Goal: Use online tool/utility: Utilize a website feature to perform a specific function

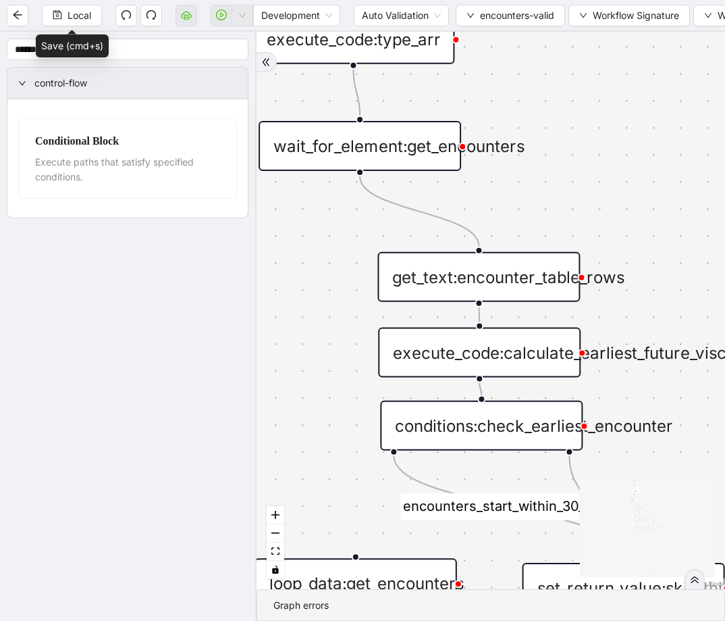
drag, startPoint x: 675, startPoint y: 182, endPoint x: 582, endPoint y: 239, distance: 109.5
click at [582, 239] on div "fallback fallback inPast hasInPast fallback wrong_body inNewYear fallback fallb…" at bounding box center [491, 310] width 469 height 557
click at [541, 259] on div "get_text:encounter_table_rows" at bounding box center [478, 277] width 203 height 50
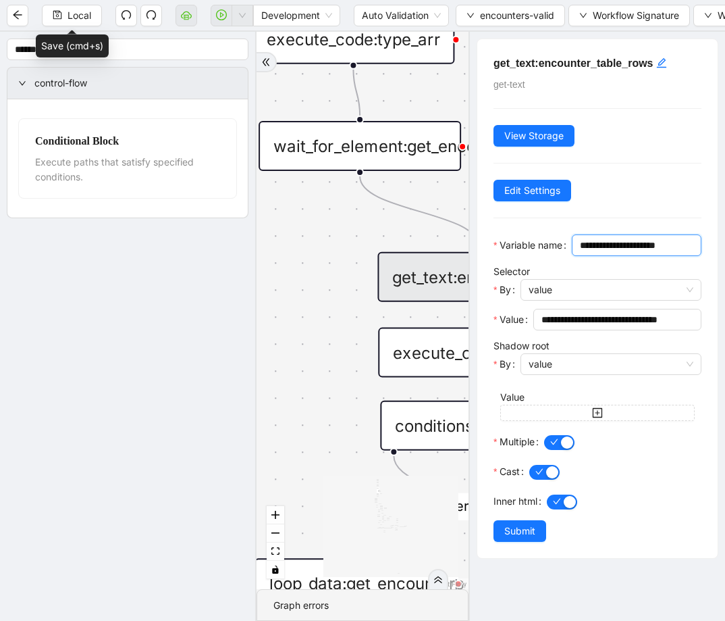
drag, startPoint x: 602, startPoint y: 268, endPoint x: 581, endPoint y: 265, distance: 20.5
click at [581, 253] on input "**********" at bounding box center [635, 245] width 111 height 15
type input "**********"
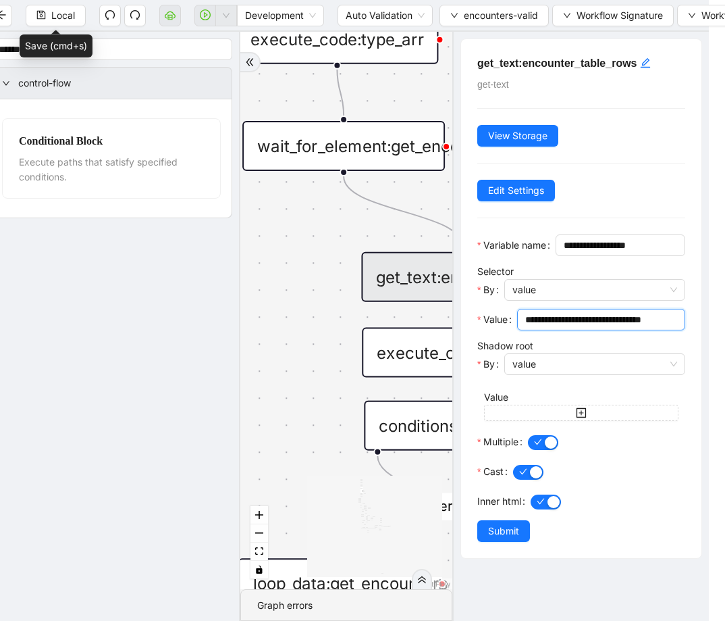
scroll to position [0, 87]
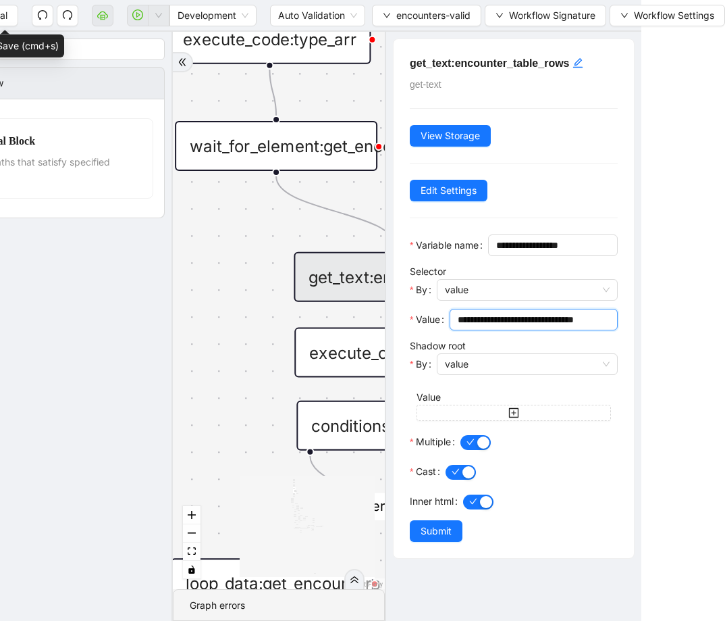
drag, startPoint x: 653, startPoint y: 342, endPoint x: 719, endPoint y: 342, distance: 65.5
click at [642, 342] on html "Local Development Auto Validation encounters-valid Workflow Signature Workflow …" at bounding box center [278, 310] width 725 height 621
type input "**********"
click at [477, 450] on span "button" at bounding box center [476, 442] width 30 height 15
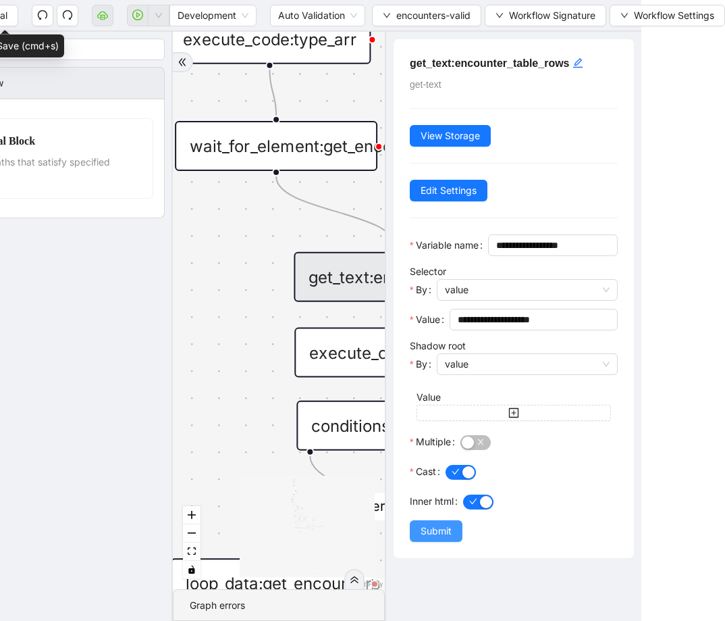
click at [448, 538] on span "Submit" at bounding box center [436, 530] width 31 height 15
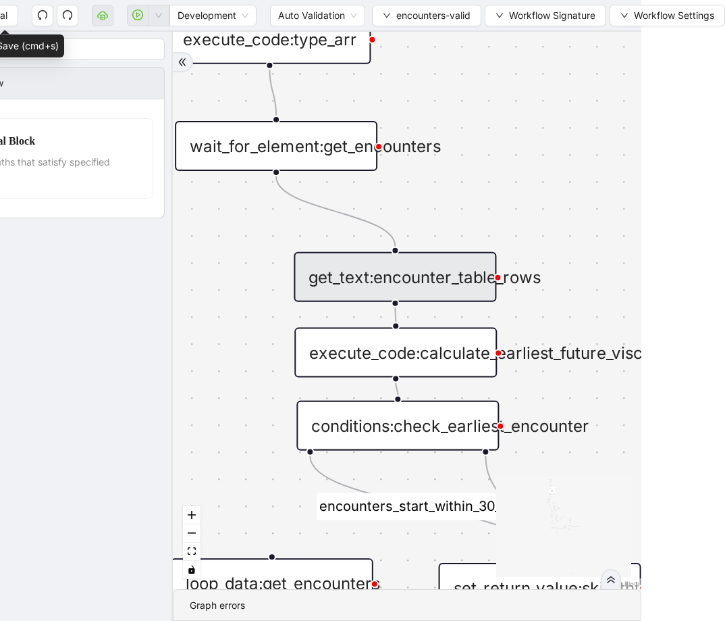
click at [463, 292] on div "get_text:encounter_table_rows" at bounding box center [395, 277] width 203 height 50
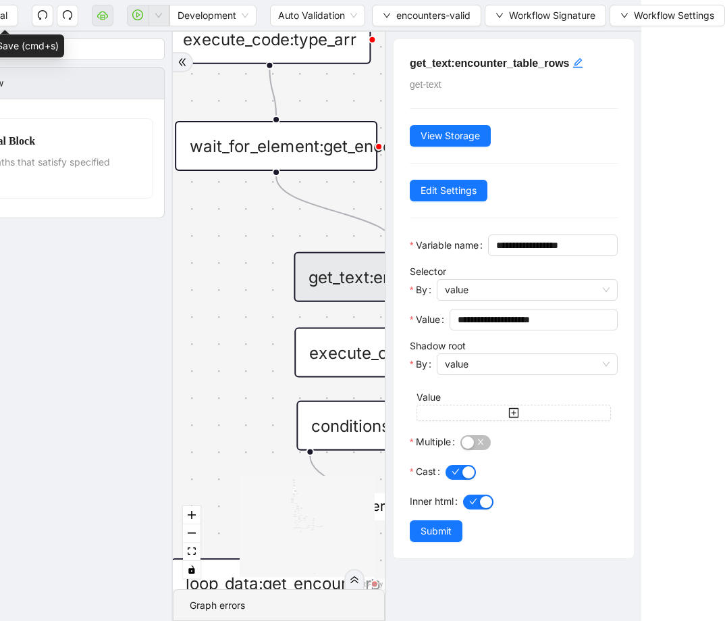
click at [278, 332] on div "fallback fallback inPast hasInPast fallback wrong_body inNewYear fallback fallb…" at bounding box center [279, 310] width 212 height 557
click at [274, 323] on div "fallback fallback inPast hasInPast fallback wrong_body inNewYear fallback fallb…" at bounding box center [279, 310] width 212 height 557
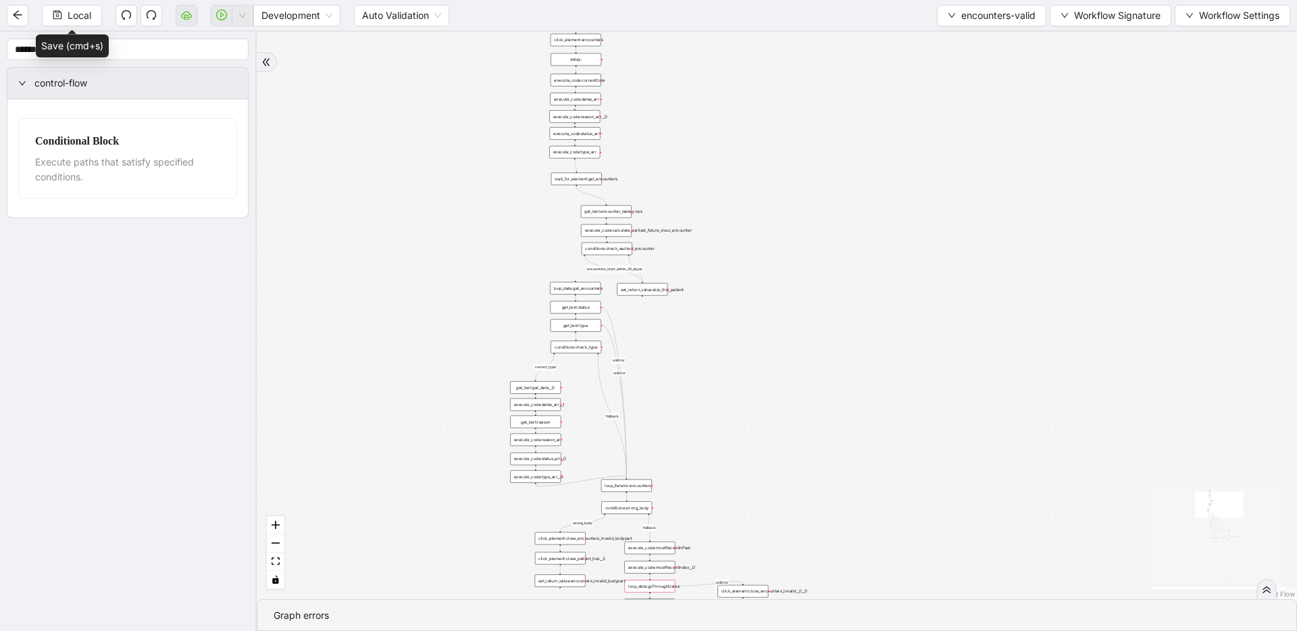
drag, startPoint x: 696, startPoint y: 216, endPoint x: 664, endPoint y: 185, distance: 44.4
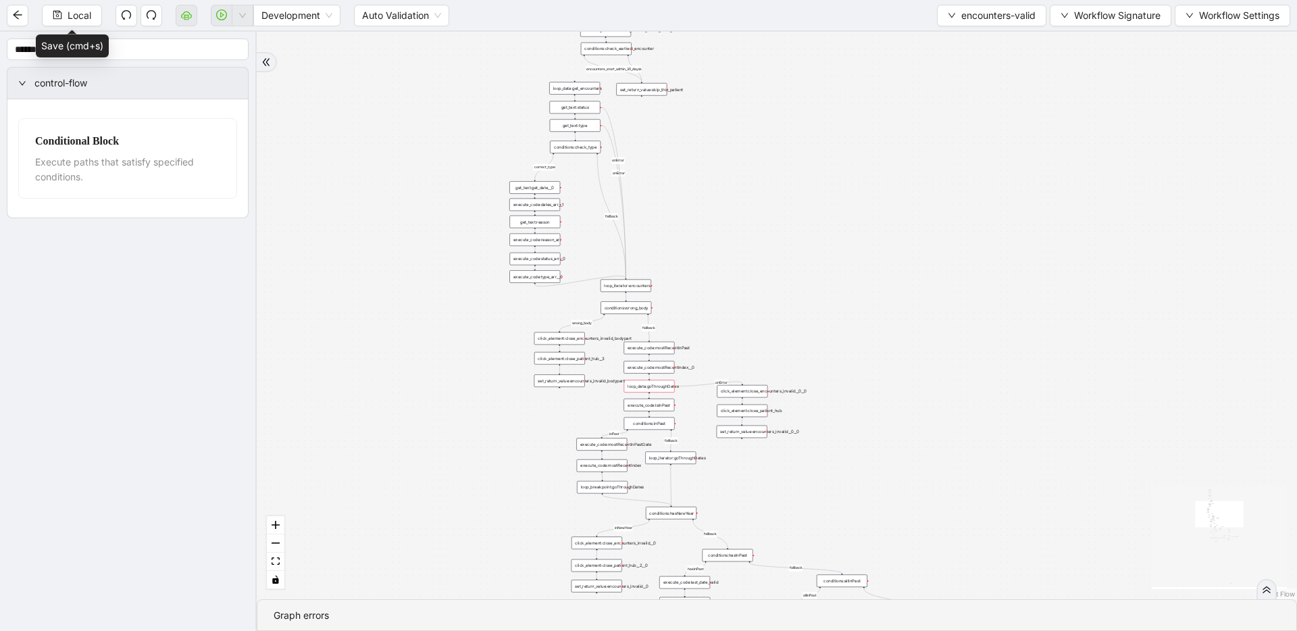
drag, startPoint x: 647, startPoint y: 339, endPoint x: 650, endPoint y: 187, distance: 152.0
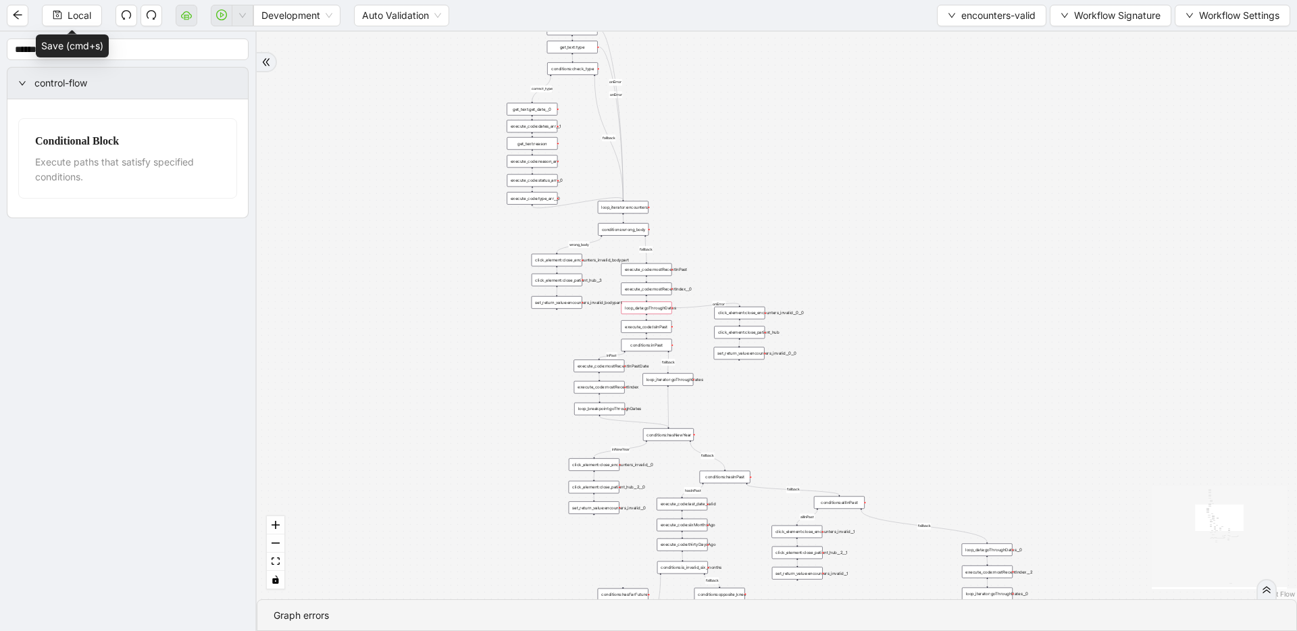
drag, startPoint x: 652, startPoint y: 152, endPoint x: 650, endPoint y: 74, distance: 77.7
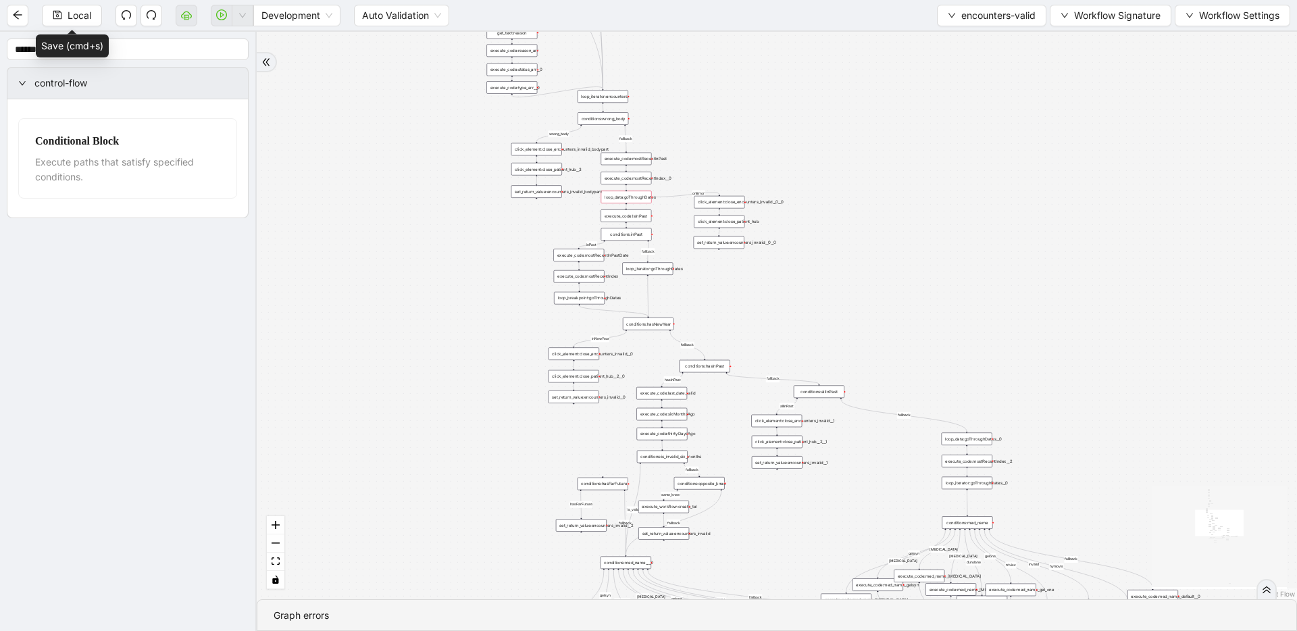
drag, startPoint x: 703, startPoint y: 191, endPoint x: 684, endPoint y: 86, distance: 106.4
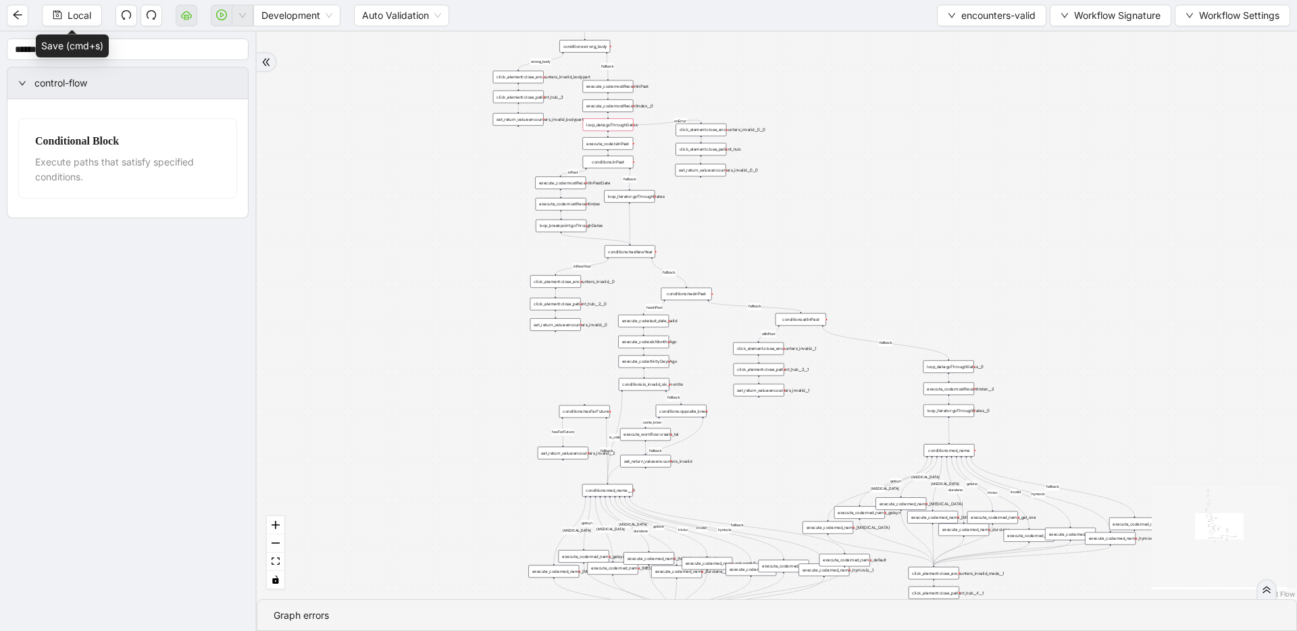
drag, startPoint x: 719, startPoint y: 155, endPoint x: 700, endPoint y: 84, distance: 74.0
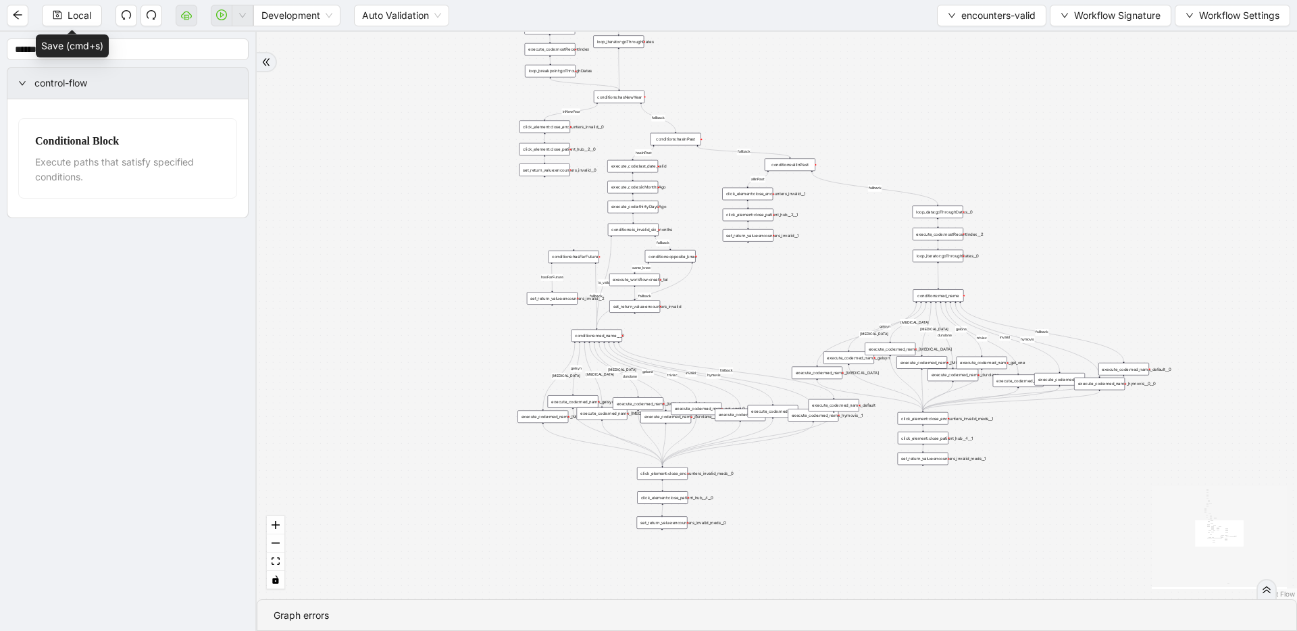
drag, startPoint x: 802, startPoint y: 255, endPoint x: 791, endPoint y: 105, distance: 150.9
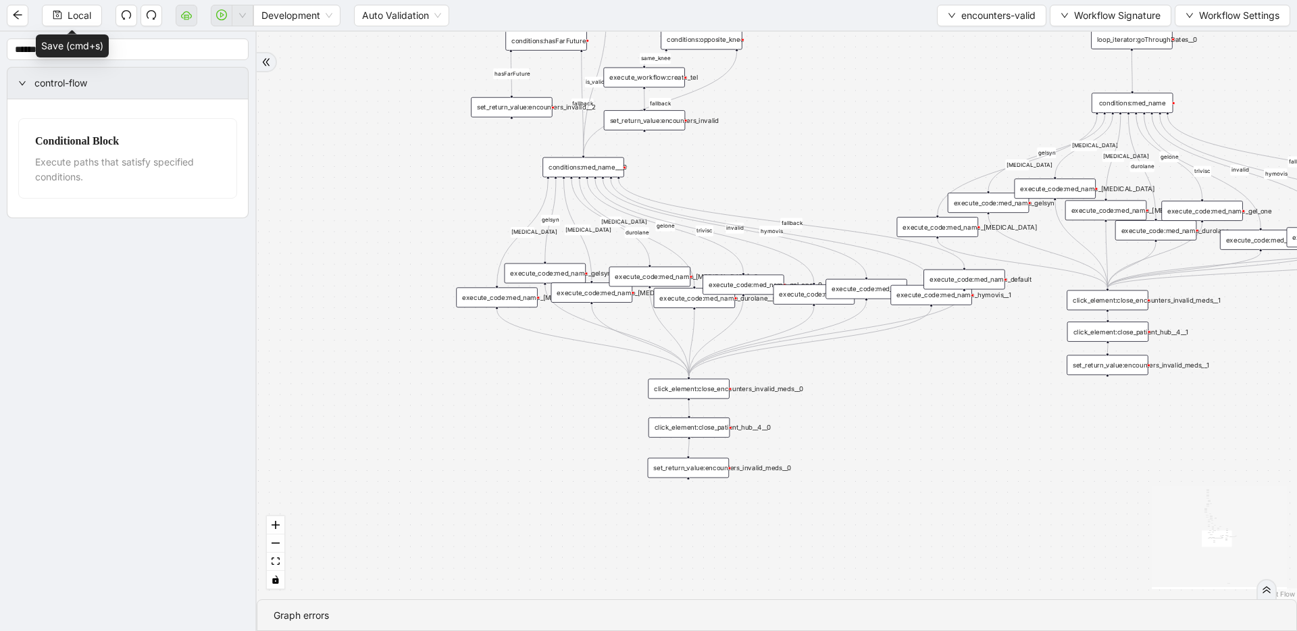
drag, startPoint x: 600, startPoint y: 361, endPoint x: 592, endPoint y: 215, distance: 146.1
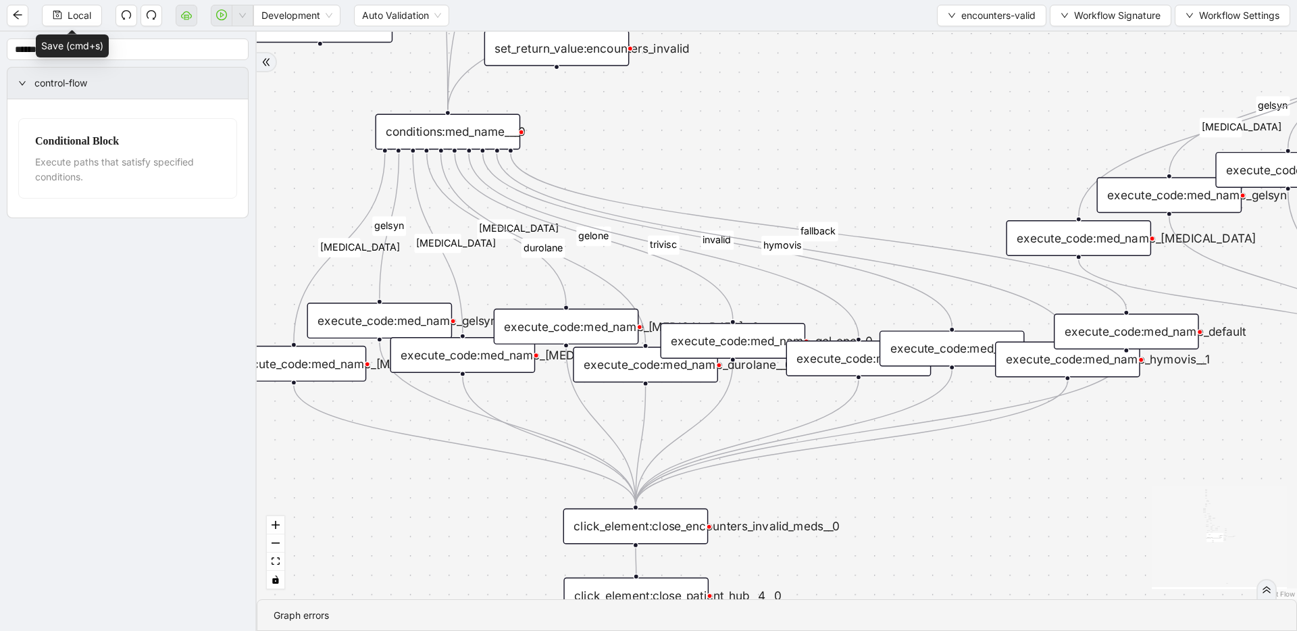
drag, startPoint x: 632, startPoint y: 303, endPoint x: 445, endPoint y: 365, distance: 196.9
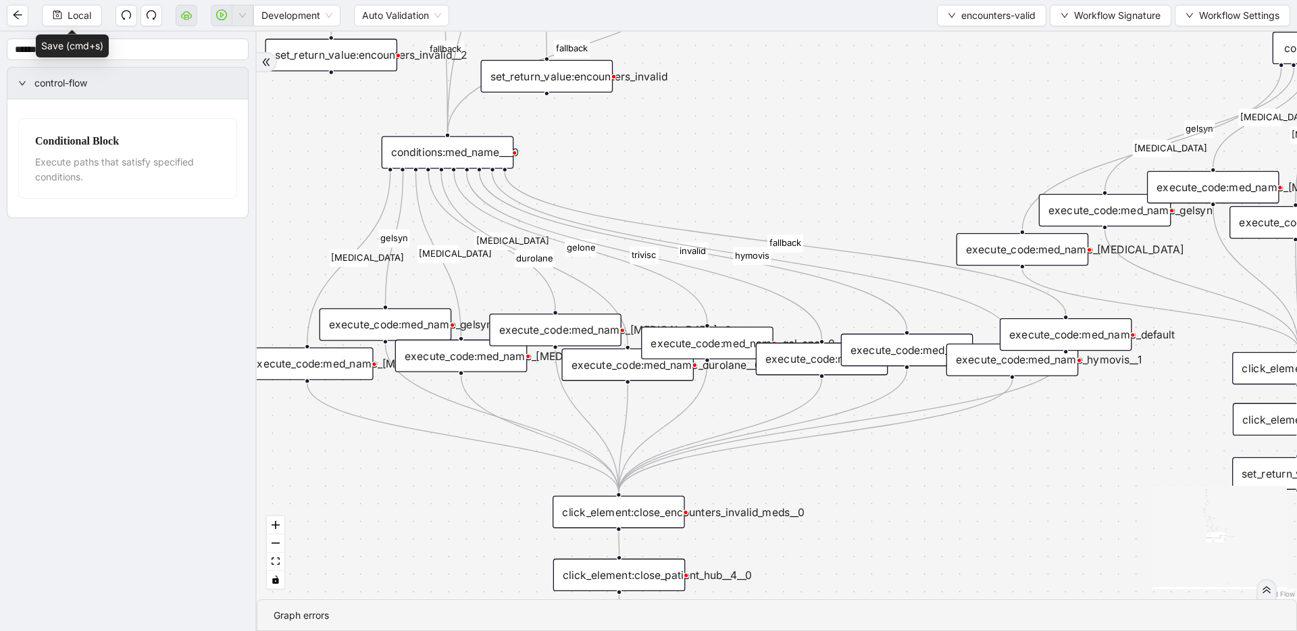
click at [445, 151] on div "conditions:med_name___0" at bounding box center [448, 152] width 132 height 32
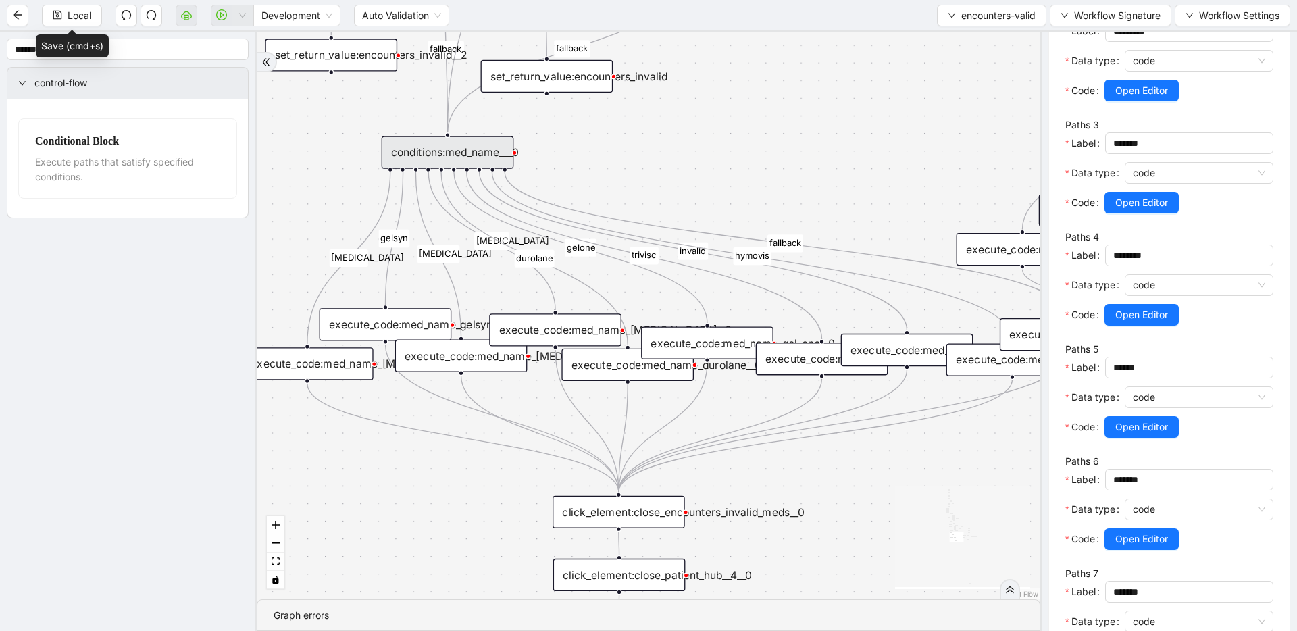
scroll to position [554, 0]
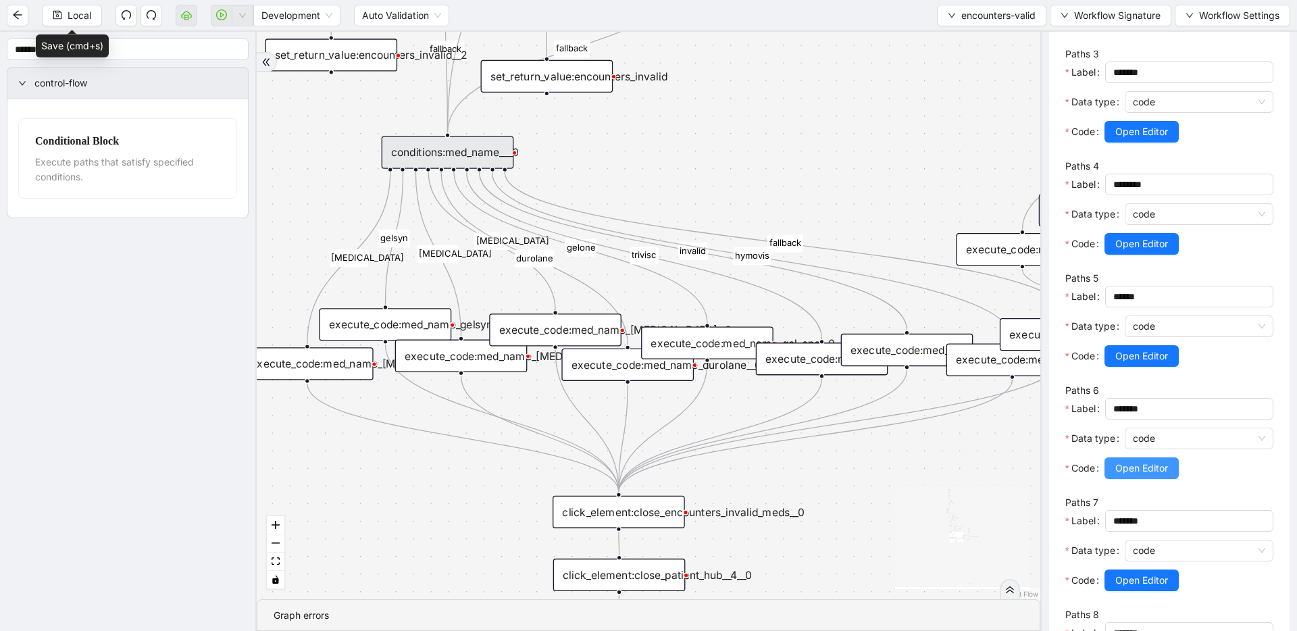
click at [1146, 469] on span "Open Editor" at bounding box center [1141, 468] width 53 height 15
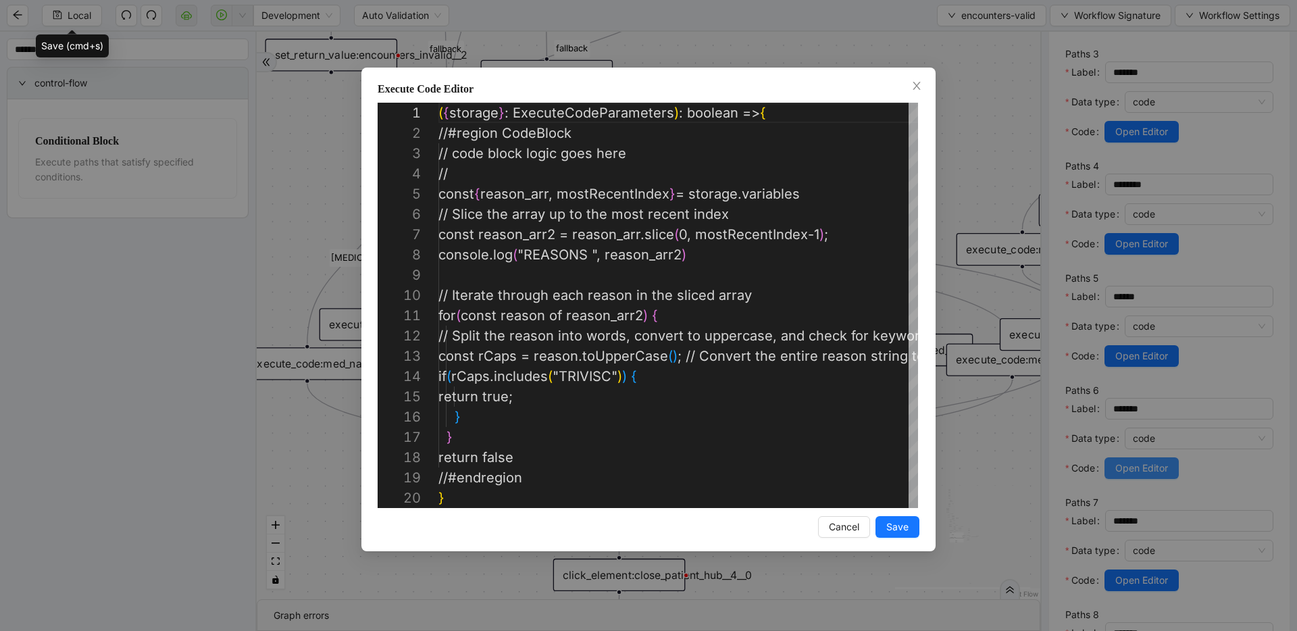
scroll to position [203, 0]
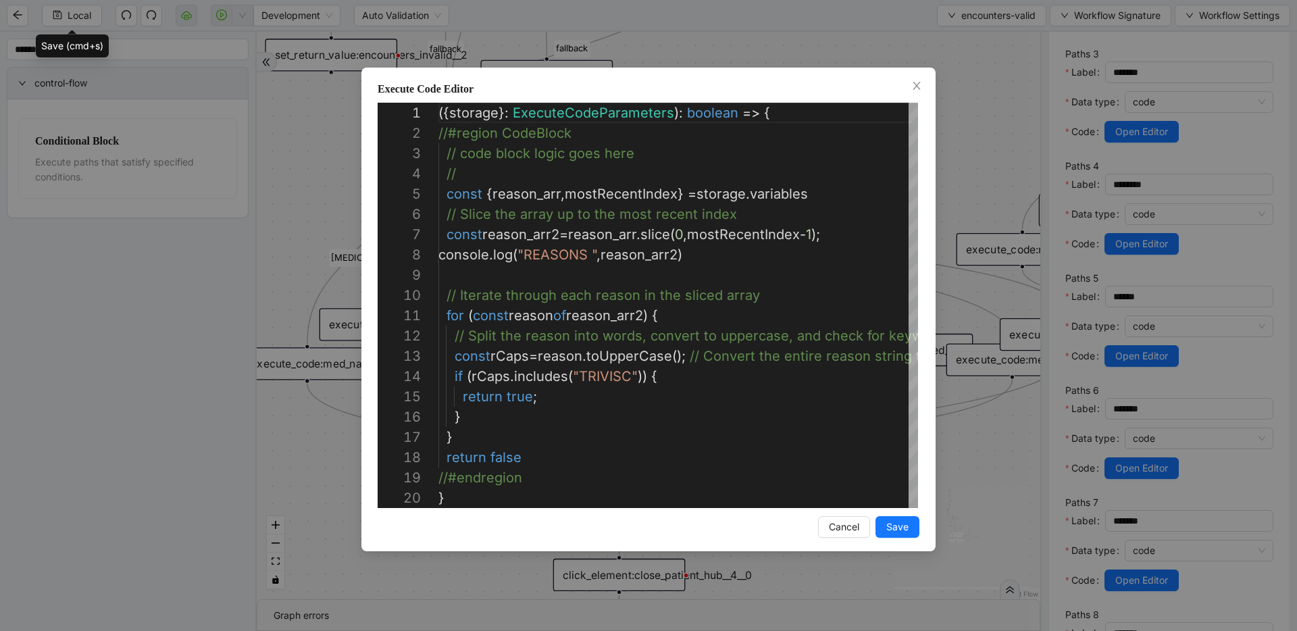
click at [956, 203] on div "Execute Code Editor 19 20 17 18 16 12 13 14 15 7 8 9 10 11 6 4 5 1 2 3 //#endre…" at bounding box center [648, 315] width 1297 height 631
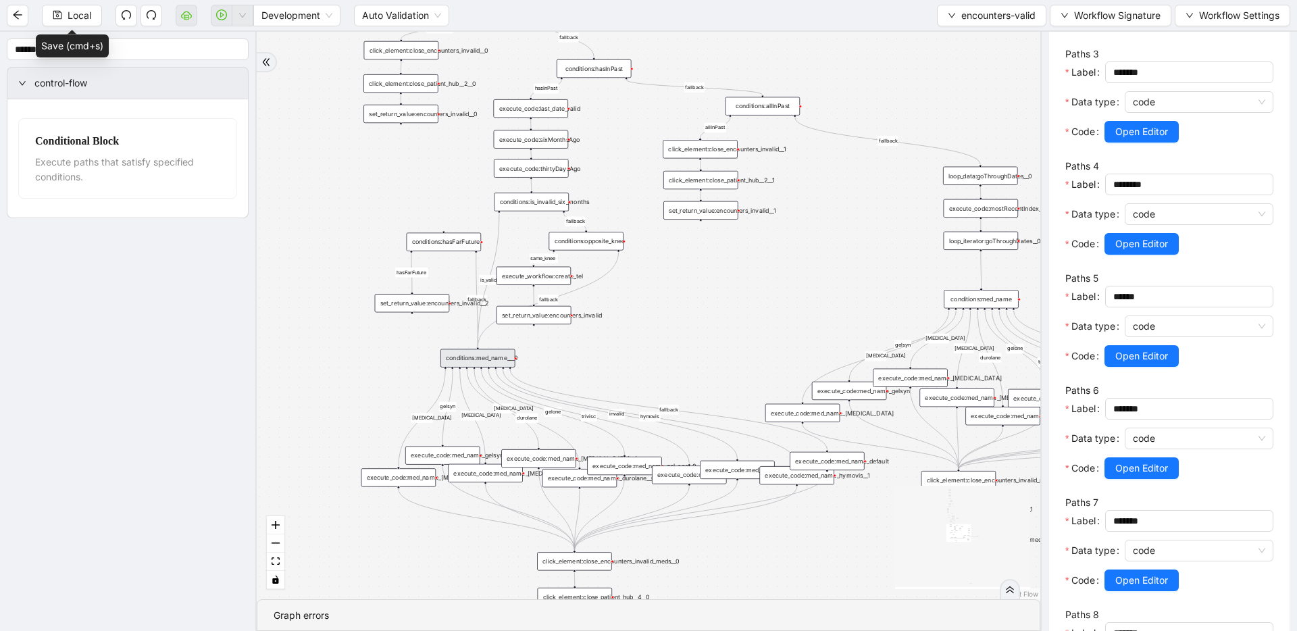
drag, startPoint x: 785, startPoint y: 274, endPoint x: 679, endPoint y: 394, distance: 160.7
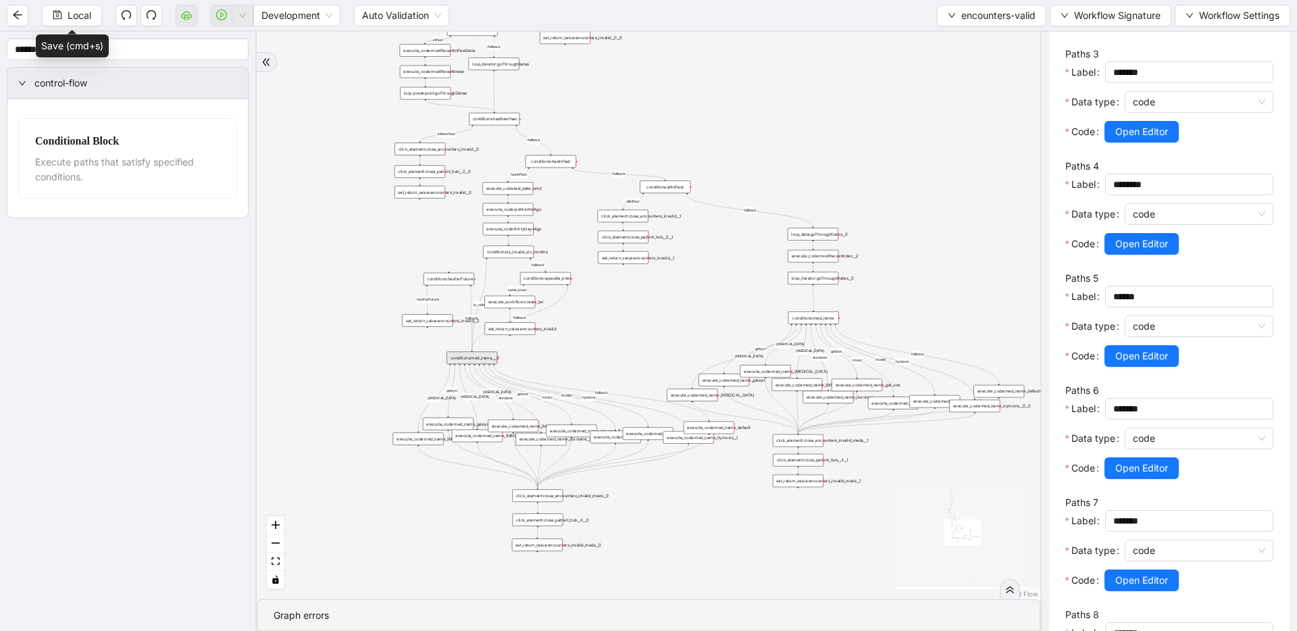
drag, startPoint x: 760, startPoint y: 498, endPoint x: 704, endPoint y: 499, distance: 56.1
click at [704, 499] on div "fallback fallback inPast hasInPast fallback wrong_body inNewYear fallback fallb…" at bounding box center [648, 315] width 783 height 567
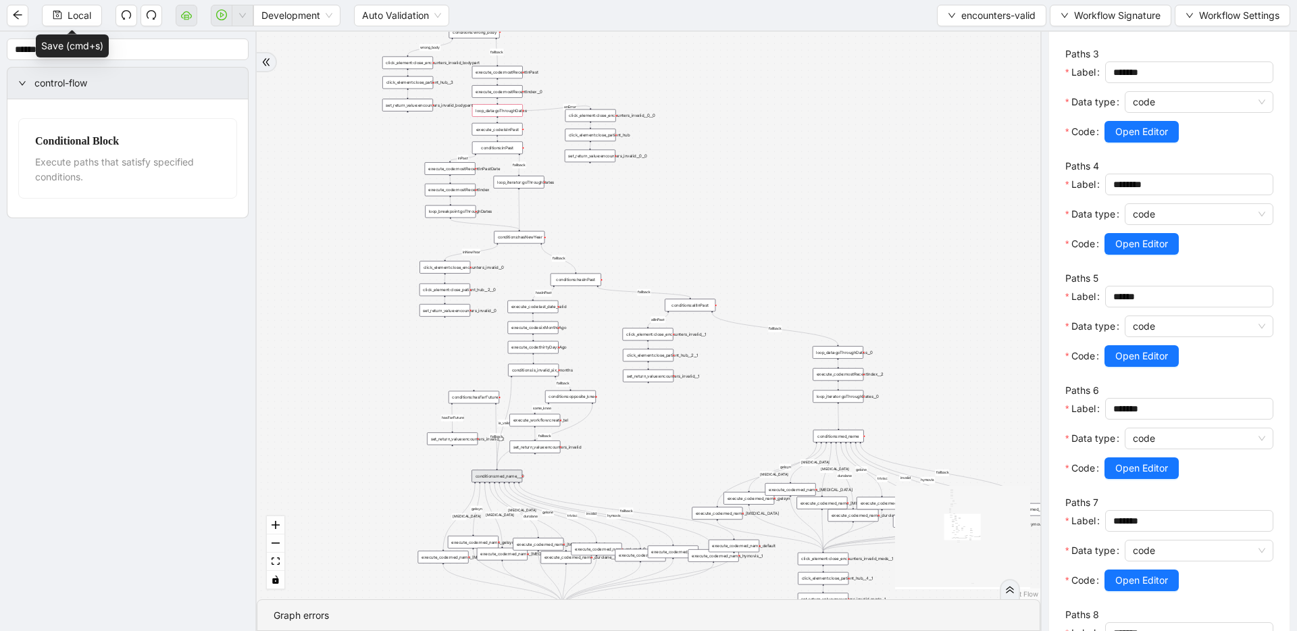
drag, startPoint x: 651, startPoint y: 401, endPoint x: 660, endPoint y: 432, distance: 32.3
click at [660, 432] on div "fallback fallback inPast hasInPast fallback wrong_body inNewYear fallback fallb…" at bounding box center [648, 315] width 783 height 567
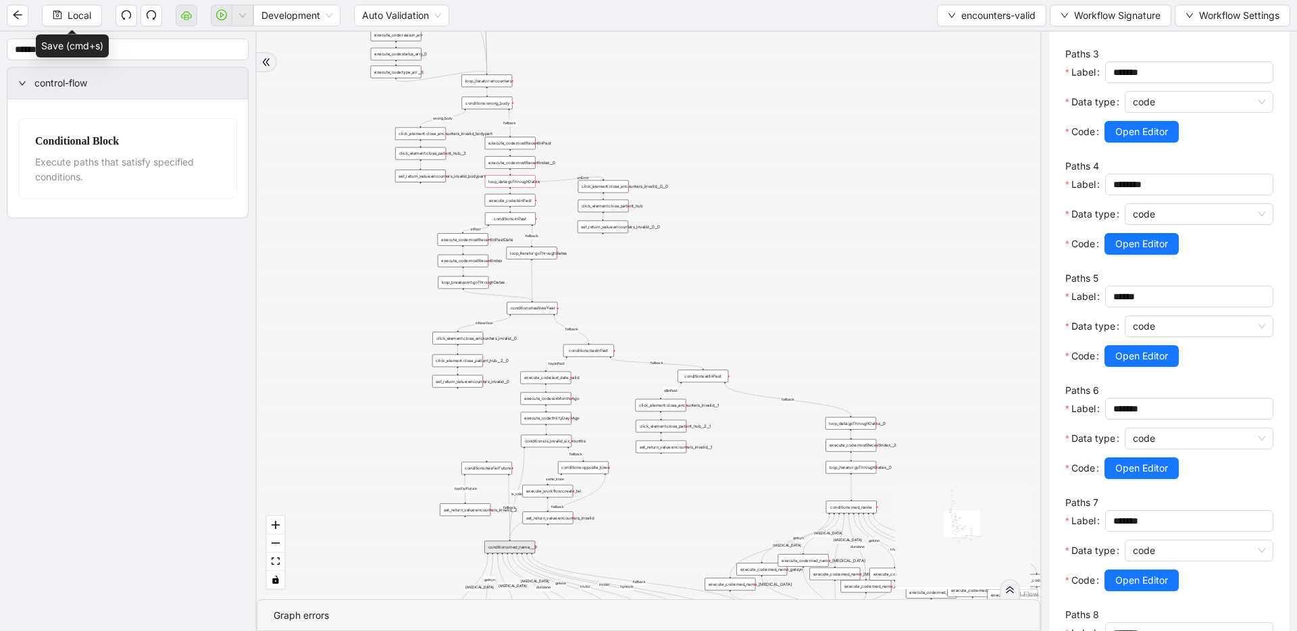
drag, startPoint x: 610, startPoint y: 322, endPoint x: 630, endPoint y: 411, distance: 90.8
click at [630, 420] on div "fallback fallback inPast hasInPast fallback wrong_body inNewYear fallback fallb…" at bounding box center [648, 315] width 783 height 567
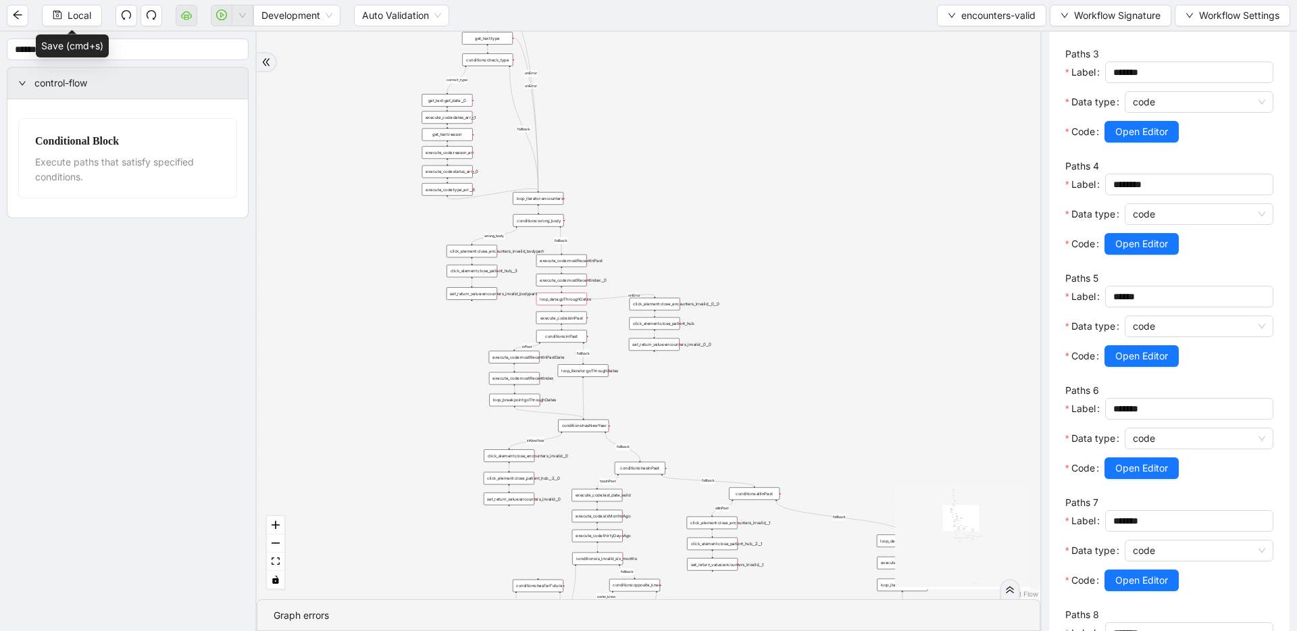
drag, startPoint x: 604, startPoint y: 339, endPoint x: 650, endPoint y: 441, distance: 111.6
click at [650, 441] on div "fallback fallback inPast hasInPast fallback wrong_body inNewYear fallback fallb…" at bounding box center [648, 315] width 783 height 567
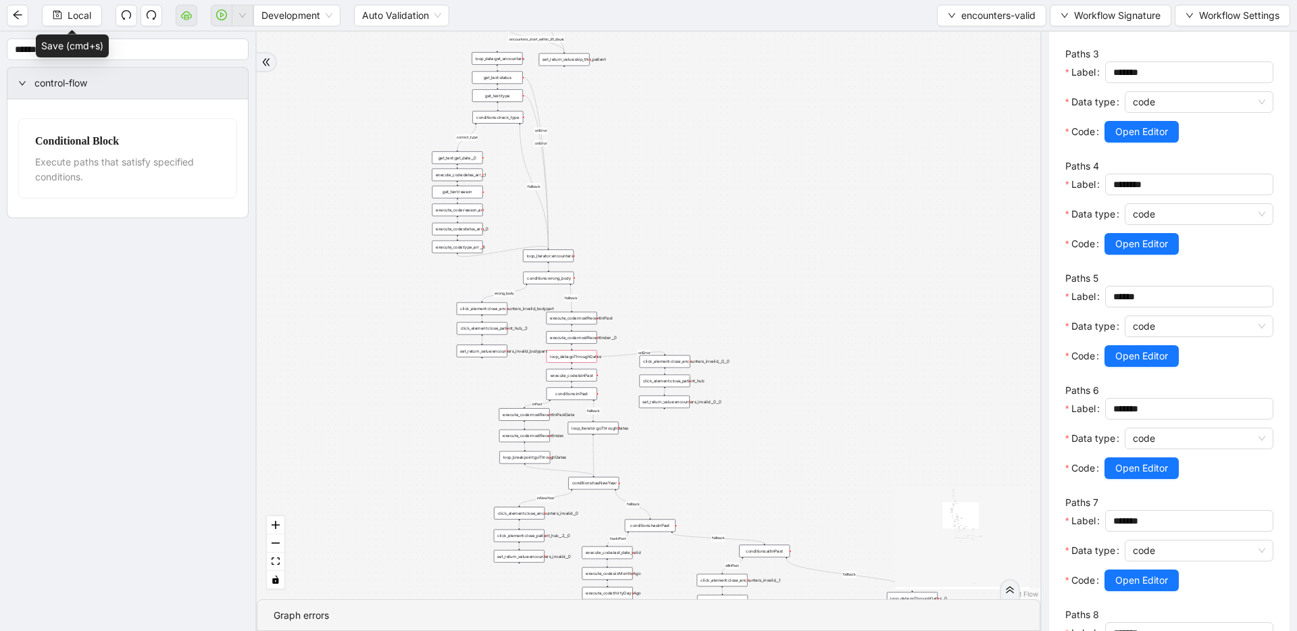
drag, startPoint x: 618, startPoint y: 365, endPoint x: 622, endPoint y: 388, distance: 23.3
click at [622, 388] on div "fallback fallback inPast hasInPast fallback wrong_body inNewYear fallback fallb…" at bounding box center [648, 315] width 783 height 567
click at [973, 17] on span "encounters-valid" at bounding box center [998, 15] width 74 height 15
click at [924, 253] on div "fallback fallback inPast hasInPast fallback wrong_body inNewYear fallback fallb…" at bounding box center [648, 315] width 783 height 567
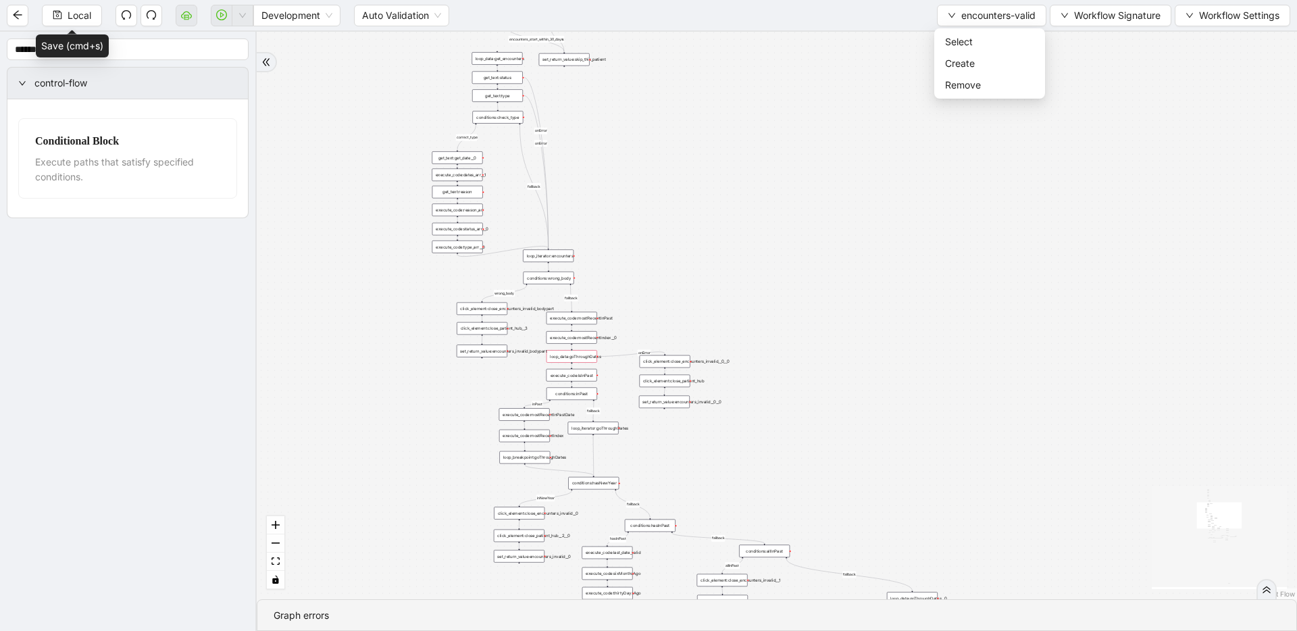
scroll to position [0, 0]
click at [979, 34] on span "Select" at bounding box center [989, 41] width 89 height 15
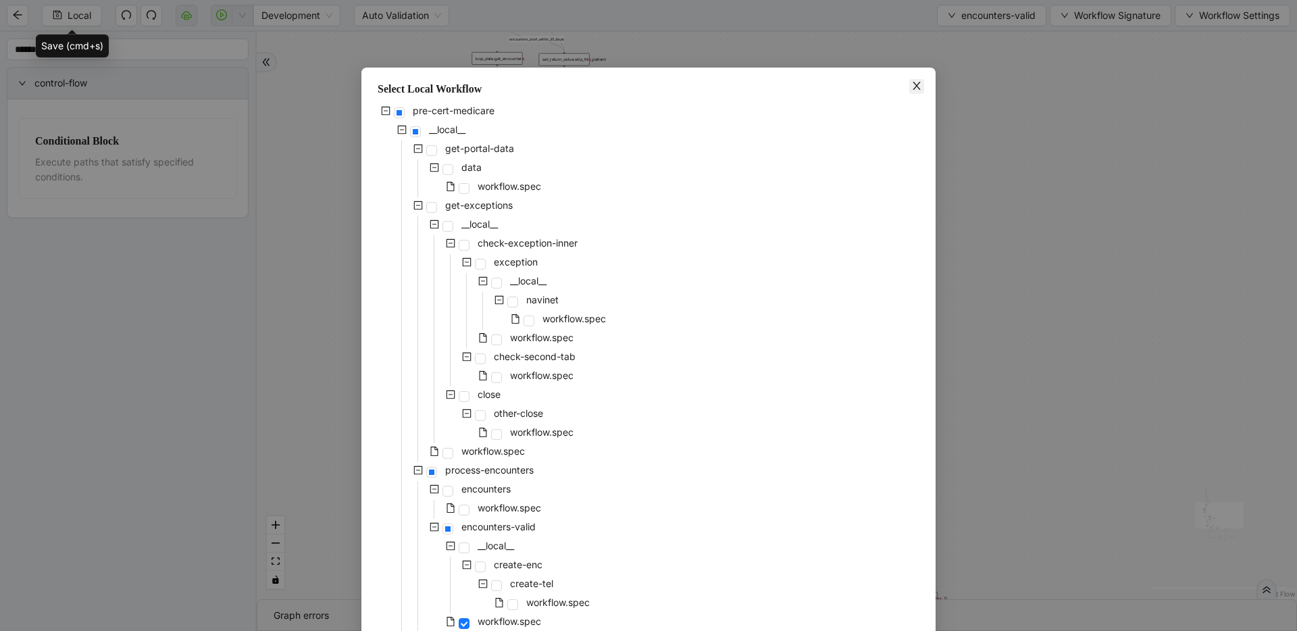
click at [912, 85] on icon "close" at bounding box center [915, 86] width 7 height 8
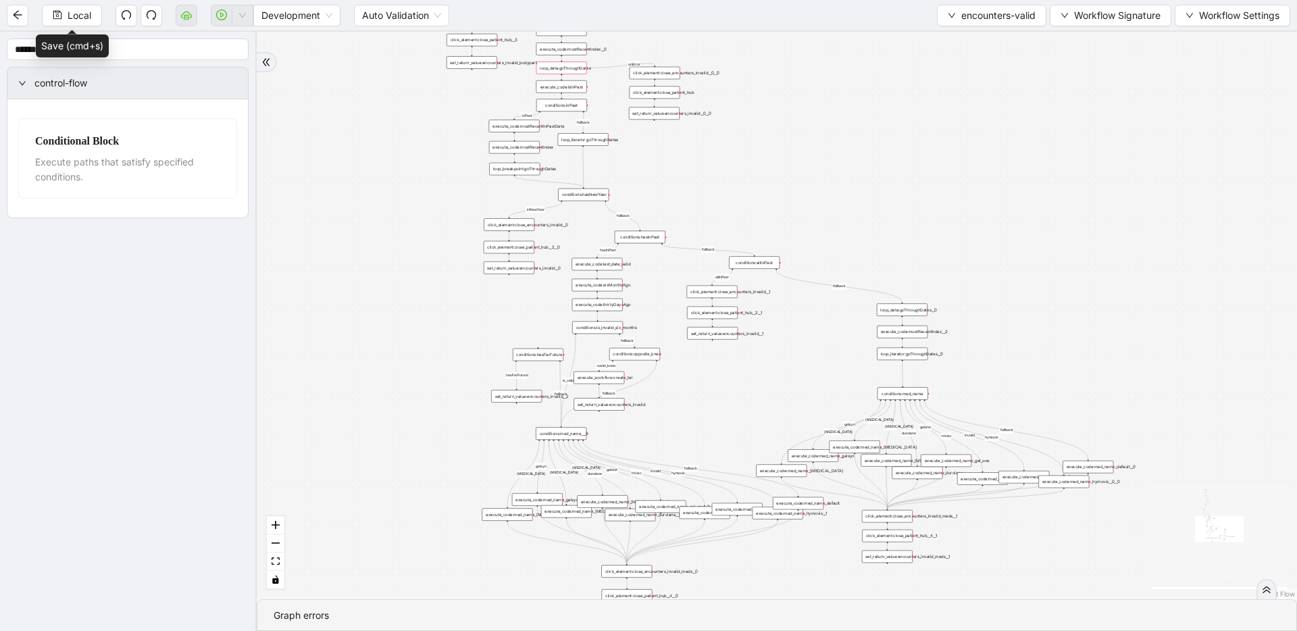
drag, startPoint x: 683, startPoint y: 401, endPoint x: 674, endPoint y: 112, distance: 289.2
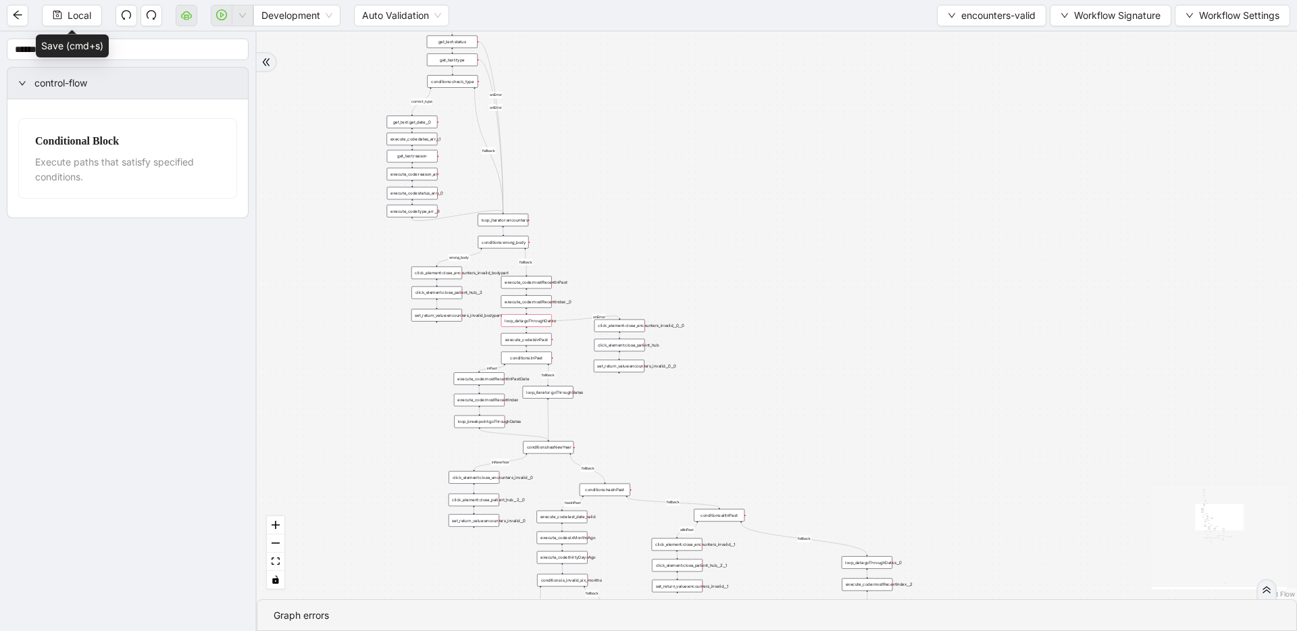
drag, startPoint x: 825, startPoint y: 316, endPoint x: 791, endPoint y: 576, distance: 262.3
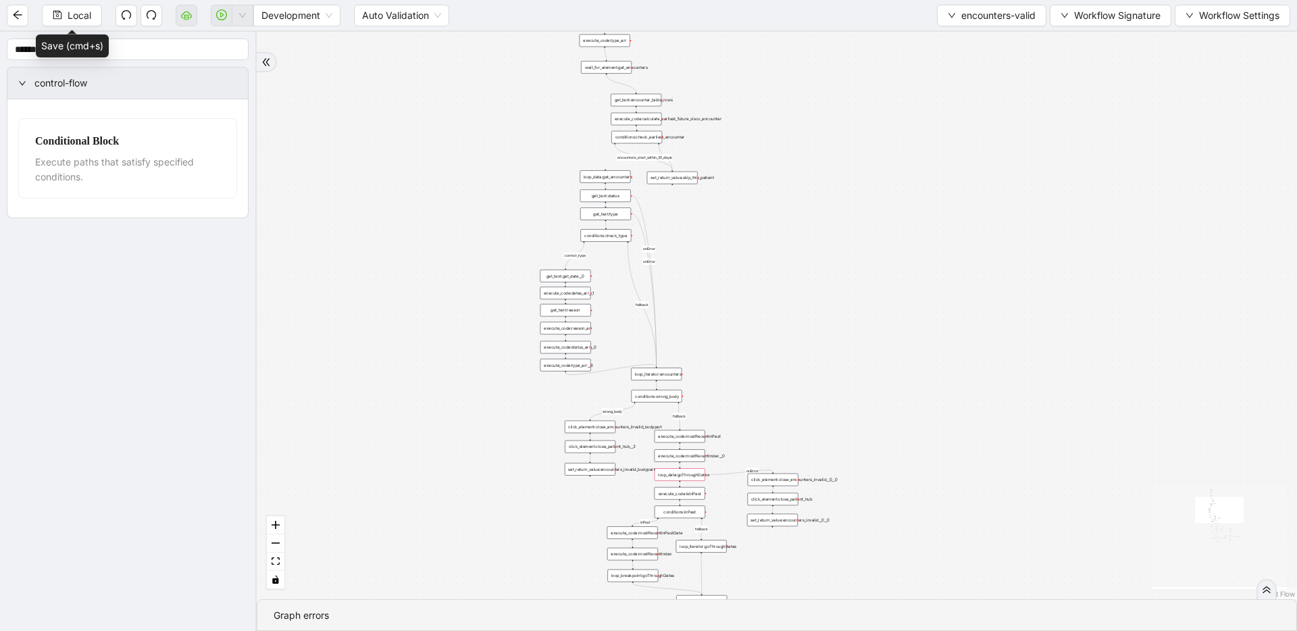
drag, startPoint x: 893, startPoint y: 441, endPoint x: 996, endPoint y: 522, distance: 130.8
click at [996, 522] on div "fallback fallback inPast hasInPast fallback wrong_body inNewYear fallback fallb…" at bounding box center [777, 315] width 1040 height 567
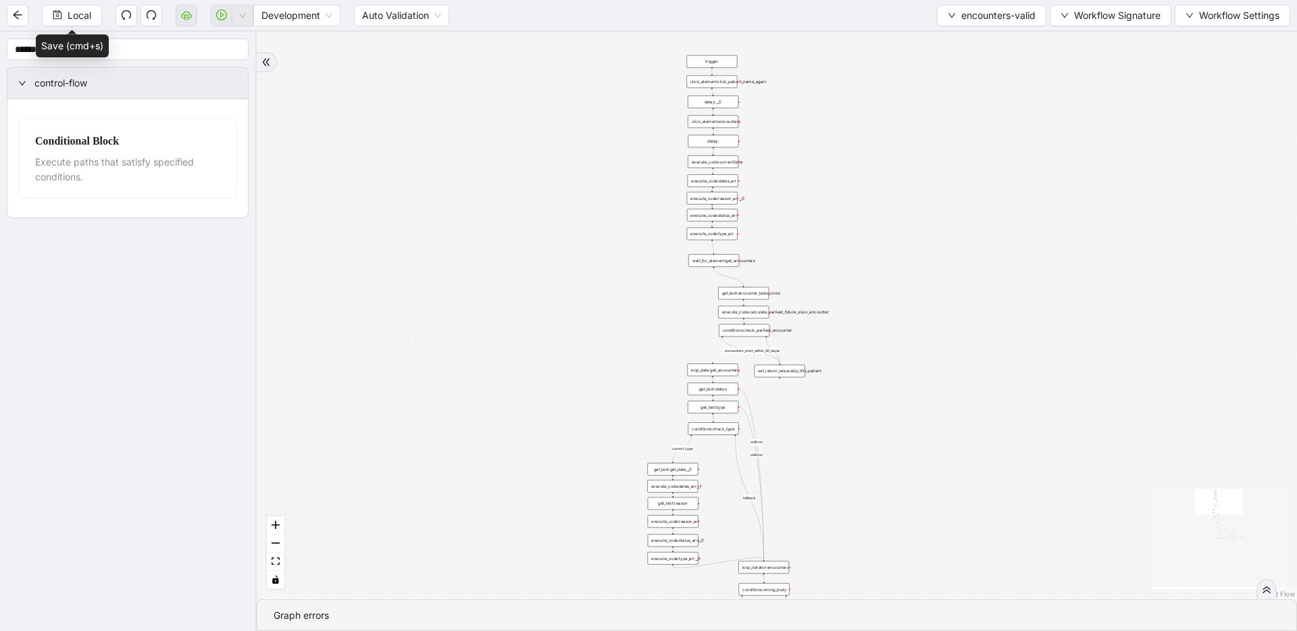
drag, startPoint x: 870, startPoint y: 286, endPoint x: 976, endPoint y: 479, distance: 221.2
click at [976, 479] on div "fallback fallback inPast hasInPast fallback wrong_body inNewYear fallback fallb…" at bounding box center [777, 315] width 1040 height 567
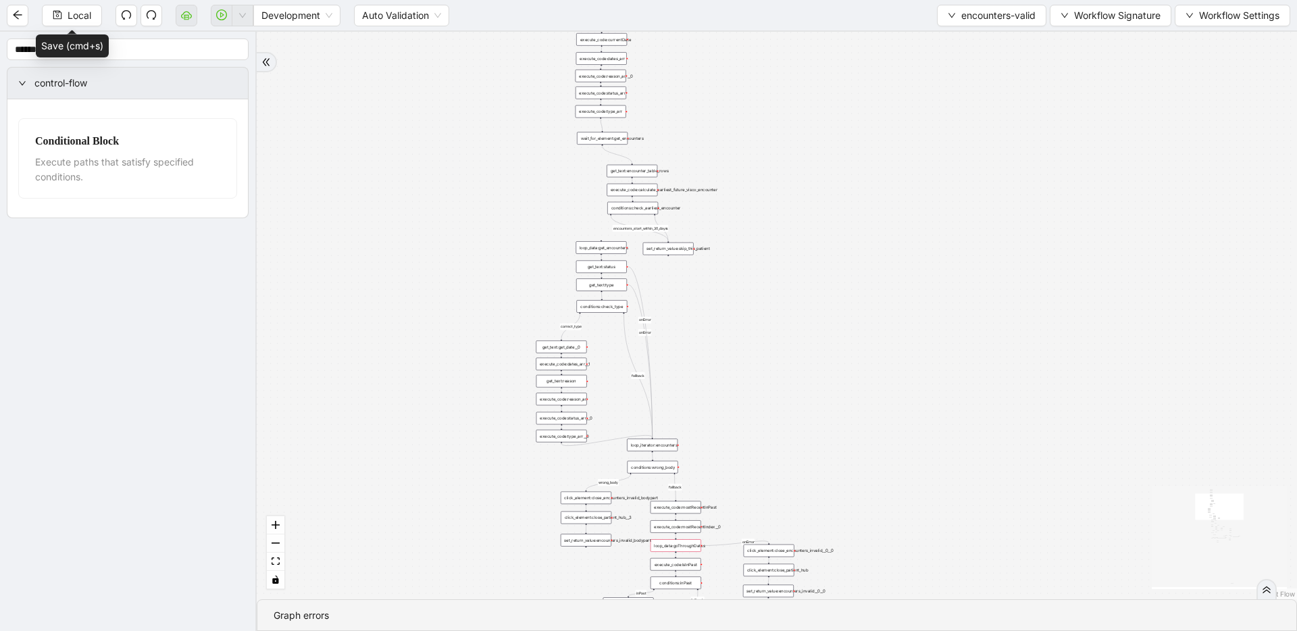
drag, startPoint x: 908, startPoint y: 313, endPoint x: 795, endPoint y: 166, distance: 185.3
click at [794, 159] on div "fallback fallback inPast hasInPast fallback wrong_body inNewYear fallback fallb…" at bounding box center [777, 315] width 1040 height 567
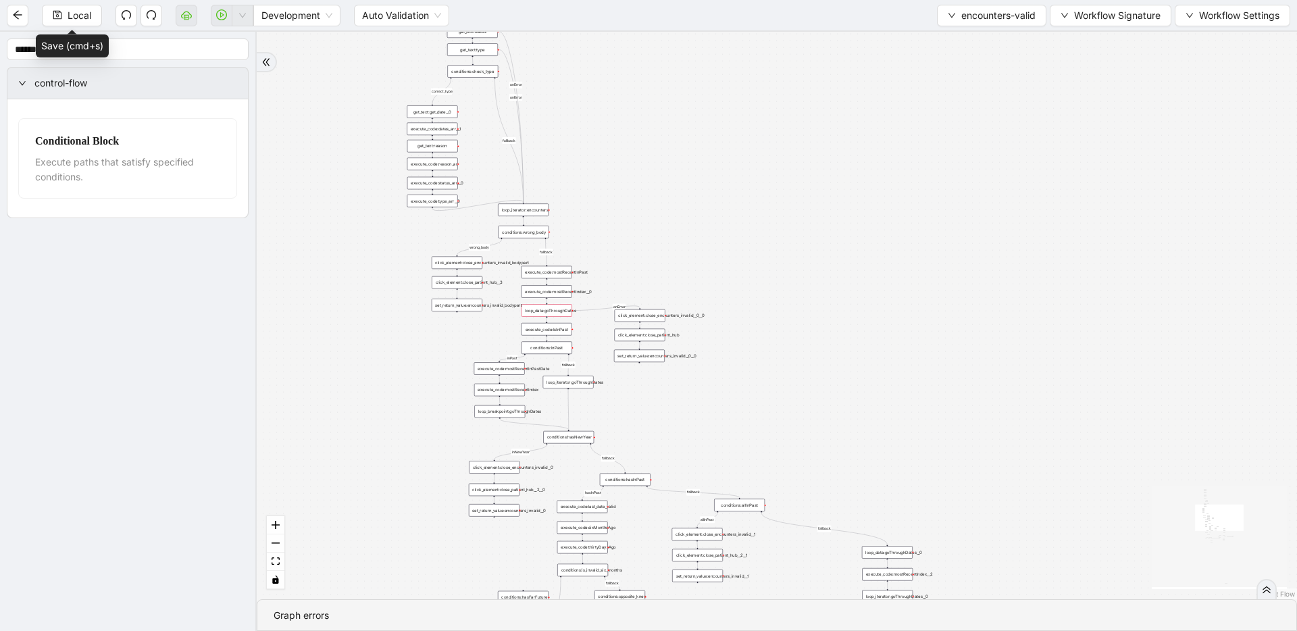
drag, startPoint x: 885, startPoint y: 417, endPoint x: 746, endPoint y: 142, distance: 308.1
click at [741, 110] on div "fallback fallback inPast hasInPast fallback wrong_body inNewYear fallback fallb…" at bounding box center [777, 315] width 1040 height 567
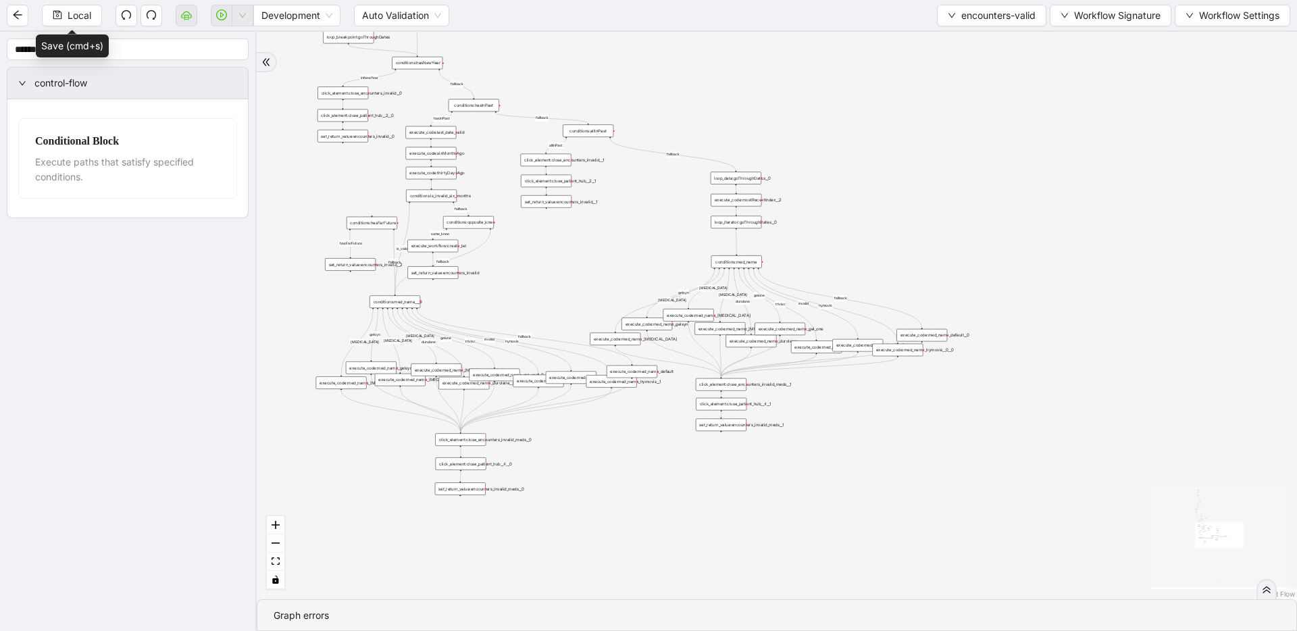
drag, startPoint x: 840, startPoint y: 338, endPoint x: 721, endPoint y: 81, distance: 283.7
click at [722, 78] on div "fallback fallback inPast hasInPast fallback wrong_body inNewYear fallback fallb…" at bounding box center [777, 315] width 1040 height 567
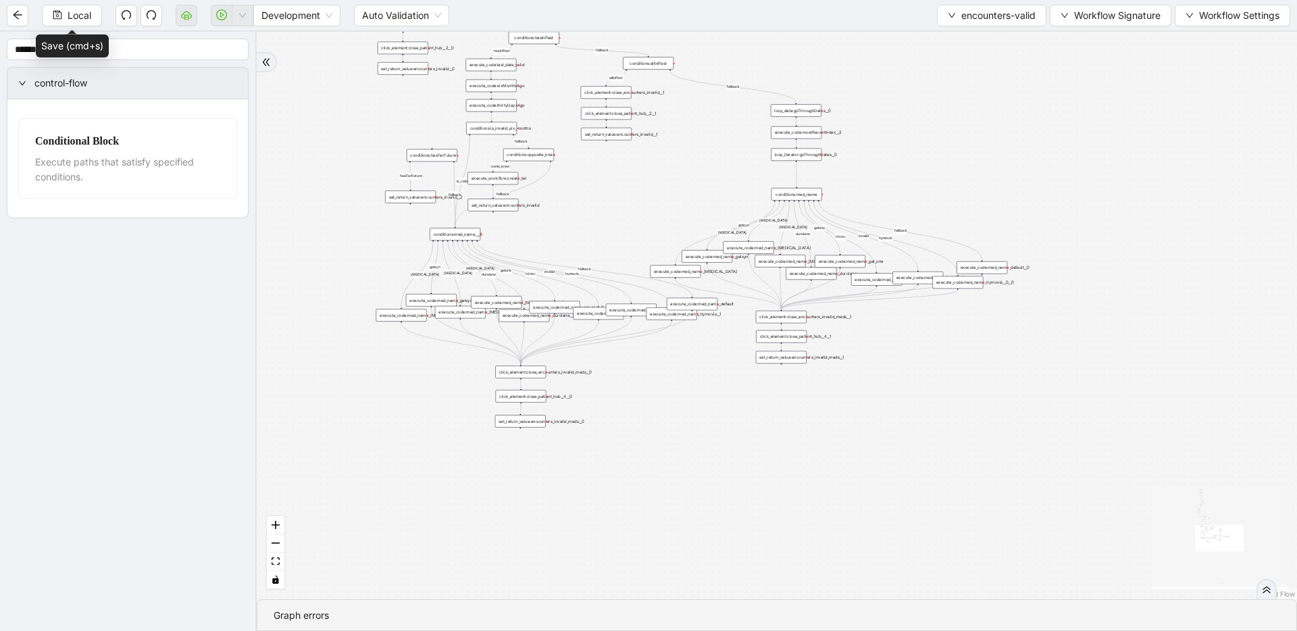
drag, startPoint x: 590, startPoint y: 298, endPoint x: 655, endPoint y: 222, distance: 99.6
click at [655, 222] on div "fallback fallback inPast hasInPast fallback wrong_body inNewYear fallback fallb…" at bounding box center [777, 315] width 1040 height 567
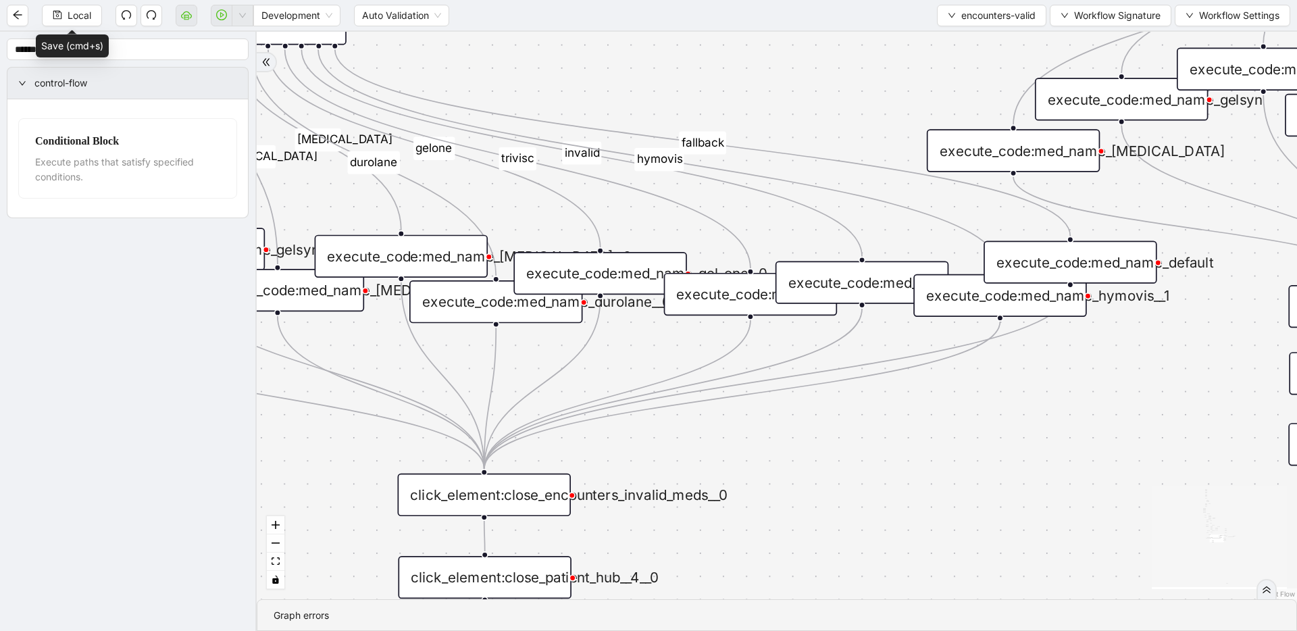
click at [574, 276] on div "execute_code:med_name_gel_one__0" at bounding box center [600, 273] width 174 height 43
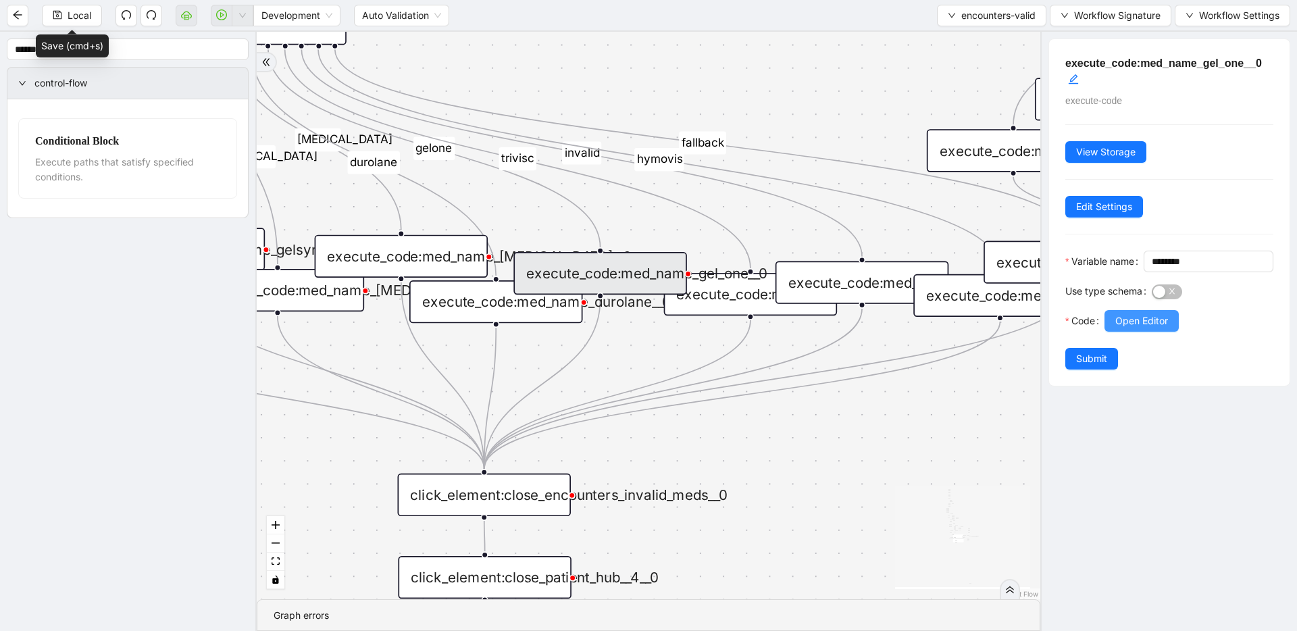
click at [1116, 328] on span "Open Editor" at bounding box center [1141, 320] width 53 height 15
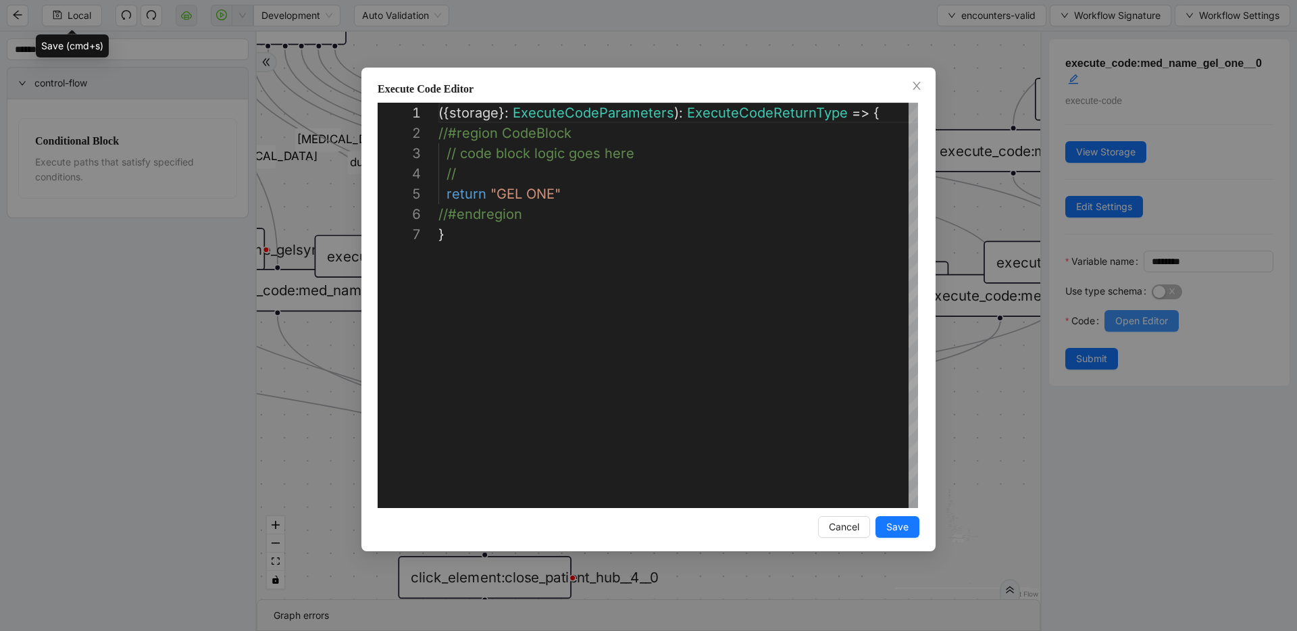
scroll to position [122, 0]
click at [641, 48] on div "**********" at bounding box center [648, 315] width 1297 height 631
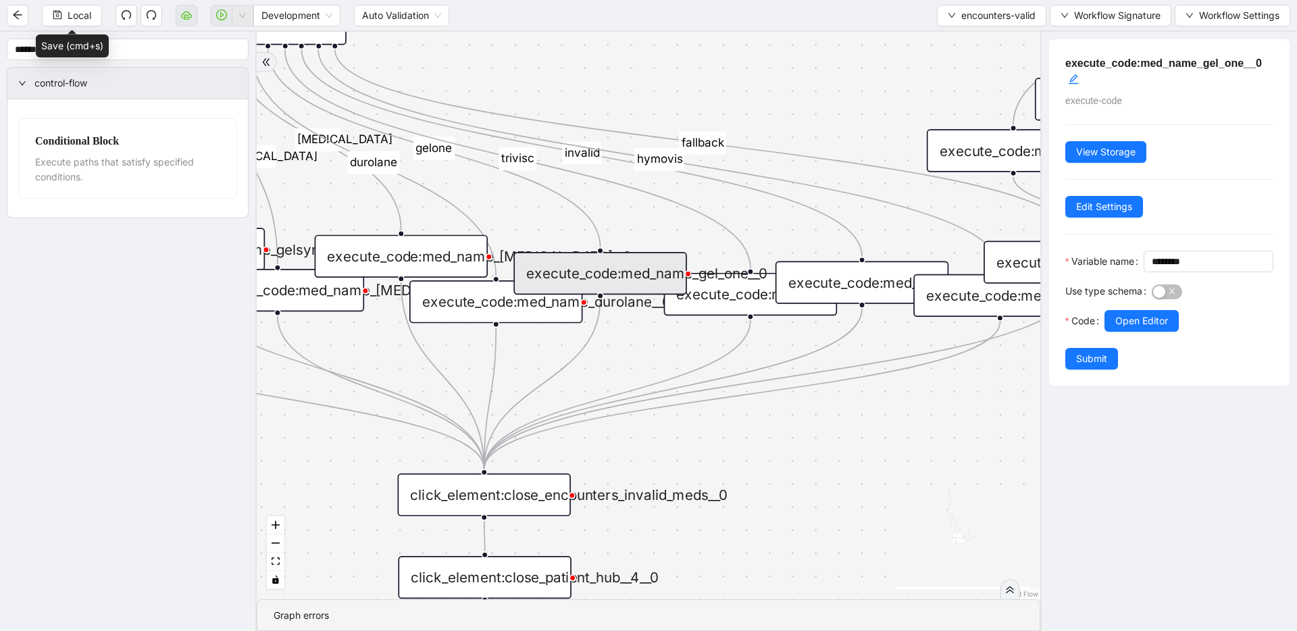
click at [733, 294] on div "execute_code:med_name_trivisc__0" at bounding box center [751, 294] width 174 height 43
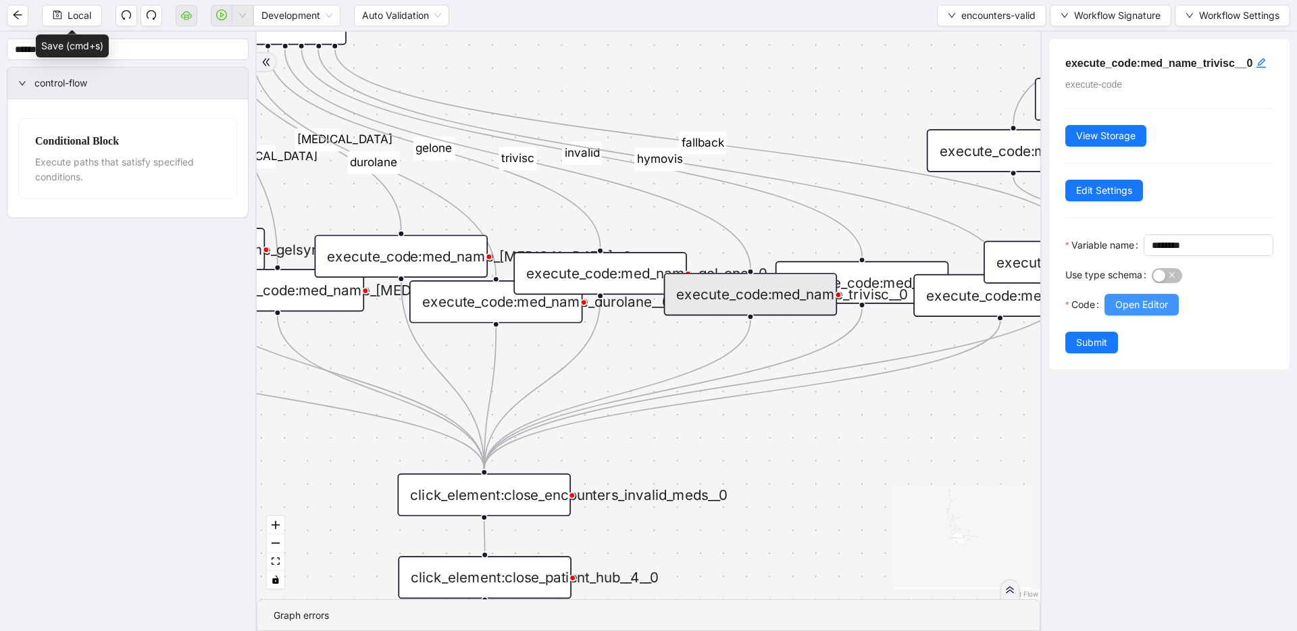
click at [1139, 312] on span "Open Editor" at bounding box center [1141, 304] width 53 height 15
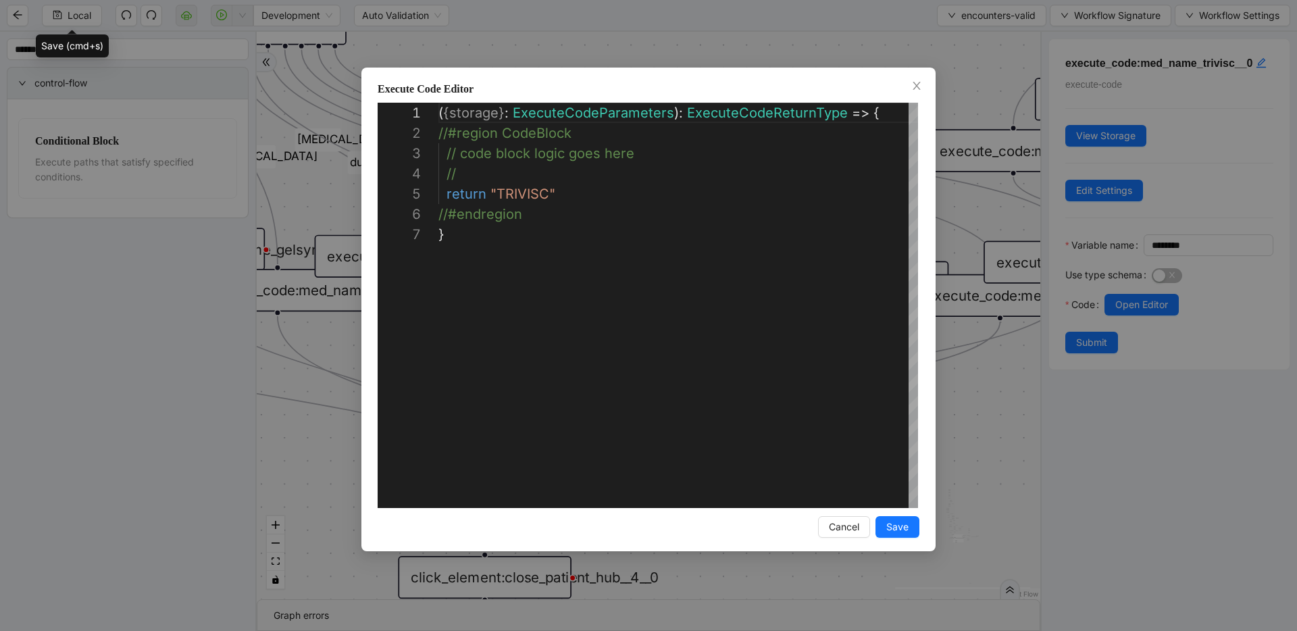
click at [615, 53] on div "**********" at bounding box center [648, 315] width 1297 height 631
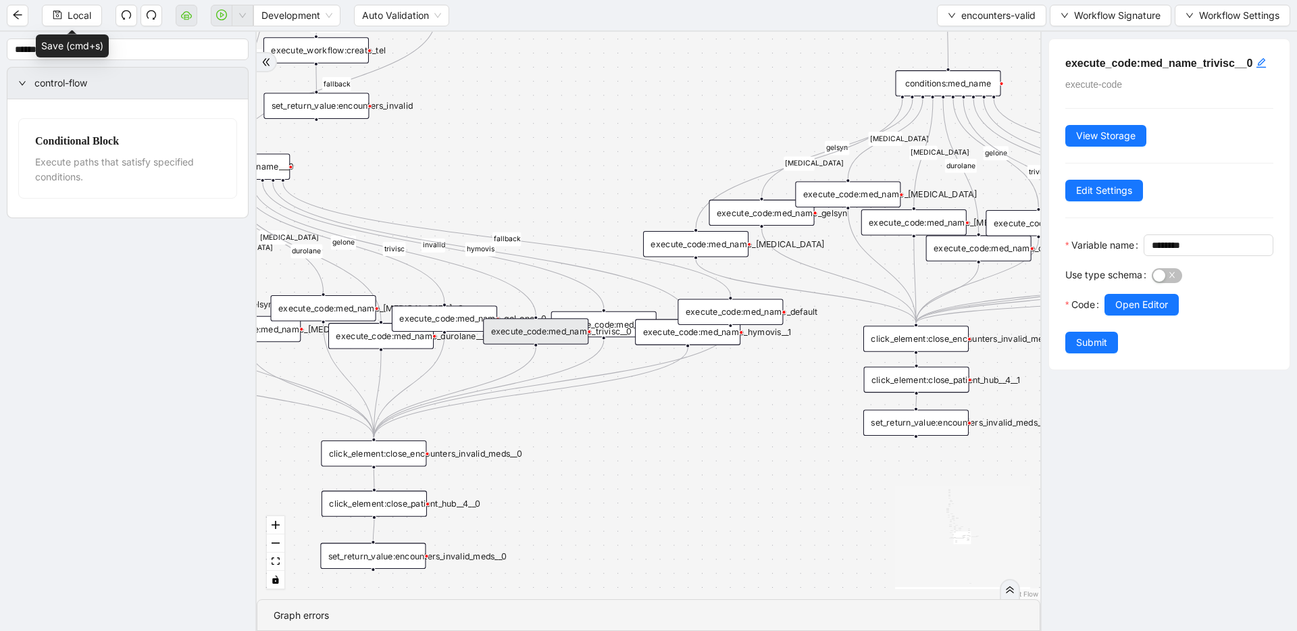
drag, startPoint x: 897, startPoint y: 189, endPoint x: 401, endPoint y: 348, distance: 521.1
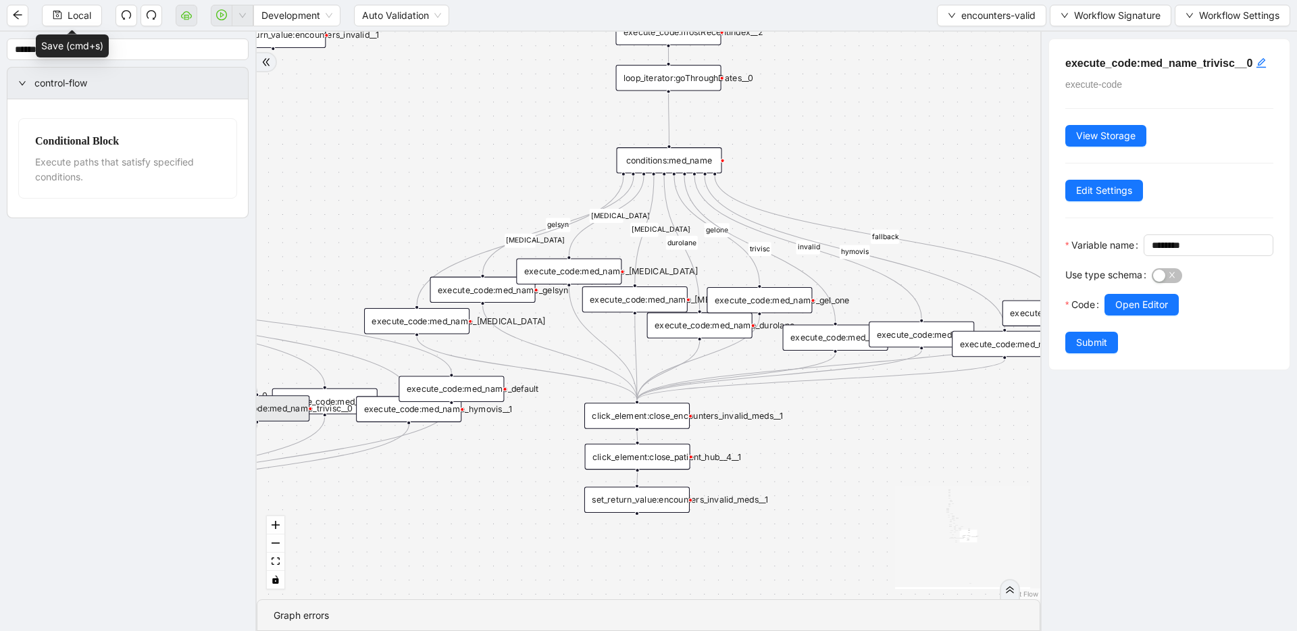
click at [461, 291] on div "execute_code:med_name_gelsyn" at bounding box center [481, 290] width 105 height 26
click at [1132, 312] on span "Open Editor" at bounding box center [1141, 304] width 53 height 15
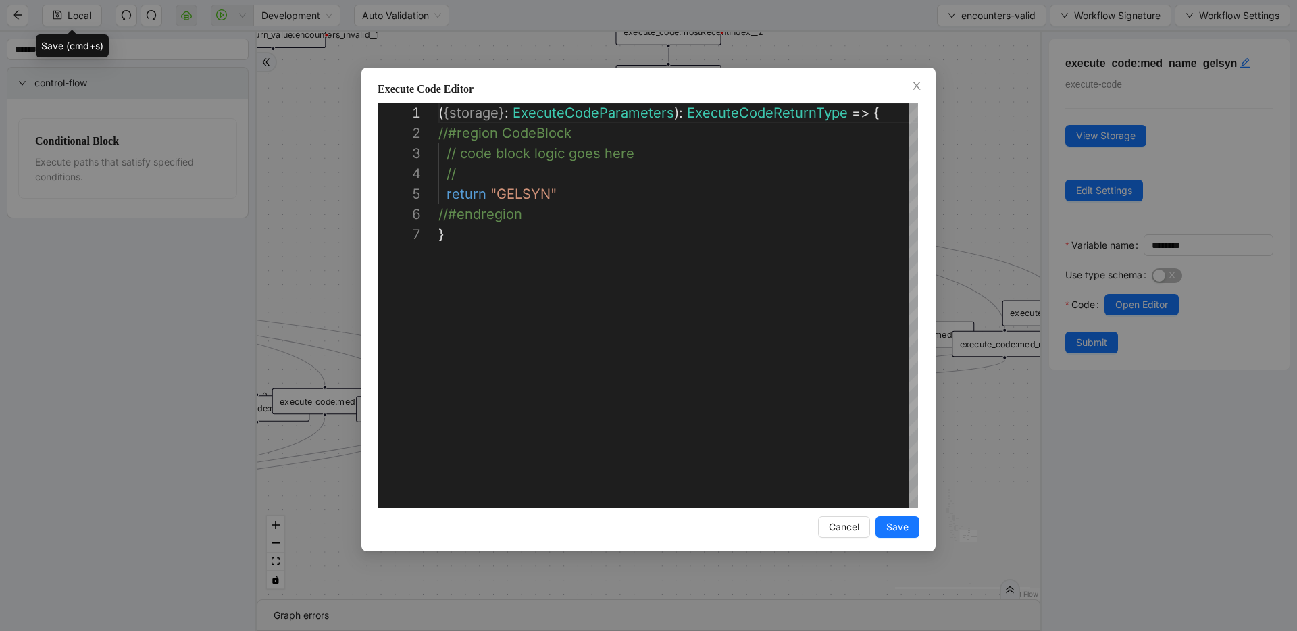
click at [979, 199] on div "**********" at bounding box center [648, 315] width 1297 height 631
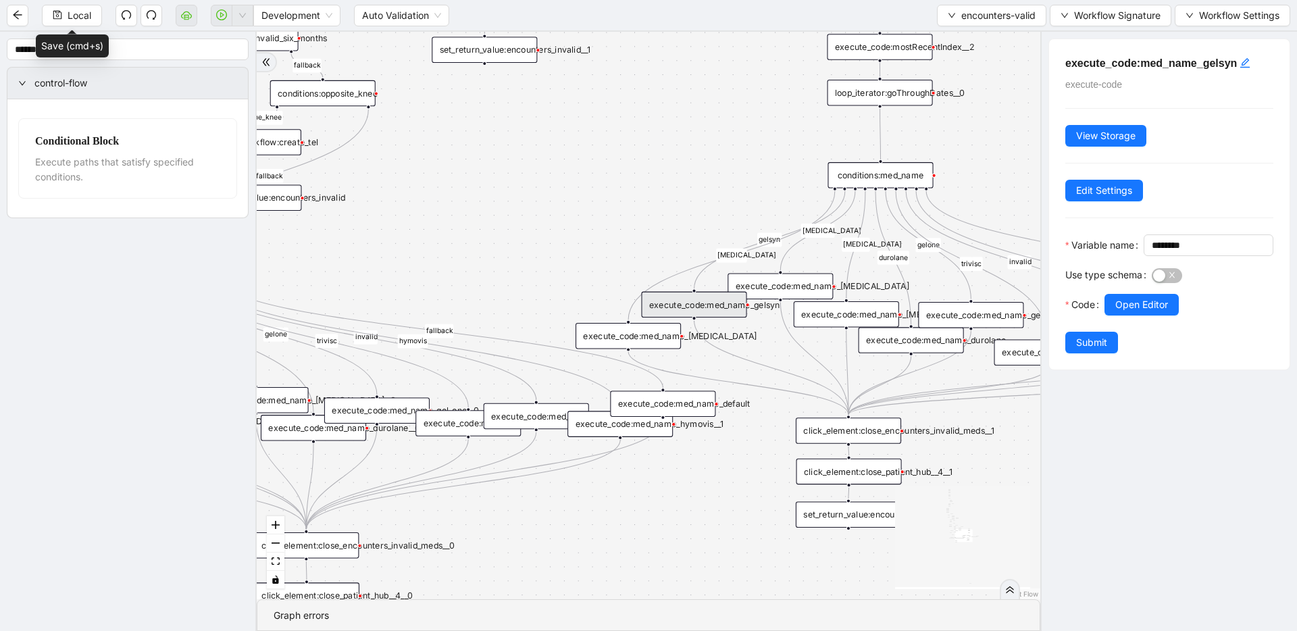
drag, startPoint x: 413, startPoint y: 266, endPoint x: 625, endPoint y: 281, distance: 212.6
click at [613, 339] on div "execute_code:med_name_euflexxa" at bounding box center [627, 336] width 105 height 26
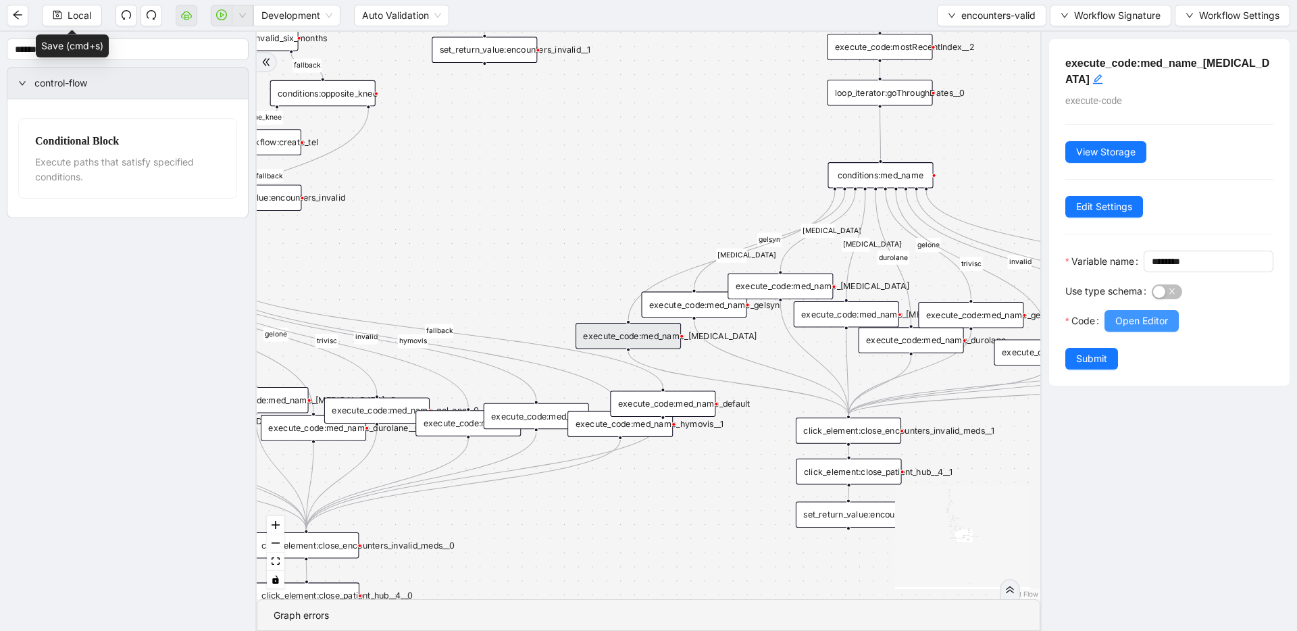
click at [1128, 328] on span "Open Editor" at bounding box center [1141, 320] width 53 height 15
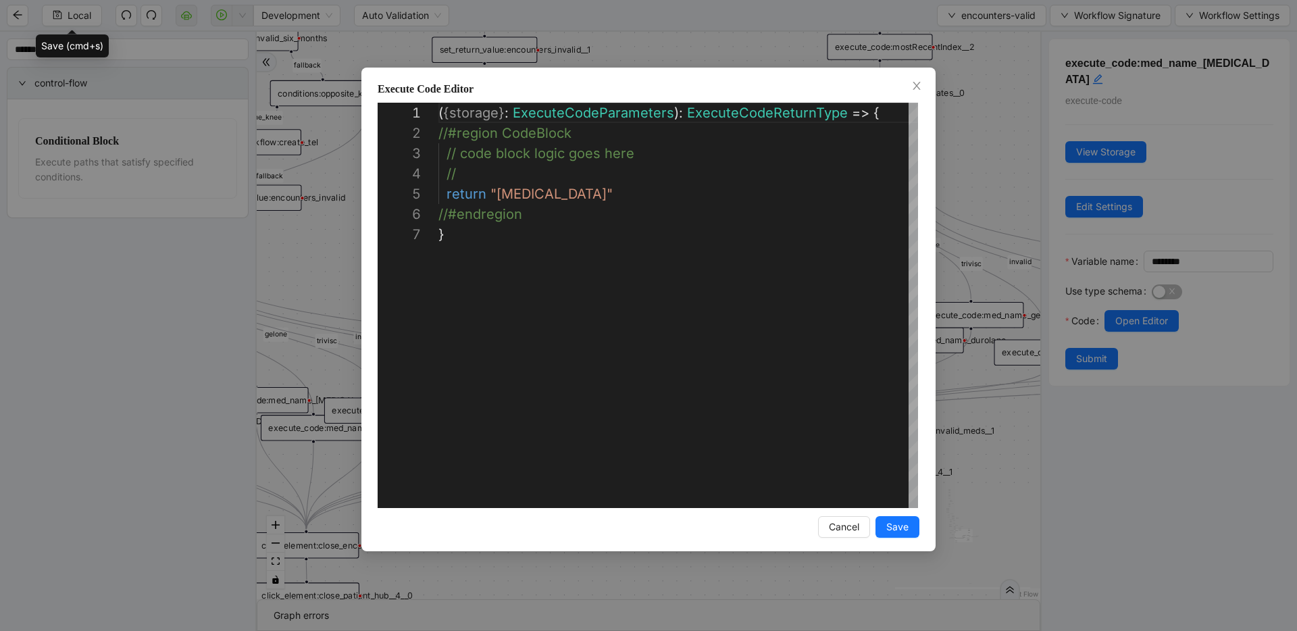
click at [991, 259] on div "**********" at bounding box center [648, 315] width 1297 height 631
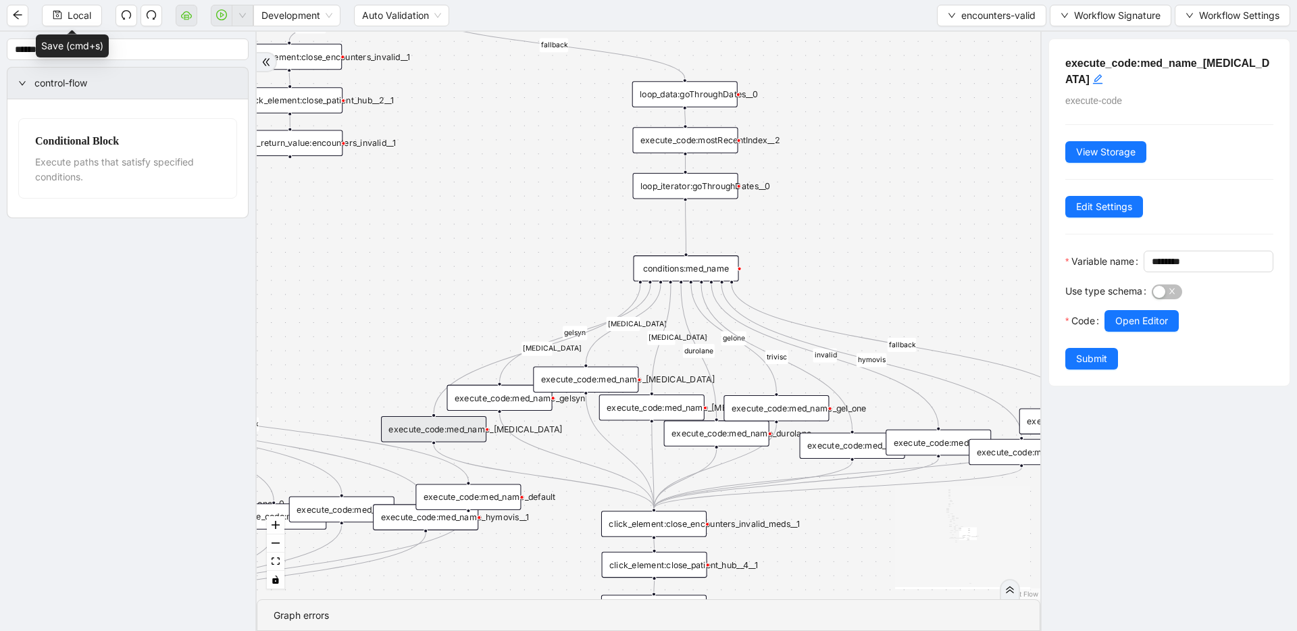
drag, startPoint x: 827, startPoint y: 321, endPoint x: 732, endPoint y: 371, distance: 107.5
click at [688, 265] on div "conditions:med_name" at bounding box center [685, 268] width 105 height 26
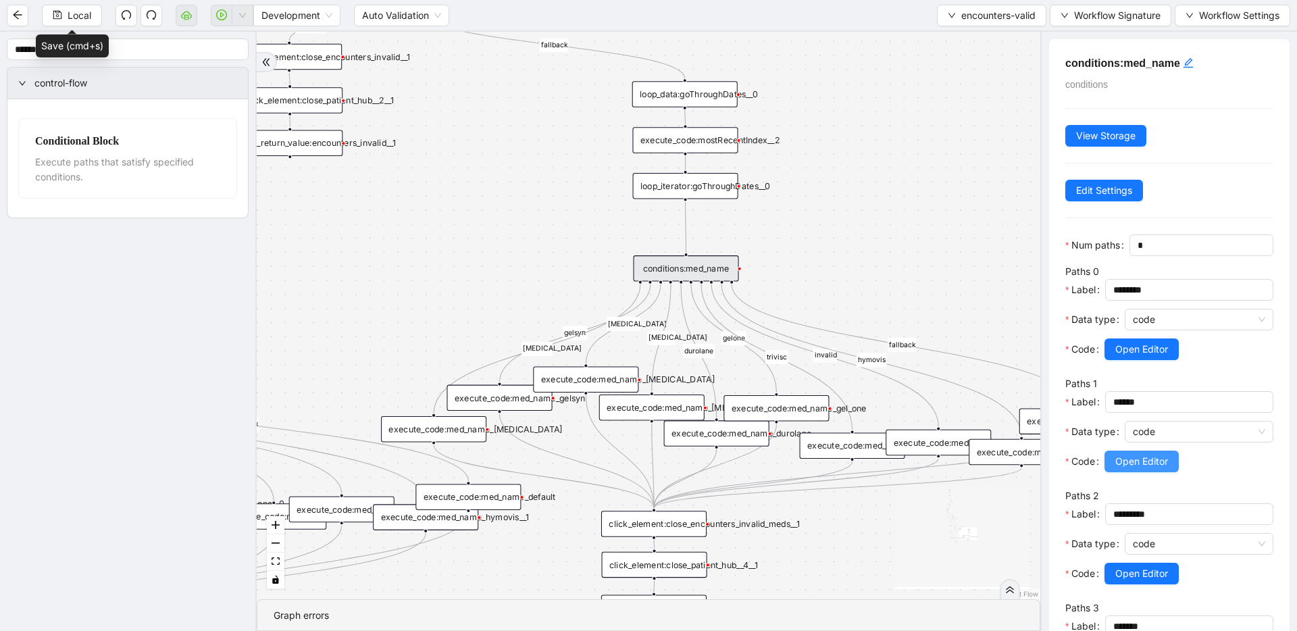
click at [1129, 459] on span "Open Editor" at bounding box center [1141, 461] width 53 height 15
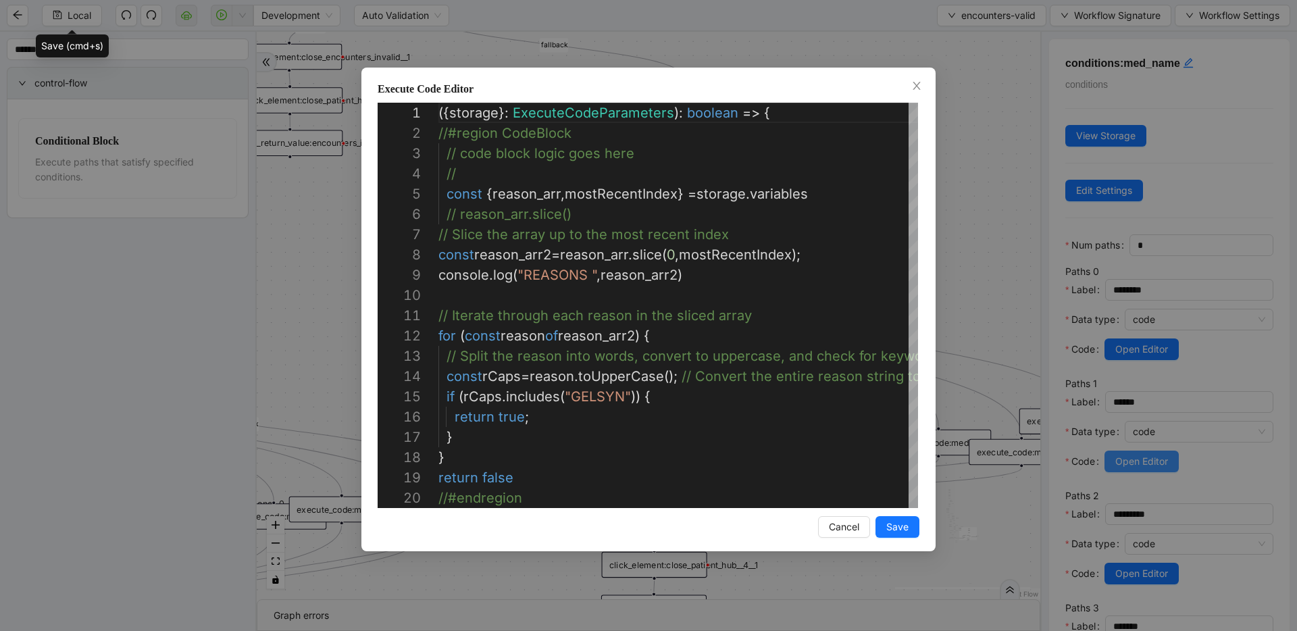
scroll to position [203, 0]
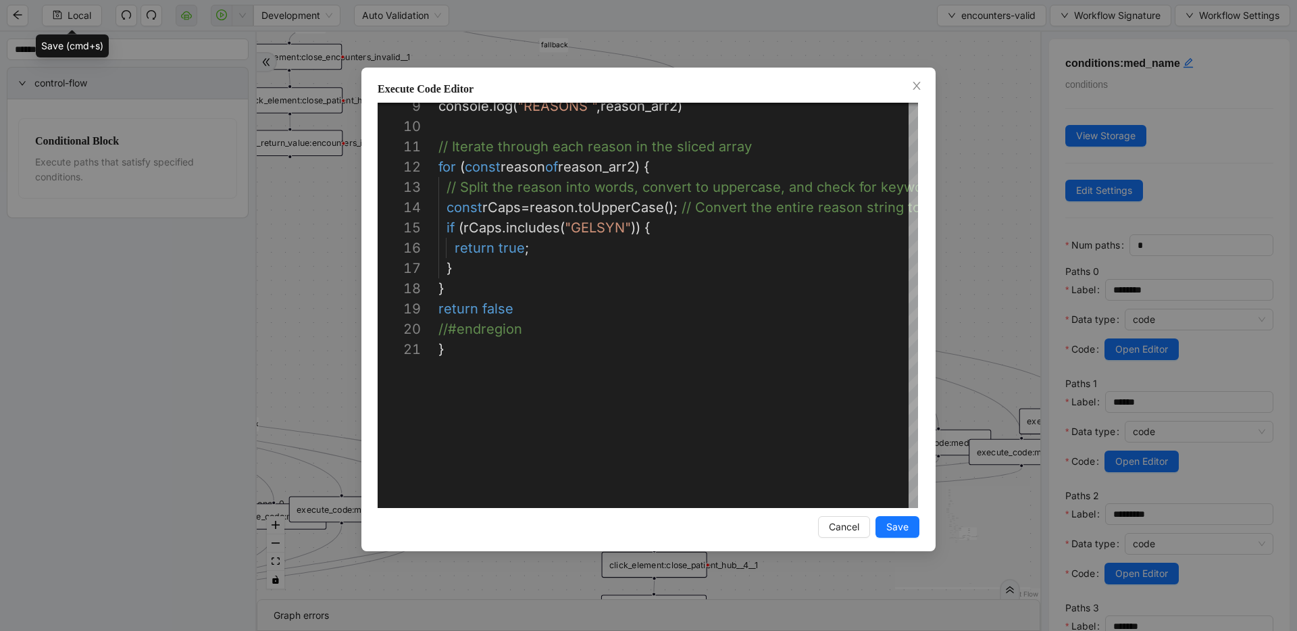
click at [988, 293] on div "**********" at bounding box center [648, 315] width 1297 height 631
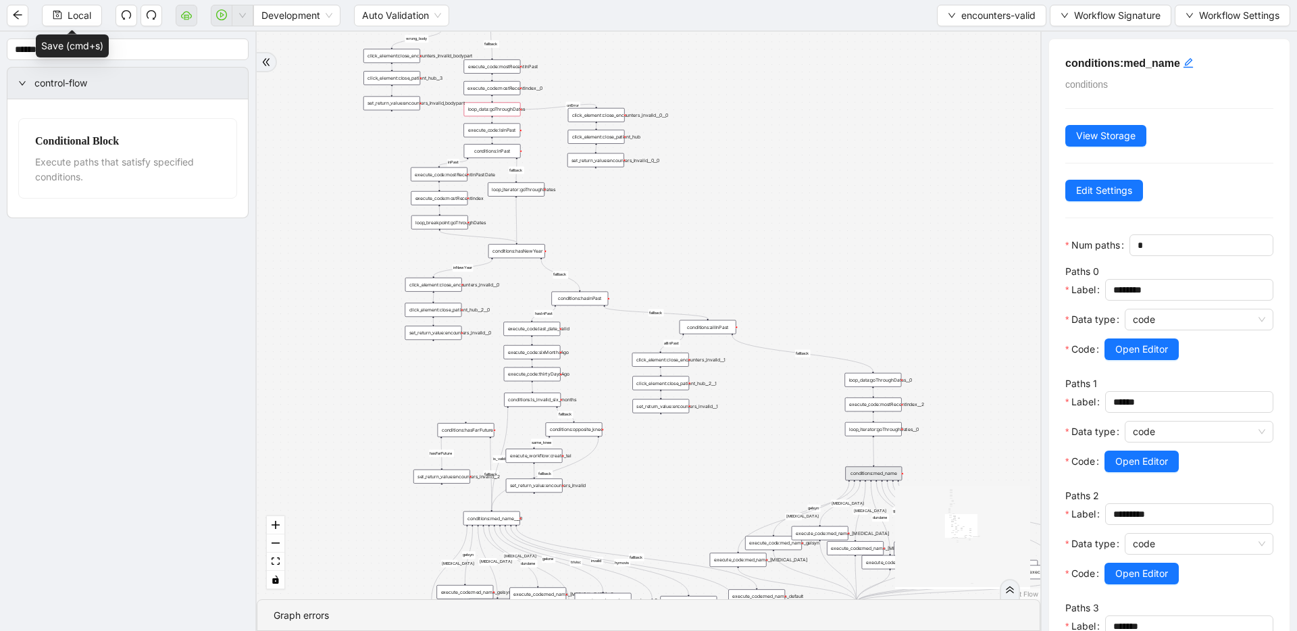
drag, startPoint x: 676, startPoint y: 265, endPoint x: 777, endPoint y: 381, distance: 153.6
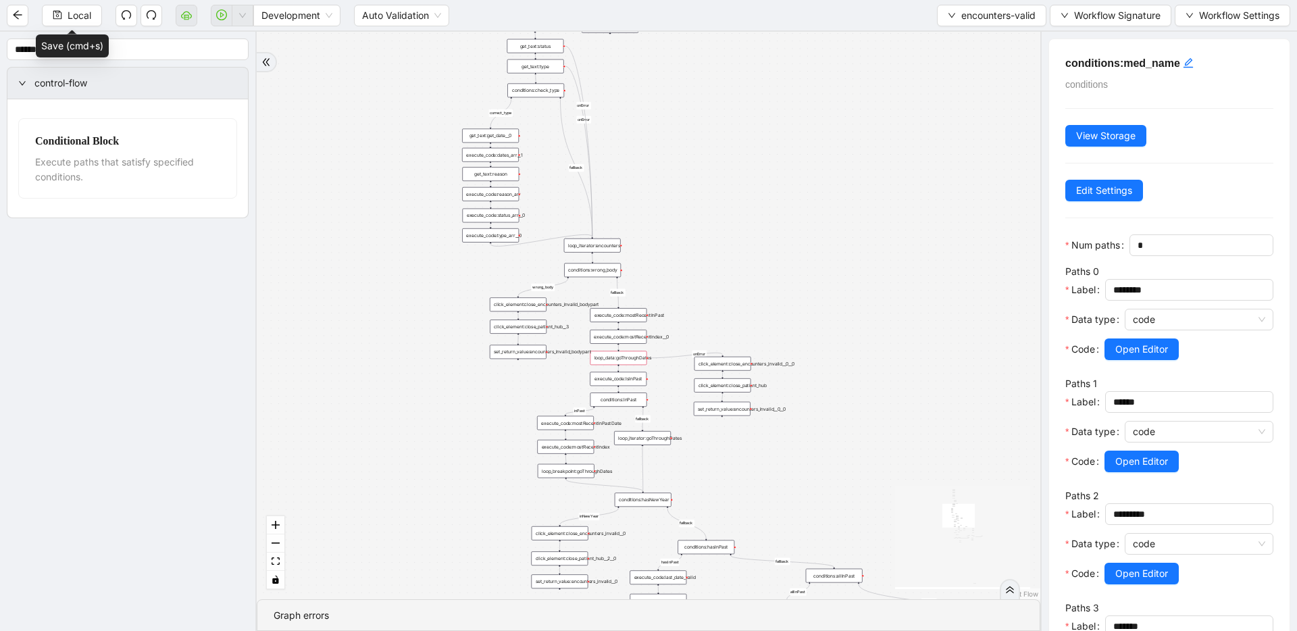
drag, startPoint x: 706, startPoint y: 266, endPoint x: 833, endPoint y: 515, distance: 279.1
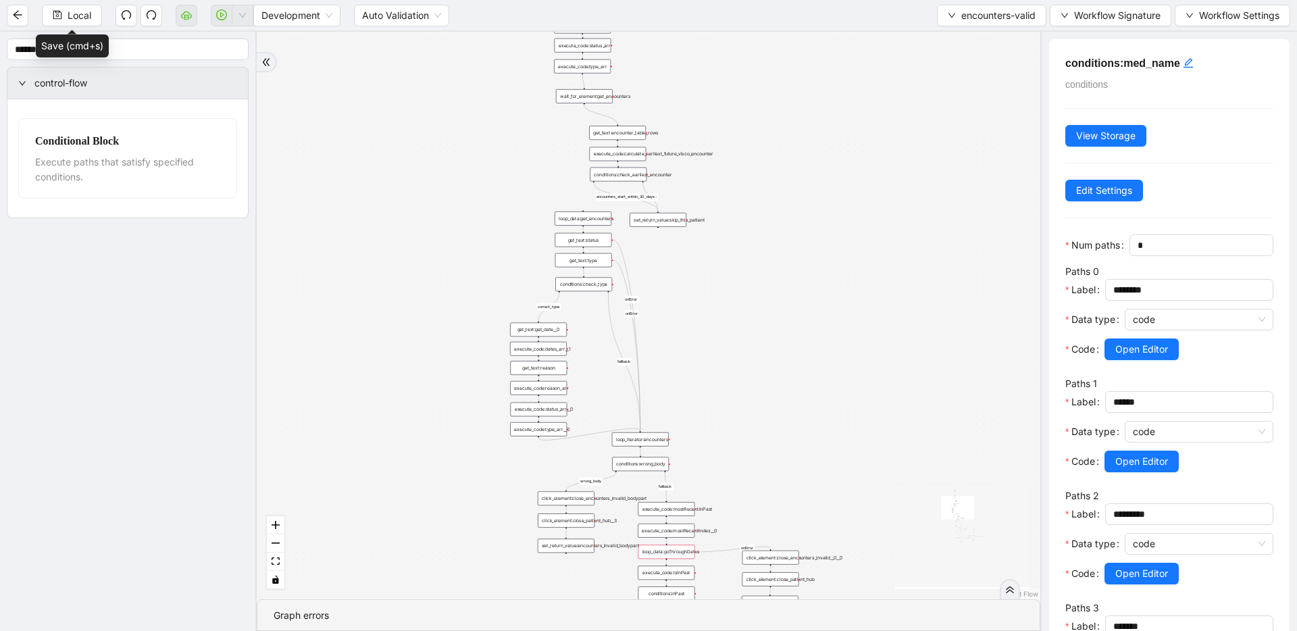
drag, startPoint x: 776, startPoint y: 317, endPoint x: 825, endPoint y: 488, distance: 177.0
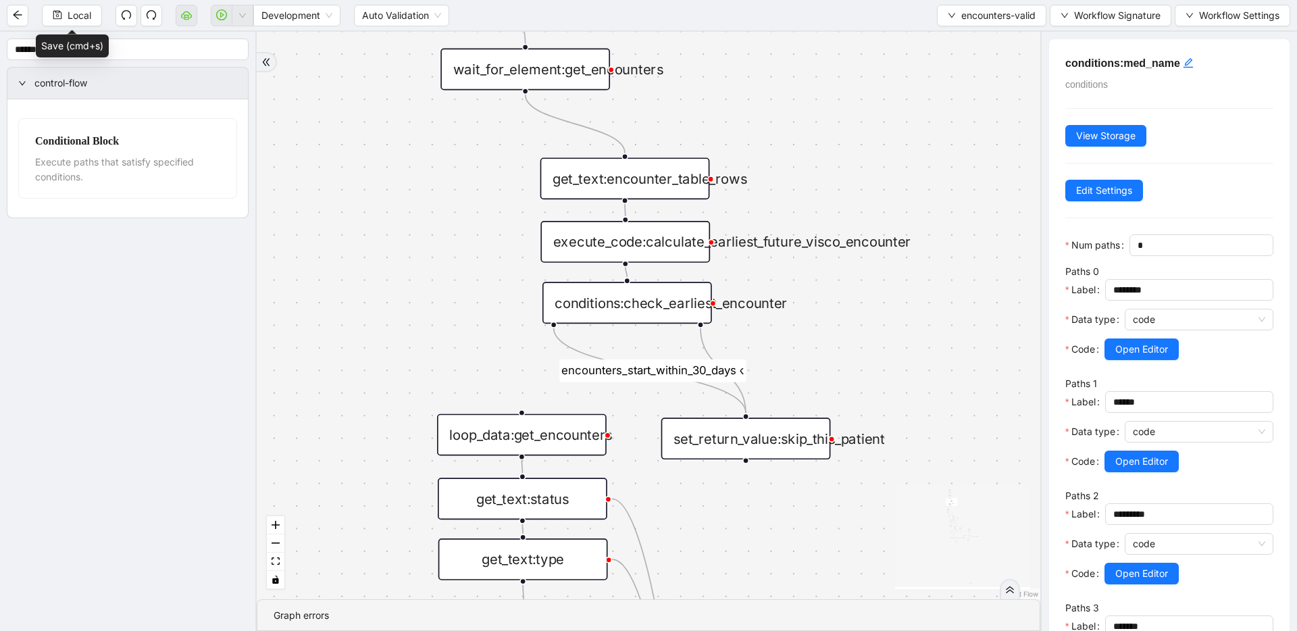
drag, startPoint x: 582, startPoint y: 160, endPoint x: 518, endPoint y: 258, distance: 117.1
click at [617, 184] on div "get_text:encounter_table_rows" at bounding box center [625, 178] width 170 height 42
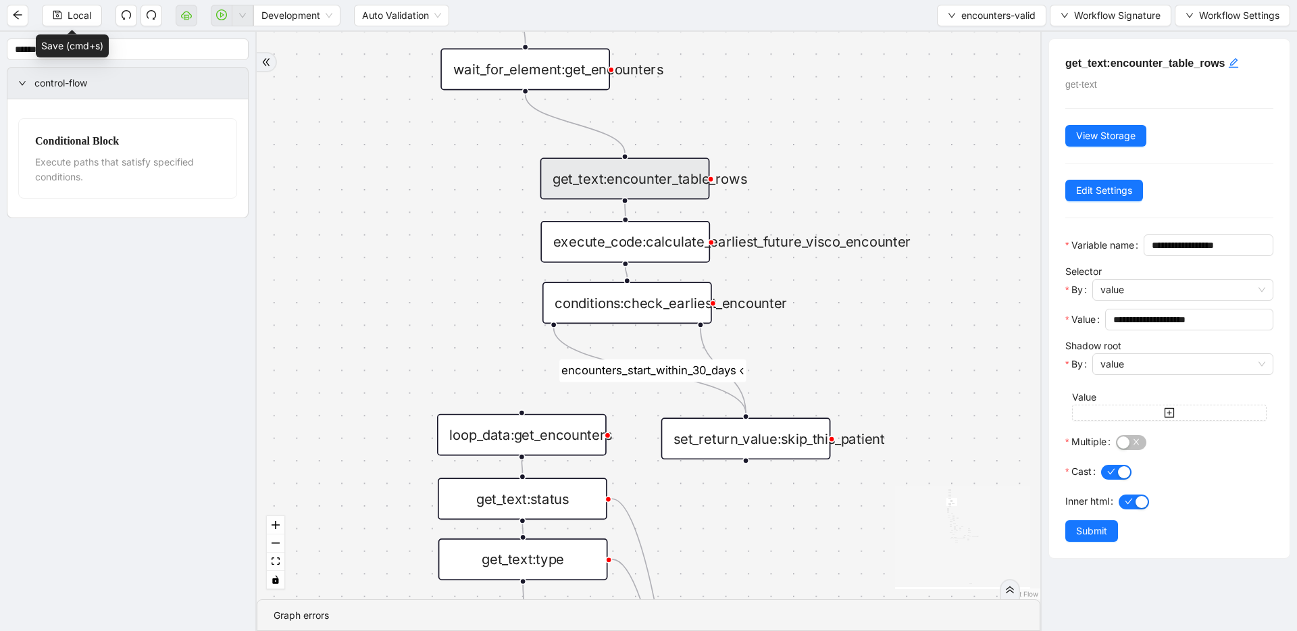
click at [669, 250] on div "execute_code:calculate_earliest_future_visco_encounter" at bounding box center [625, 242] width 170 height 42
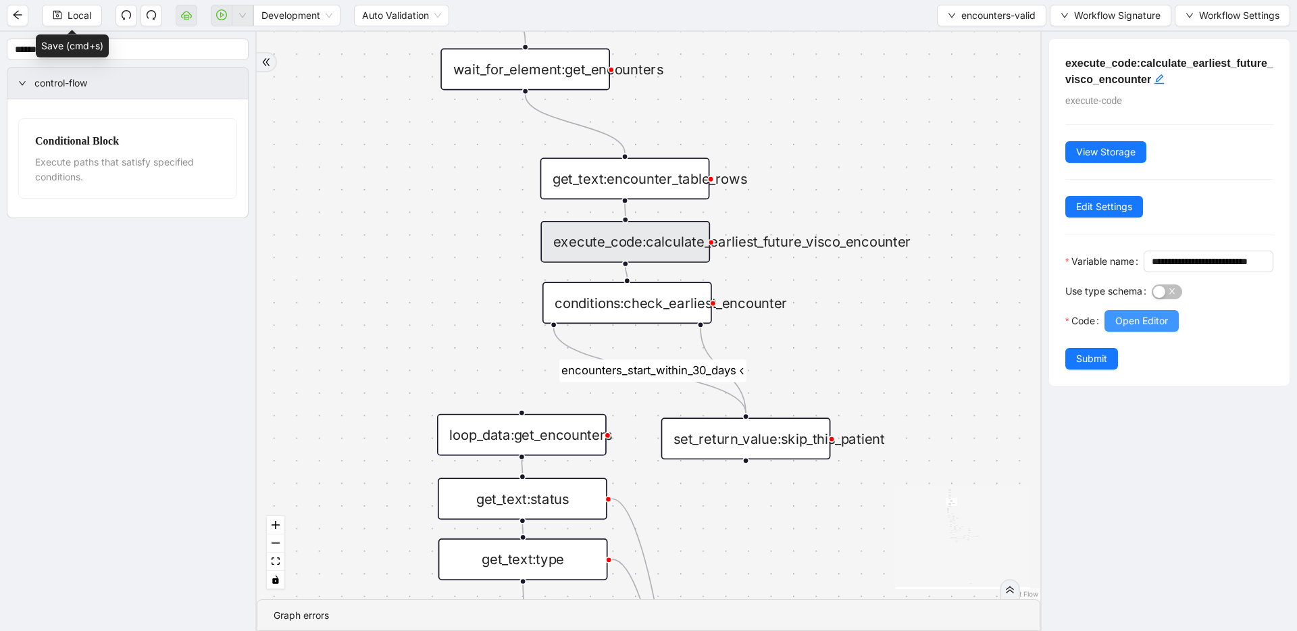
click at [1134, 328] on span "Open Editor" at bounding box center [1141, 320] width 53 height 15
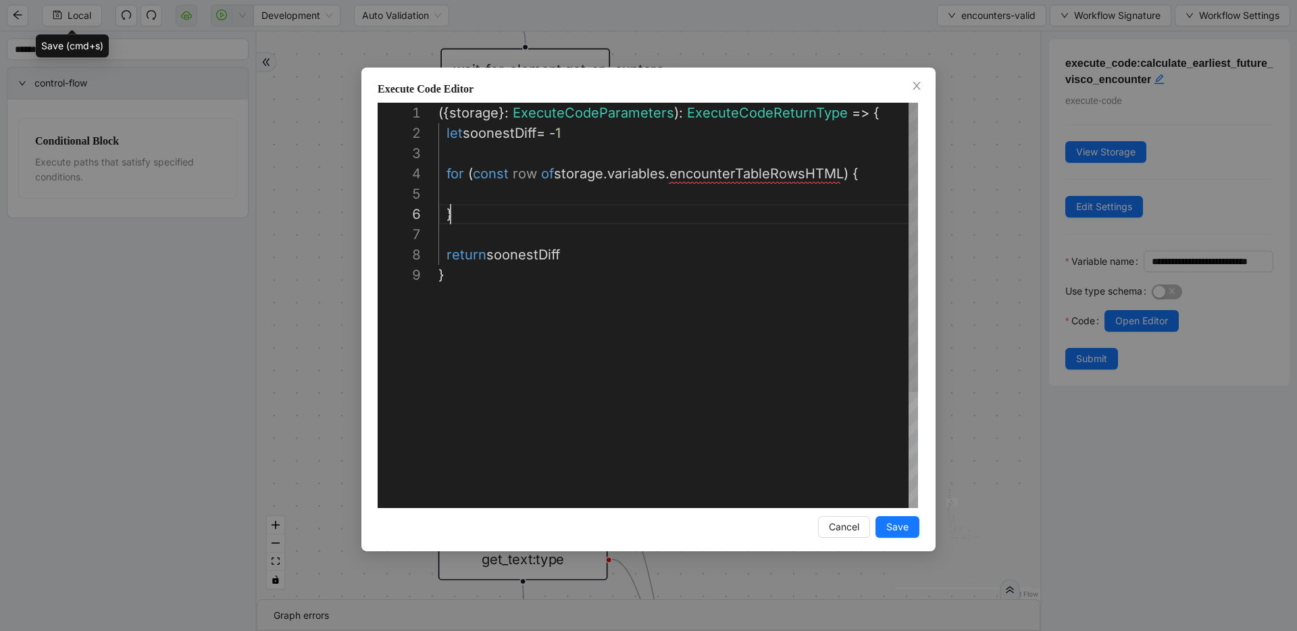
scroll to position [41, 0]
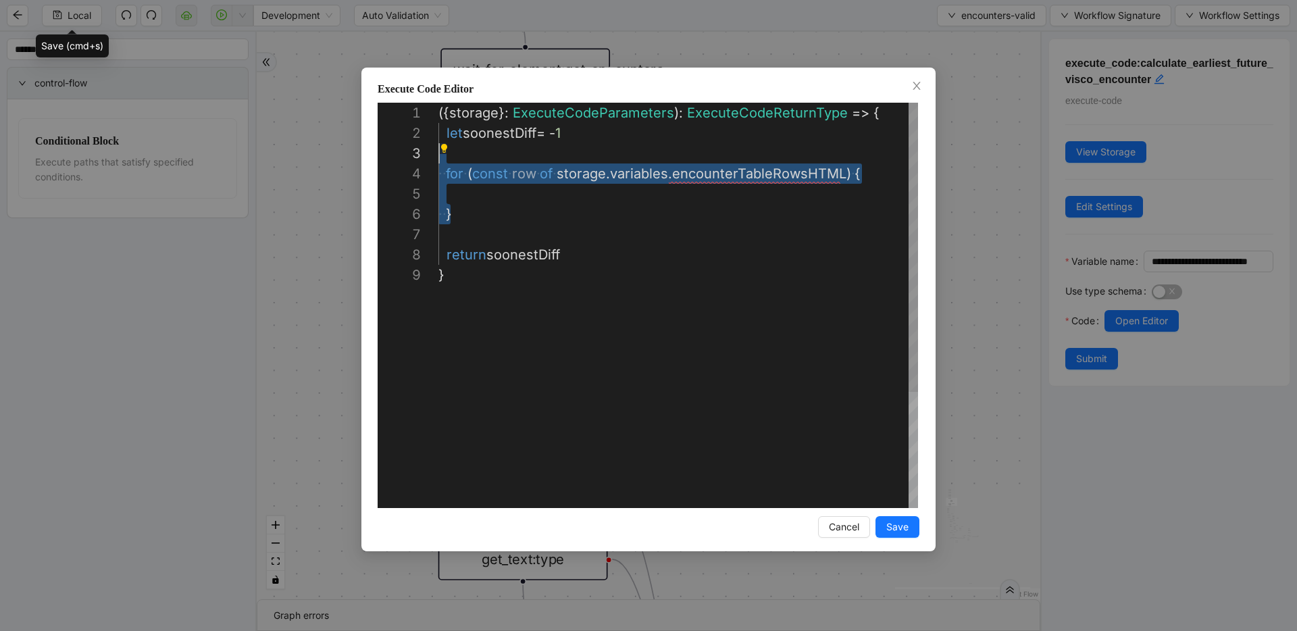
drag, startPoint x: 467, startPoint y: 213, endPoint x: 404, endPoint y: 160, distance: 82.4
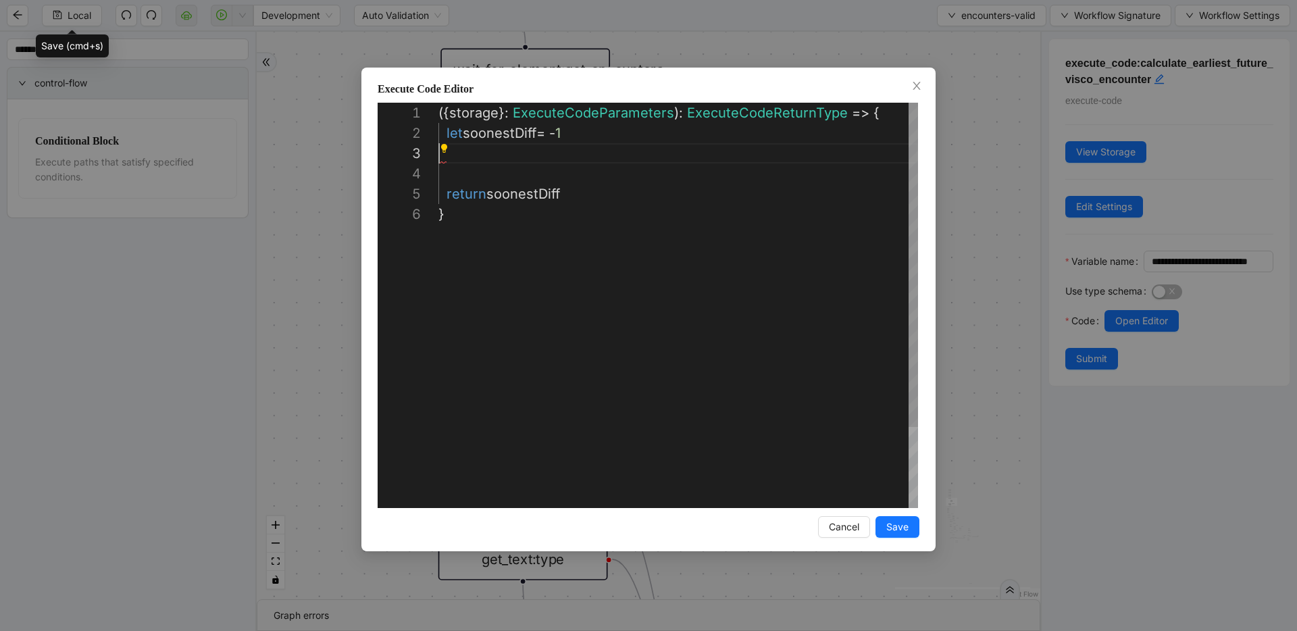
type textarea "**********"
click at [888, 521] on span "Save" at bounding box center [897, 526] width 22 height 15
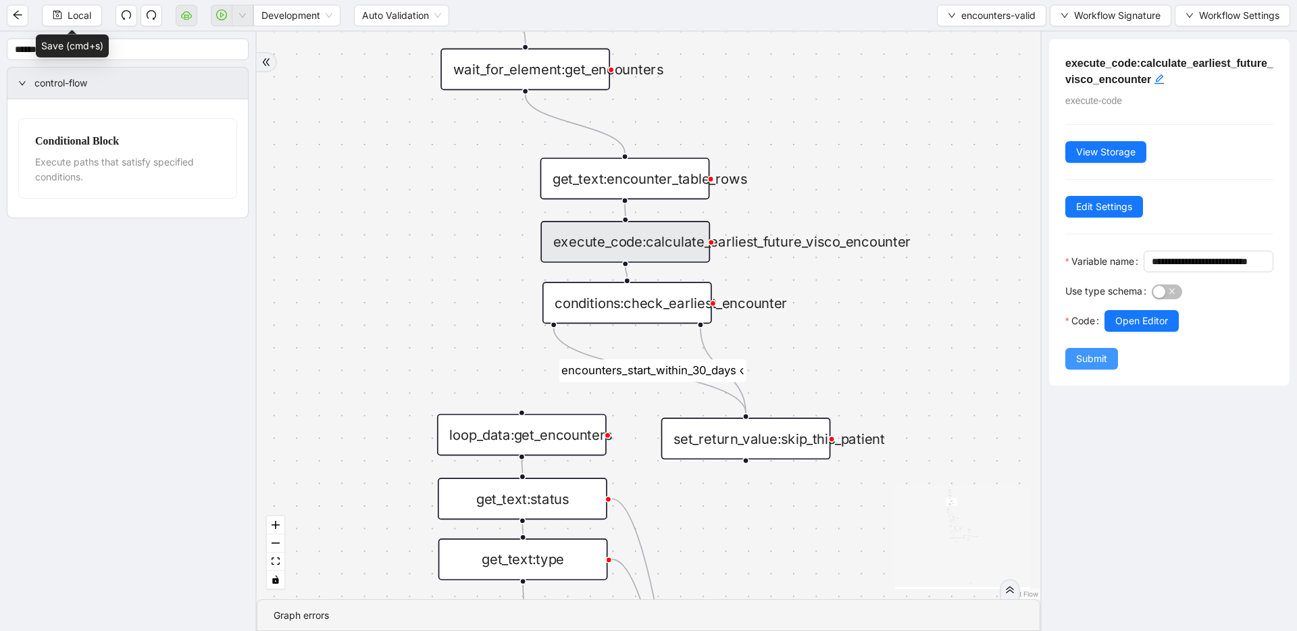
click at [1087, 366] on span "Submit" at bounding box center [1091, 358] width 31 height 15
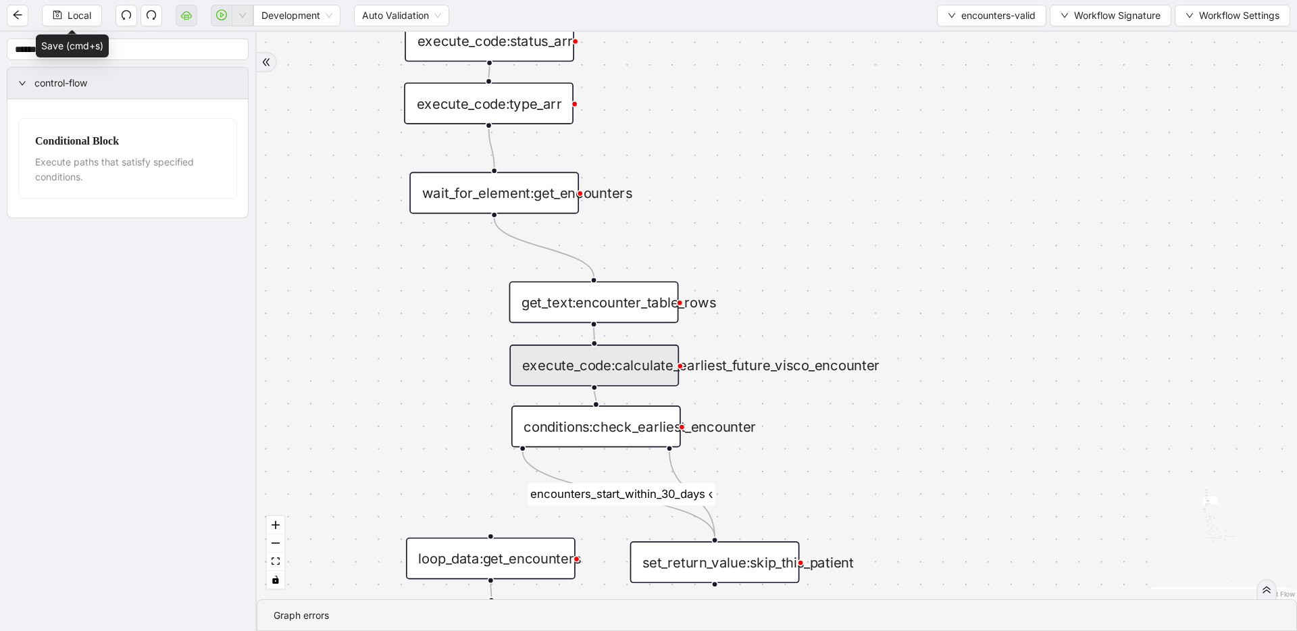
drag, startPoint x: 500, startPoint y: 134, endPoint x: 473, endPoint y: 246, distance: 115.2
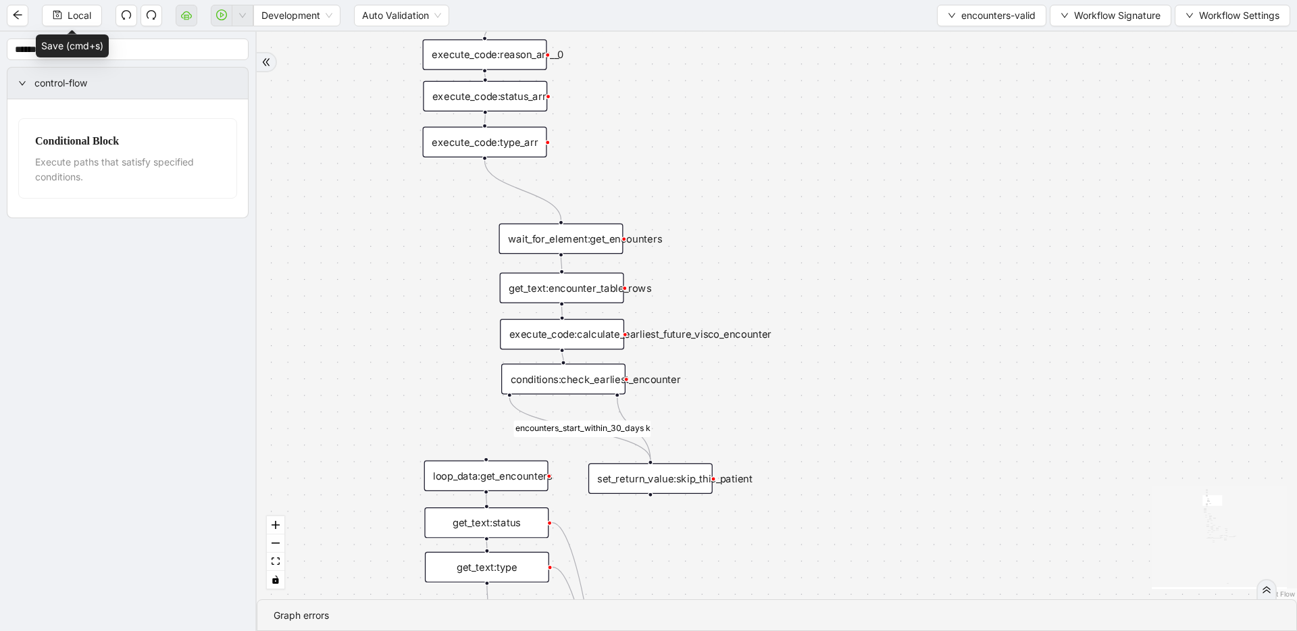
drag, startPoint x: 499, startPoint y: 213, endPoint x: 571, endPoint y: 244, distance: 78.7
click at [571, 244] on div "wait_for_element:get_encounters" at bounding box center [561, 239] width 124 height 30
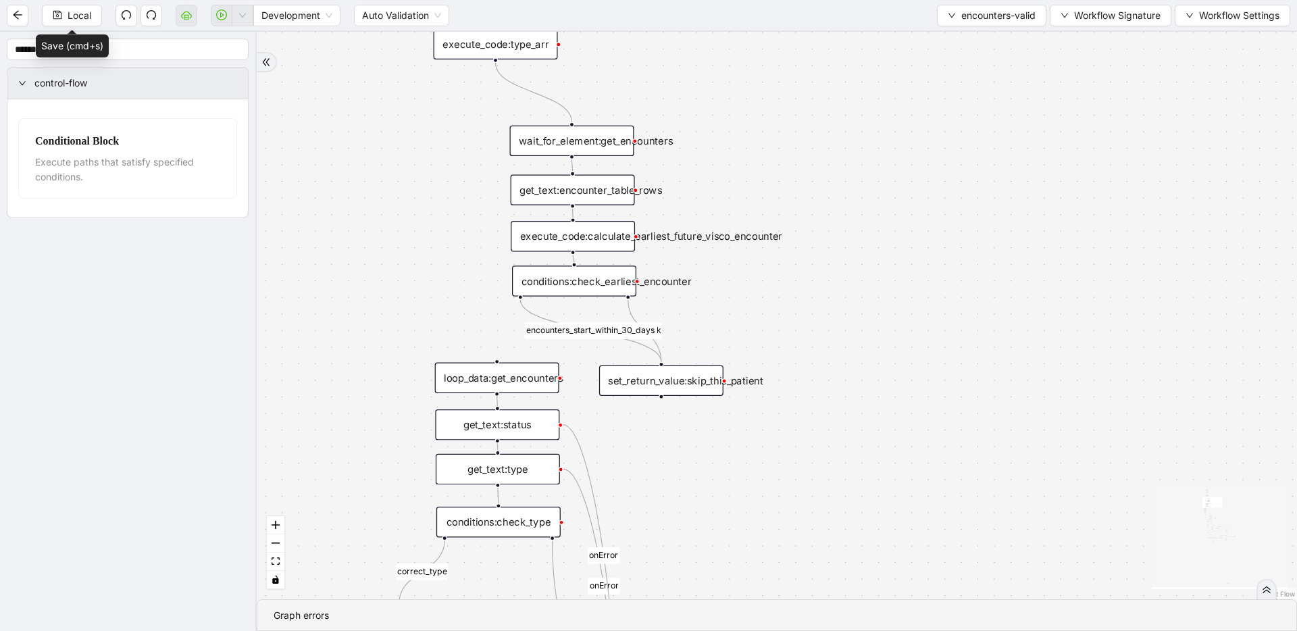
drag, startPoint x: 705, startPoint y: 317, endPoint x: 717, endPoint y: 220, distance: 97.2
click at [71, 23] on button "Local" at bounding box center [72, 16] width 60 height 22
drag, startPoint x: 518, startPoint y: 296, endPoint x: 486, endPoint y: 364, distance: 75.2
click at [486, 364] on div "trigger get_text:get_date__0 execute_code:last_date_valid execute_code:currentD…" at bounding box center [1118, 546] width 1275 height 696
click at [440, 307] on div "fallback fallback inPast hasInPast fallback wrong_body inNewYear fallback fallb…" at bounding box center [777, 315] width 1040 height 567
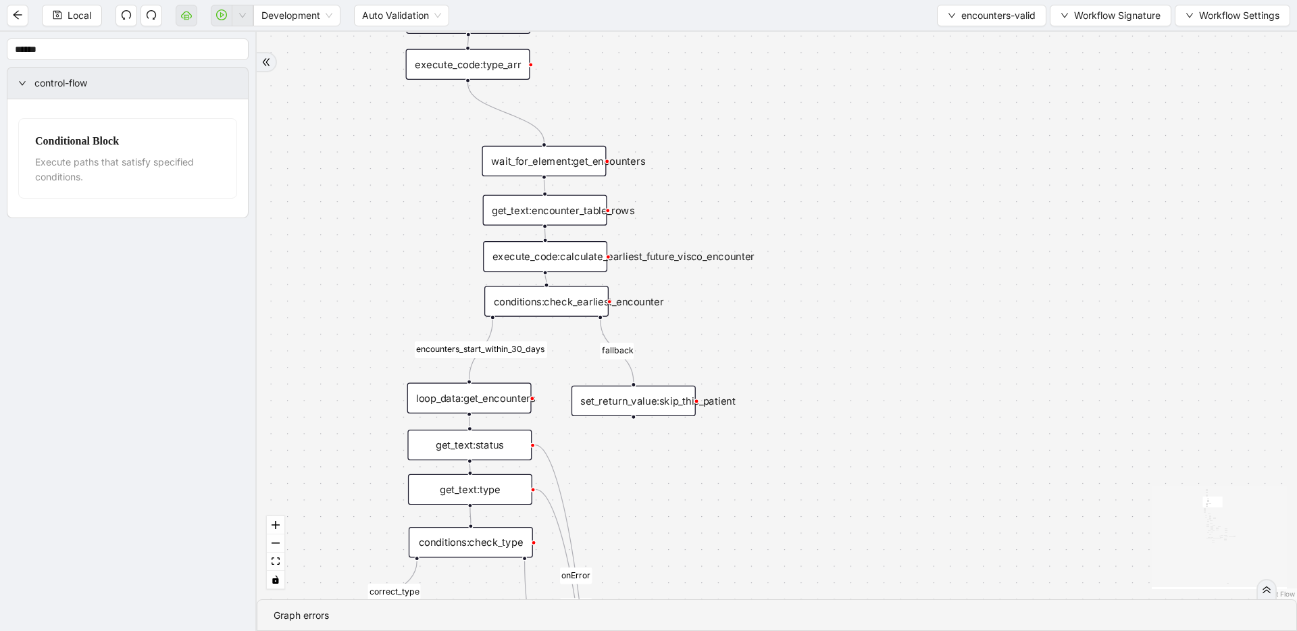
drag, startPoint x: 788, startPoint y: 366, endPoint x: 695, endPoint y: 359, distance: 93.5
click at [561, 215] on div "get_text:encounter_table_rows" at bounding box center [541, 208] width 124 height 30
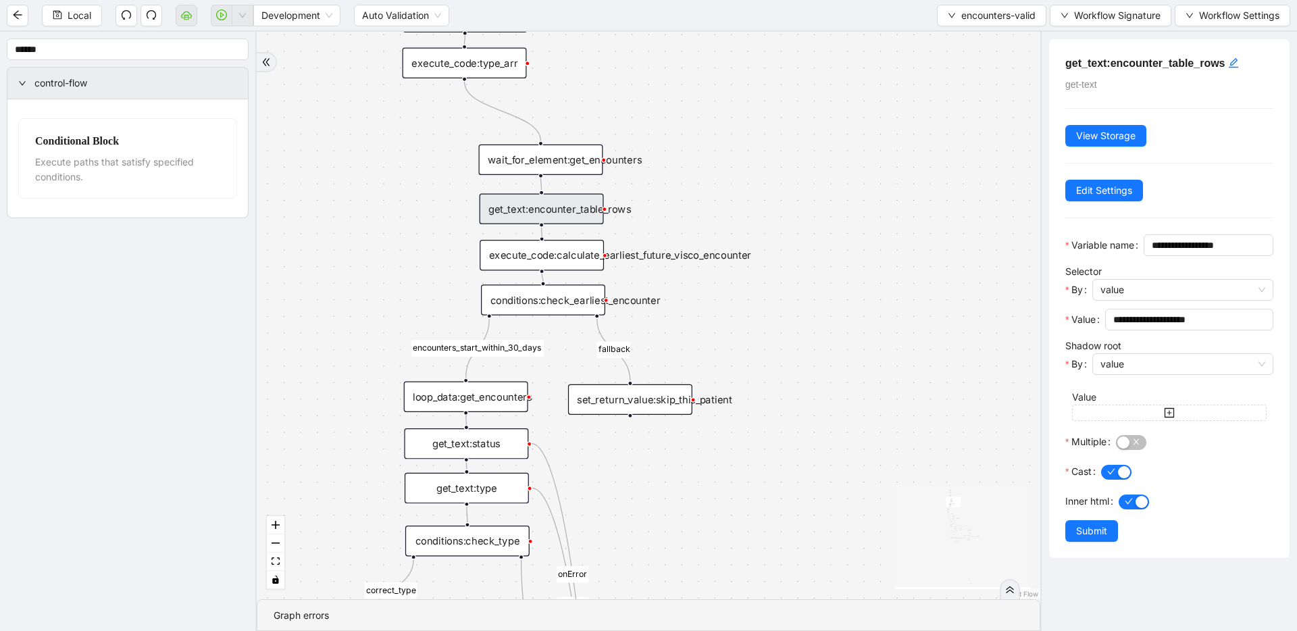
click at [552, 163] on div "wait_for_element:get_encounters" at bounding box center [541, 160] width 124 height 30
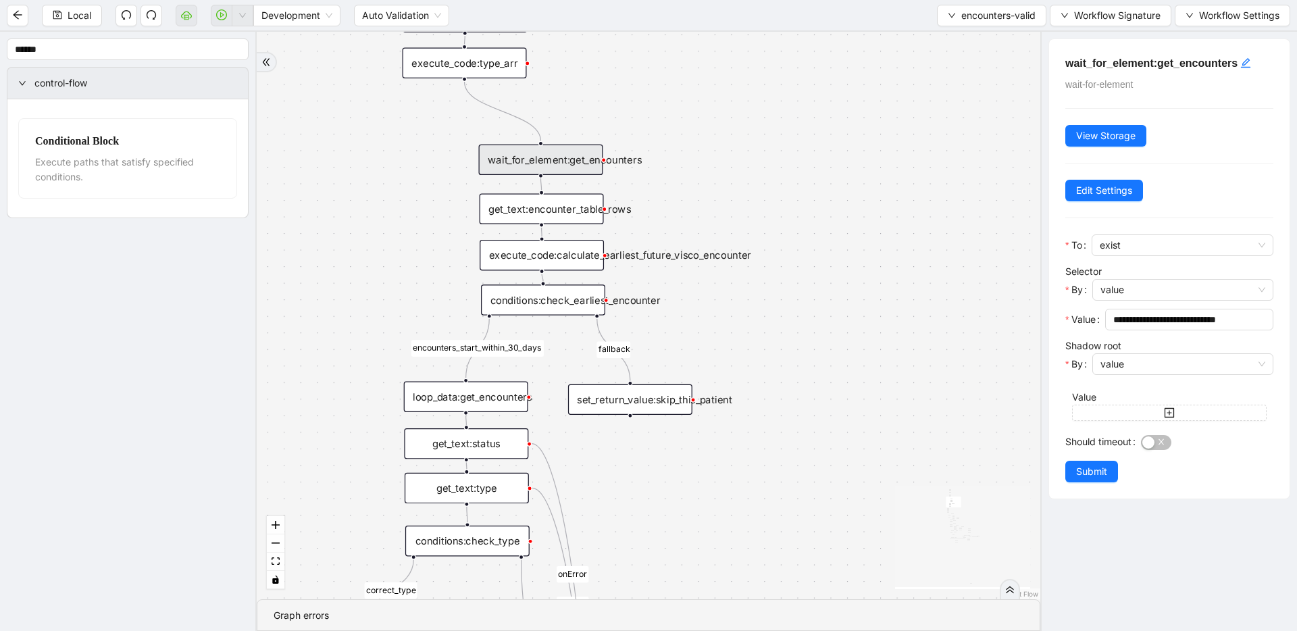
click at [548, 206] on div "get_text:encounter_table_rows" at bounding box center [541, 208] width 124 height 30
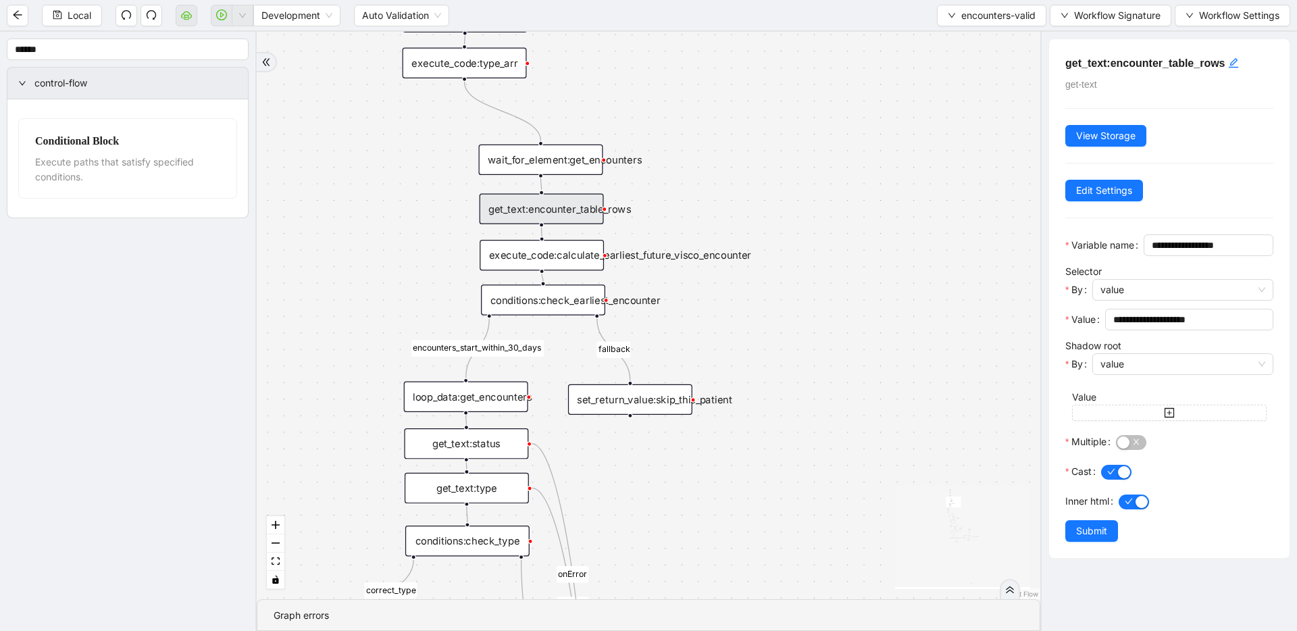
click at [1162, 72] on div "**********" at bounding box center [1169, 298] width 240 height 519
click at [1168, 68] on h5 "get_text:encounter_table_rows" at bounding box center [1169, 63] width 208 height 16
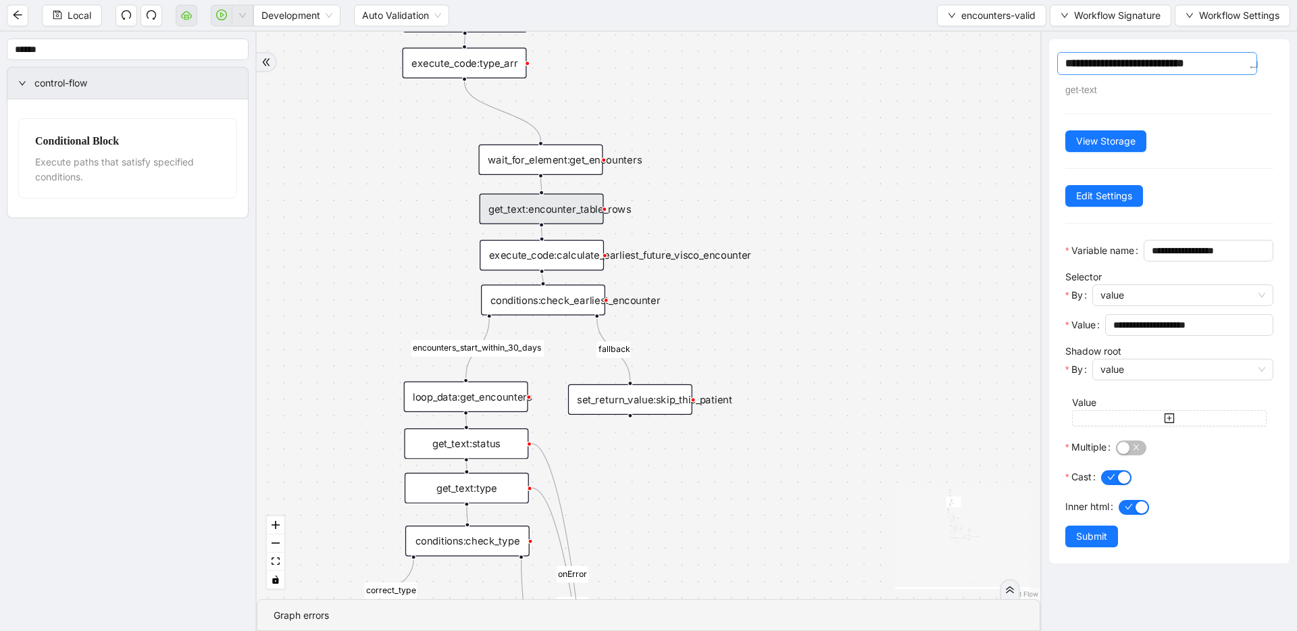
drag, startPoint x: 1195, startPoint y: 62, endPoint x: 1224, endPoint y: 64, distance: 29.8
click at [1224, 64] on textarea "**********" at bounding box center [1157, 63] width 200 height 23
type textarea "**********"
click at [808, 105] on div "fallback fallback inPast hasInPast fallback wrong_body inNewYear fallback fallb…" at bounding box center [648, 315] width 783 height 567
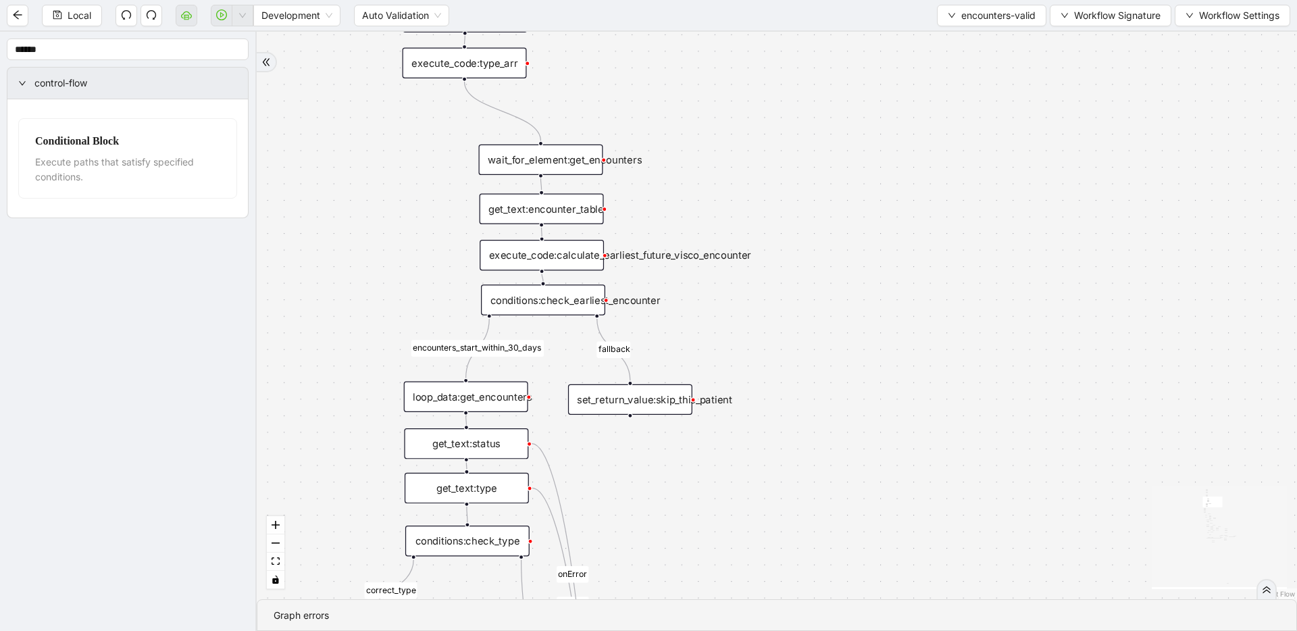
click at [531, 201] on div "get_text:encounter_table" at bounding box center [541, 208] width 124 height 30
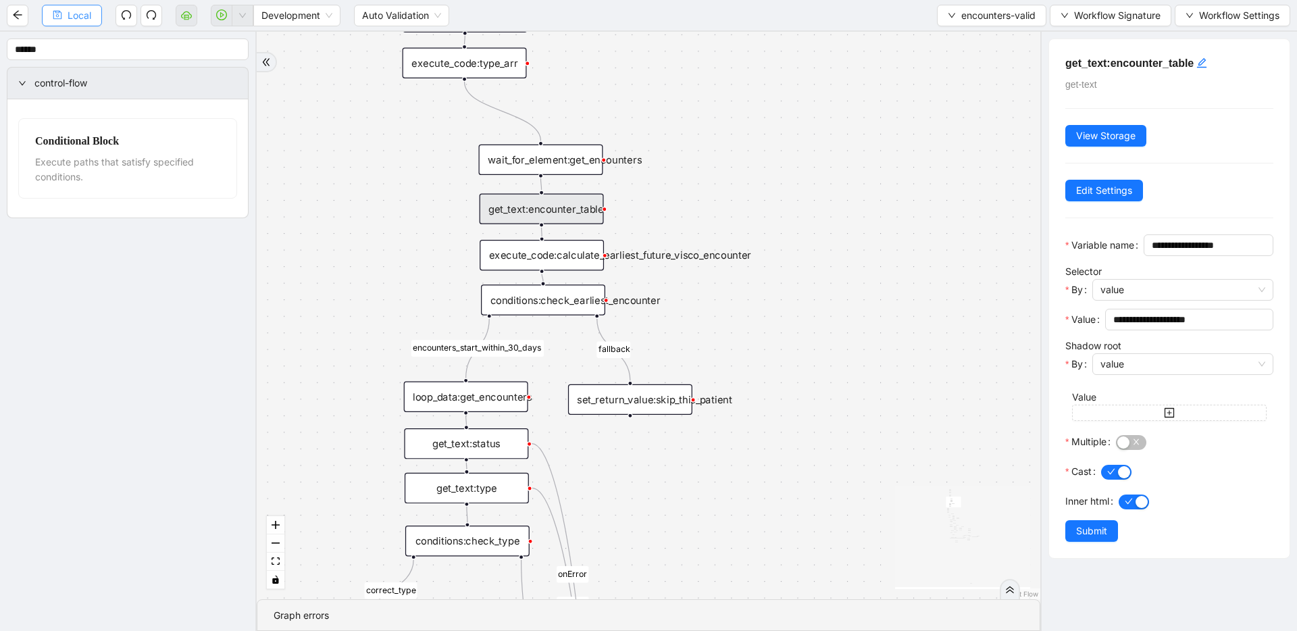
click at [88, 15] on span "Local" at bounding box center [80, 15] width 24 height 15
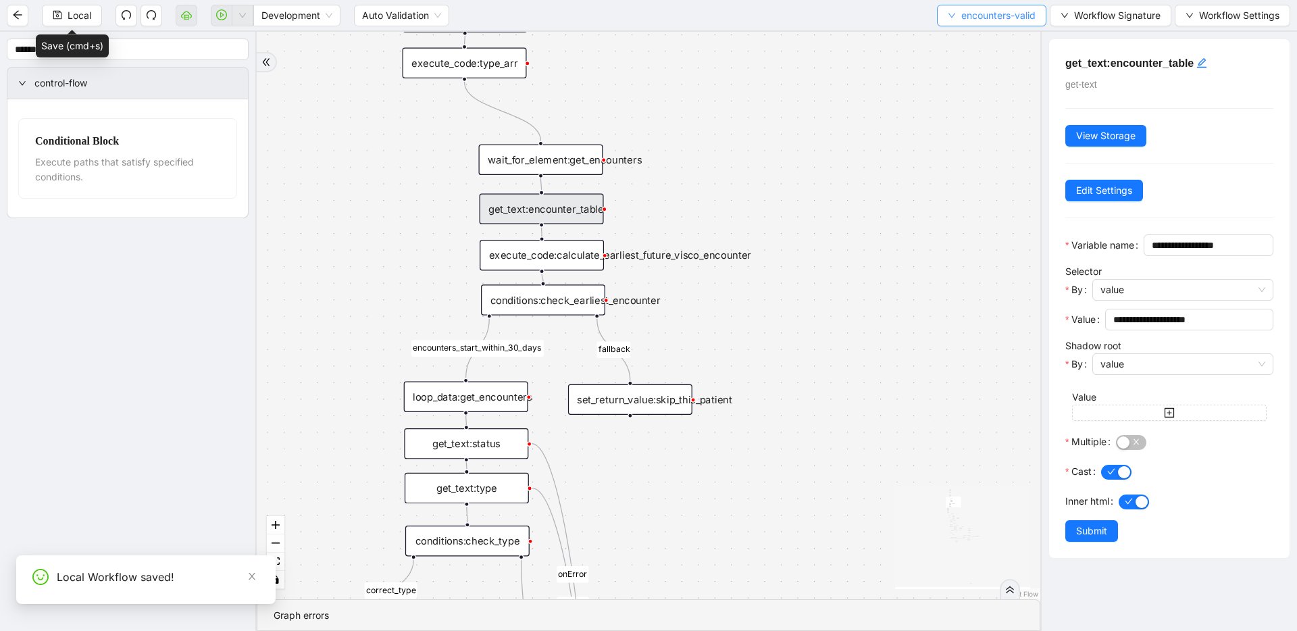
click at [1000, 14] on span "encounters-valid" at bounding box center [998, 15] width 74 height 15
click at [997, 37] on span "Select" at bounding box center [989, 41] width 89 height 15
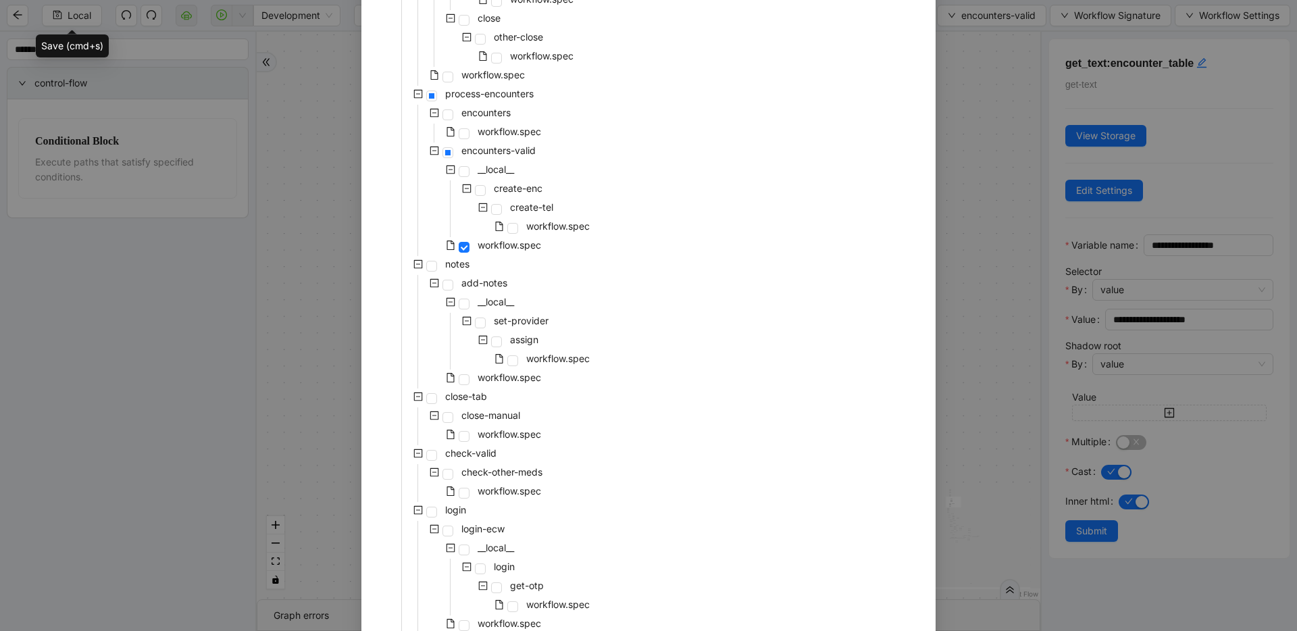
scroll to position [552, 0]
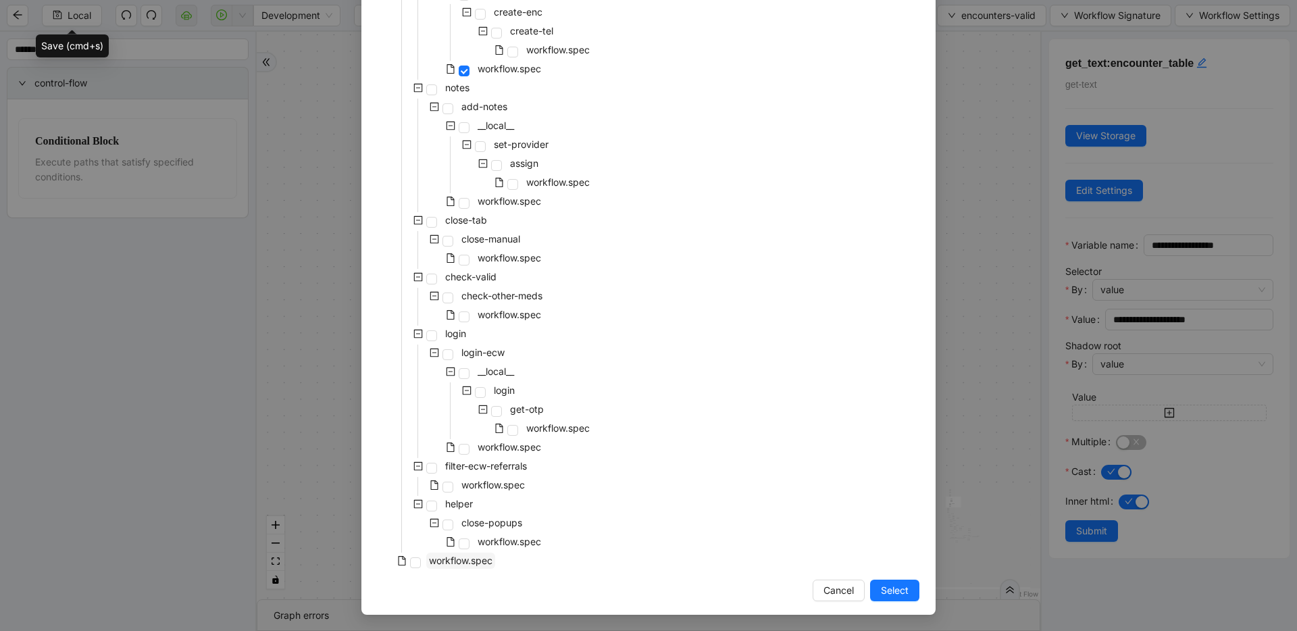
click at [461, 563] on span "workflow.spec" at bounding box center [460, 559] width 63 height 11
click at [887, 592] on span "Select" at bounding box center [895, 590] width 28 height 15
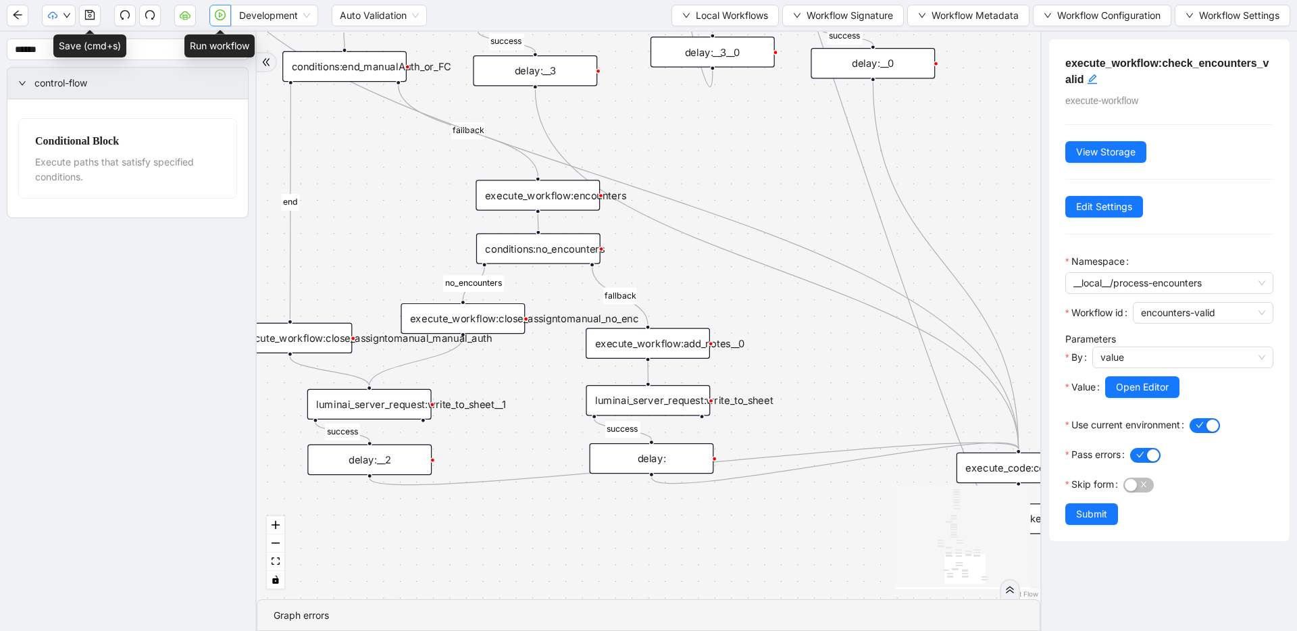
click at [218, 16] on icon "play-circle" at bounding box center [220, 14] width 11 height 11
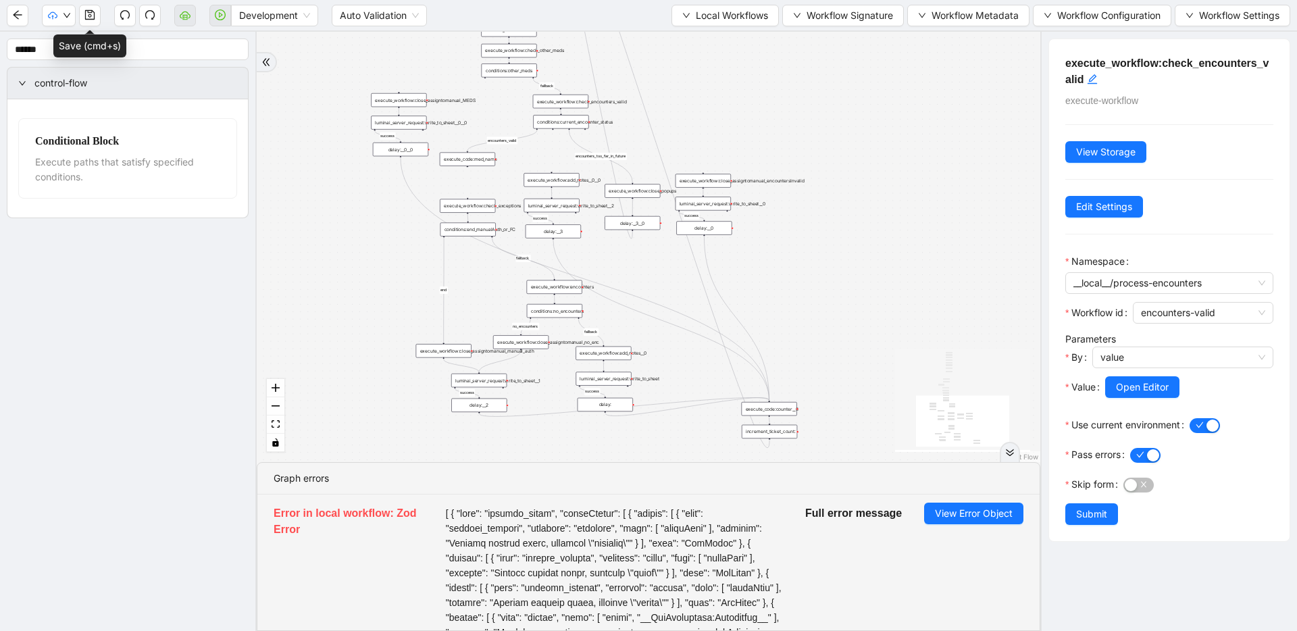
drag, startPoint x: 666, startPoint y: 203, endPoint x: 615, endPoint y: 286, distance: 97.3
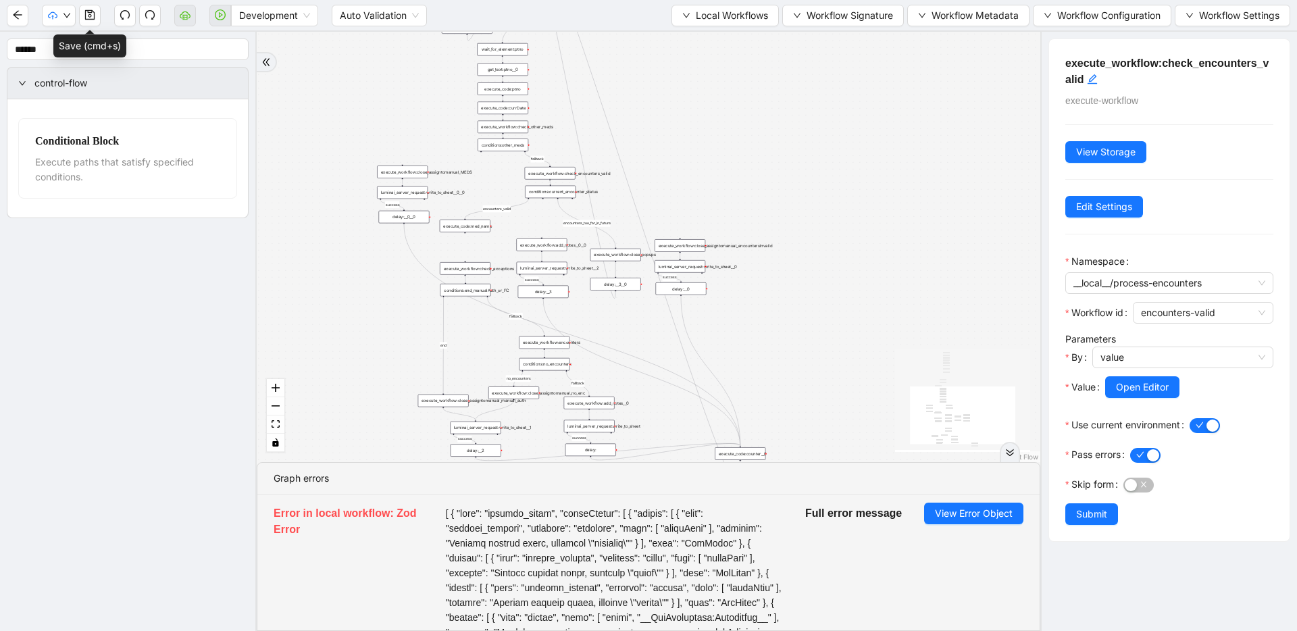
drag, startPoint x: 608, startPoint y: 323, endPoint x: 607, endPoint y: 340, distance: 16.9
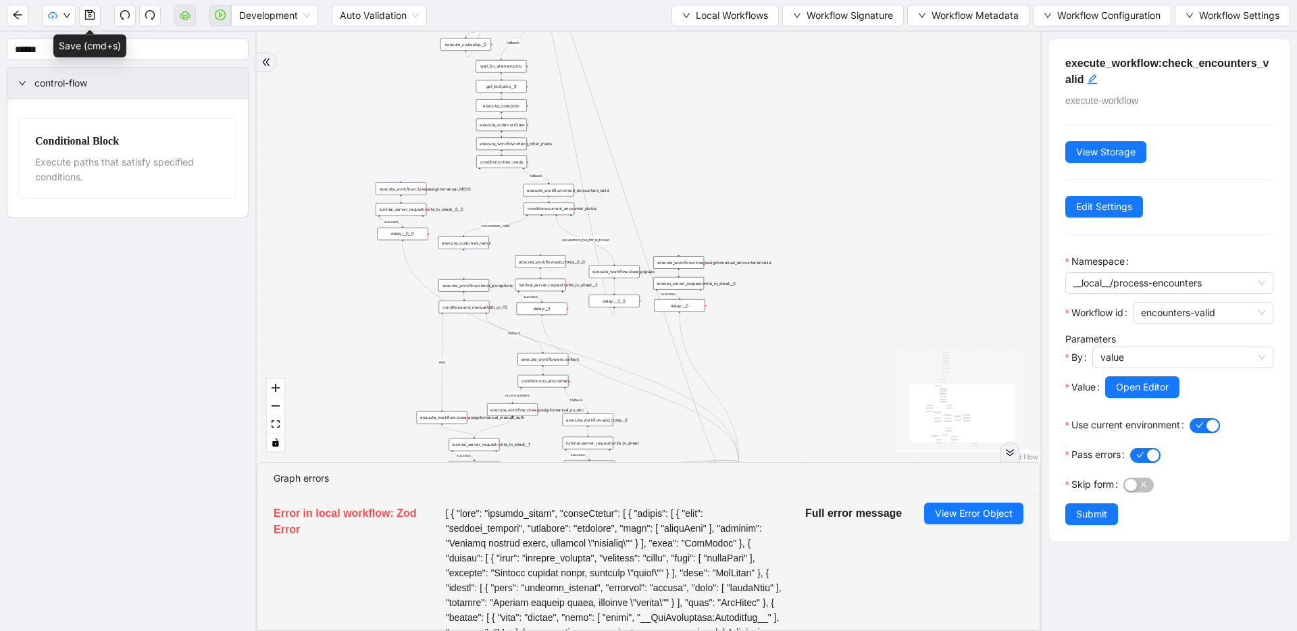
drag, startPoint x: 605, startPoint y: 335, endPoint x: 590, endPoint y: 324, distance: 18.9
click at [605, 335] on div "fallback success success fallback no_encounters end success success success old…" at bounding box center [648, 247] width 783 height 430
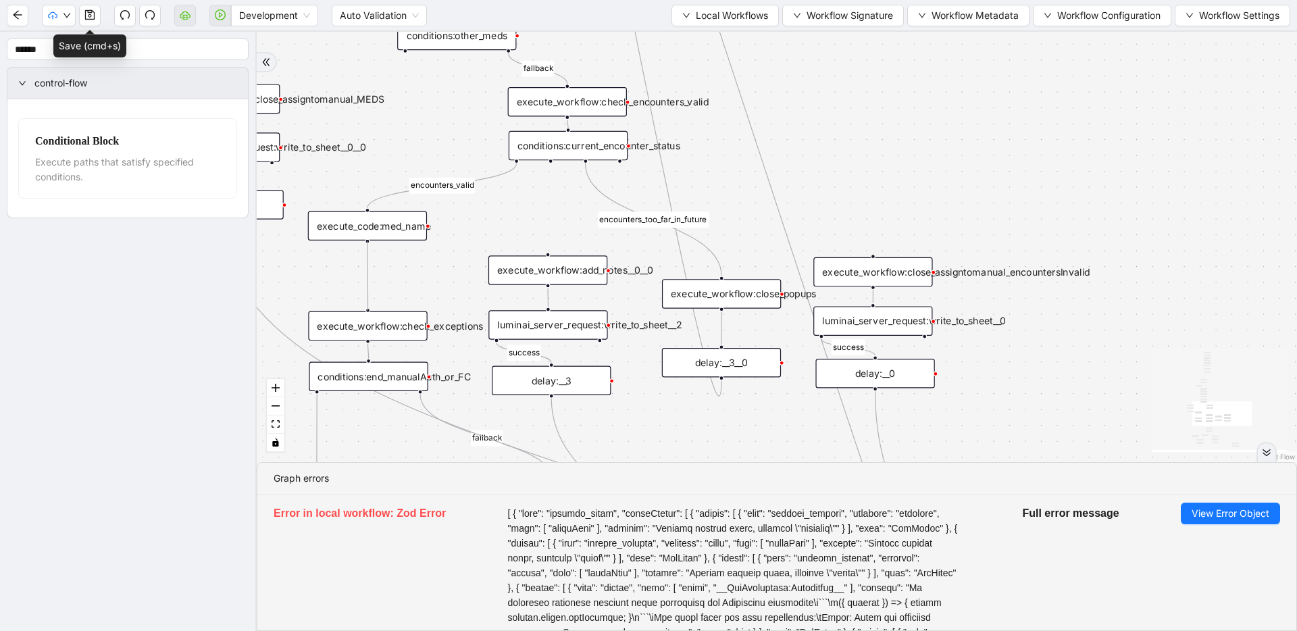
drag, startPoint x: 368, startPoint y: 242, endPoint x: 367, endPoint y: 320, distance: 78.3
click at [547, 182] on icon "plus-circle" at bounding box center [550, 182] width 9 height 9
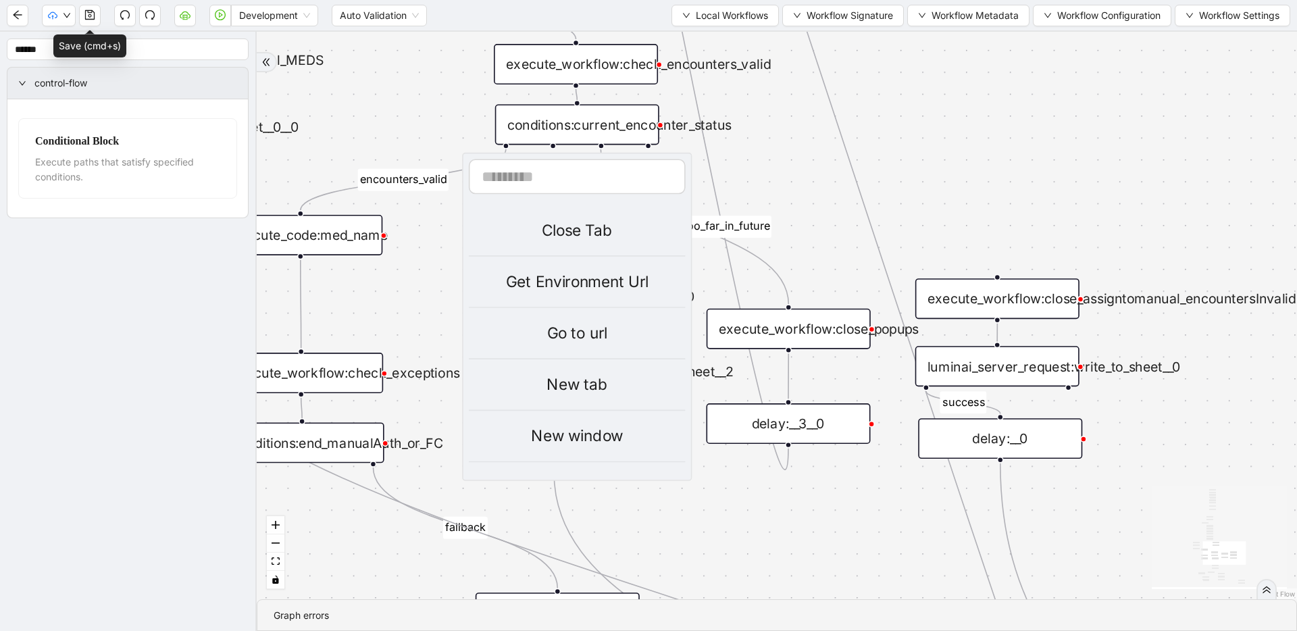
click at [446, 126] on div "fallback success success fallback no_encounters end success success success old…" at bounding box center [777, 315] width 1040 height 567
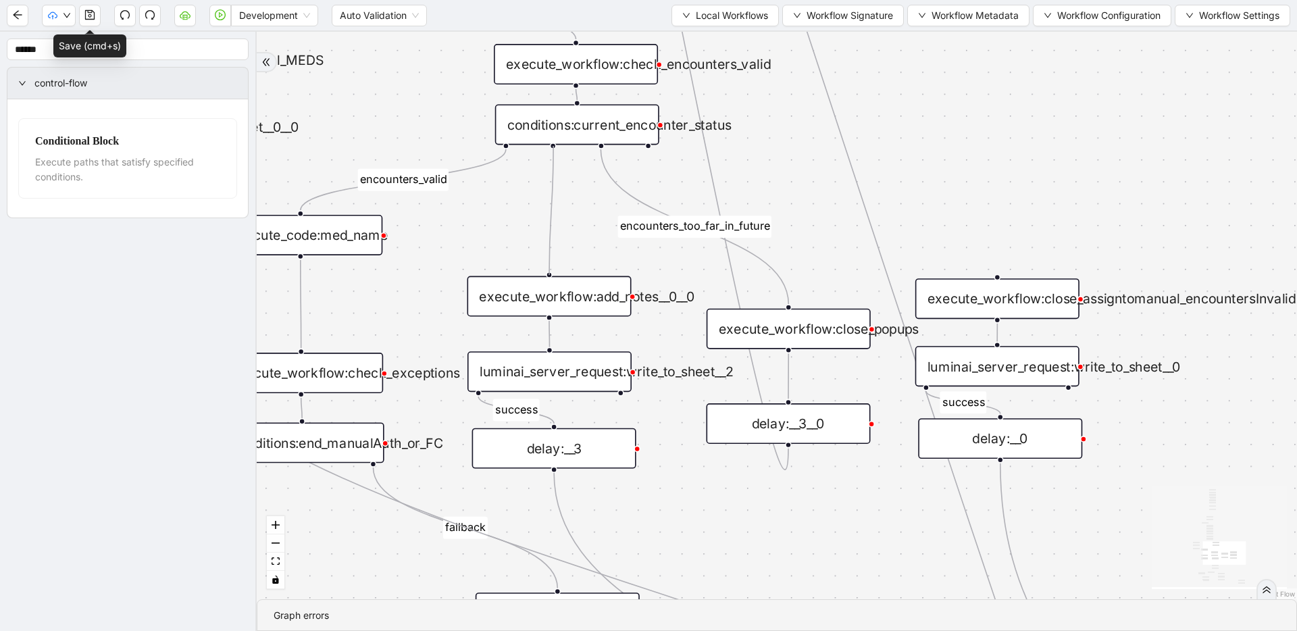
drag, startPoint x: 552, startPoint y: 148, endPoint x: 543, endPoint y: 267, distance: 119.2
click at [543, 267] on div "fallback success success fallback no_encounters end success success success old…" at bounding box center [777, 315] width 1040 height 567
drag, startPoint x: 648, startPoint y: 145, endPoint x: 262, endPoint y: 55, distance: 396.6
click at [823, 263] on div "fallback success success fallback no_encounters end success success success old…" at bounding box center [777, 315] width 1040 height 567
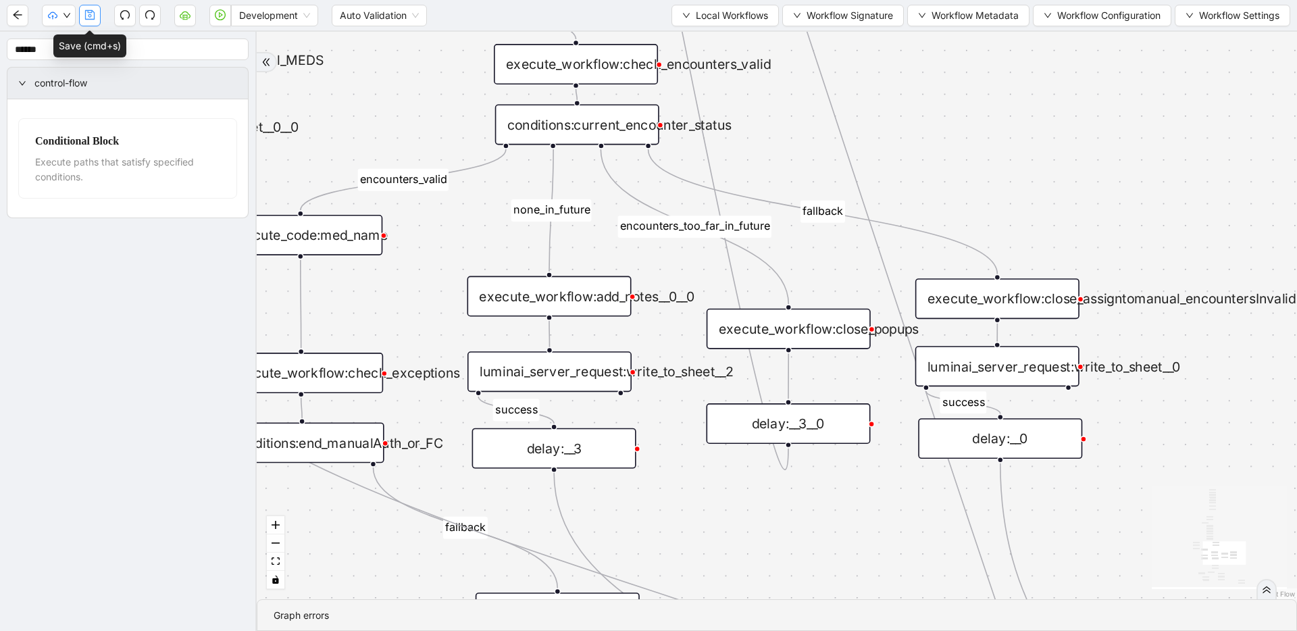
click at [83, 15] on button "button" at bounding box center [90, 16] width 22 height 22
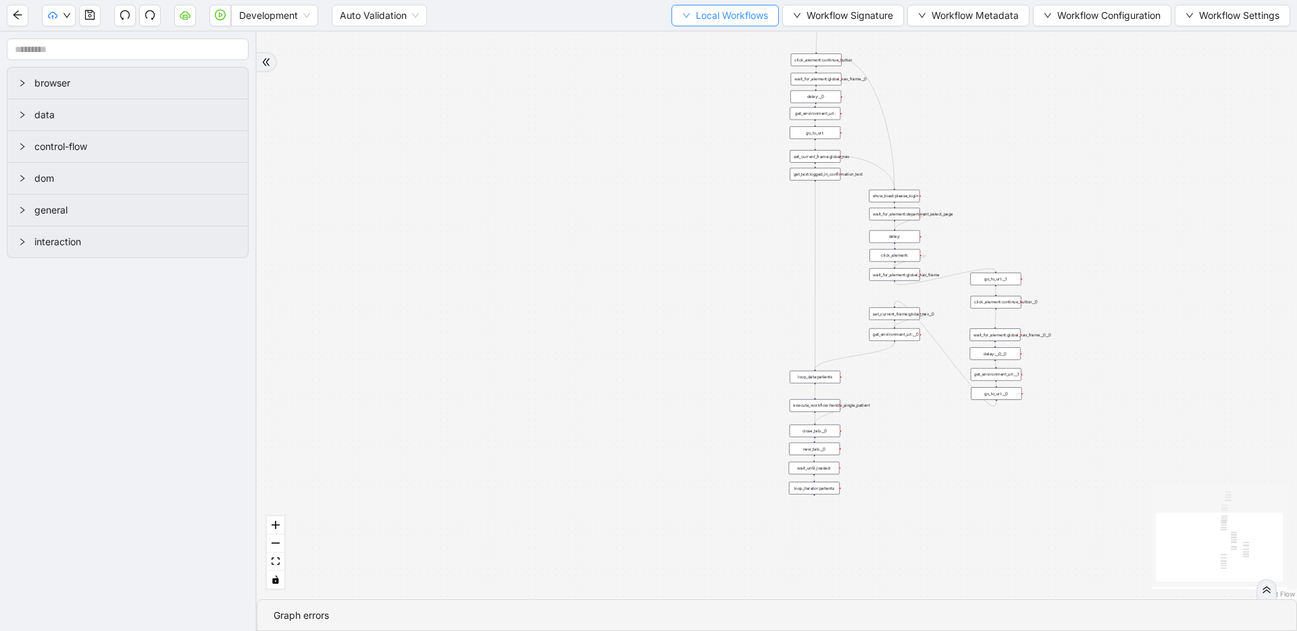
click at [685, 14] on button "Local Workflows" at bounding box center [724, 16] width 107 height 22
click at [685, 36] on span "Select" at bounding box center [719, 41] width 88 height 15
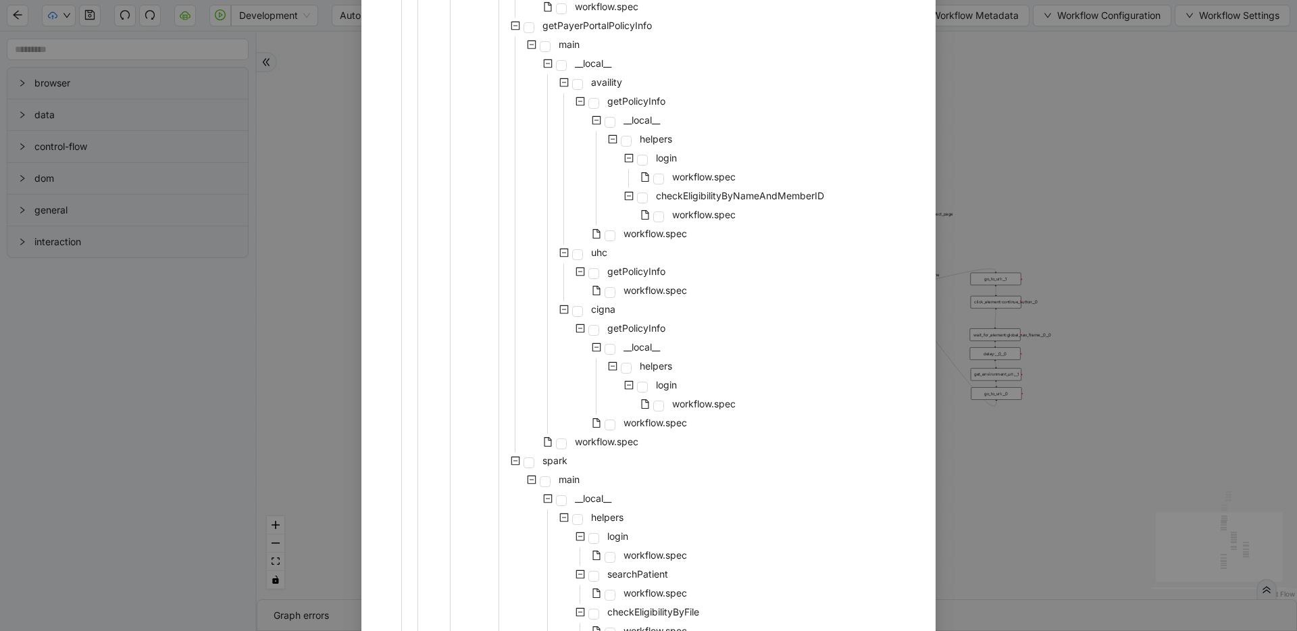
scroll to position [614, 0]
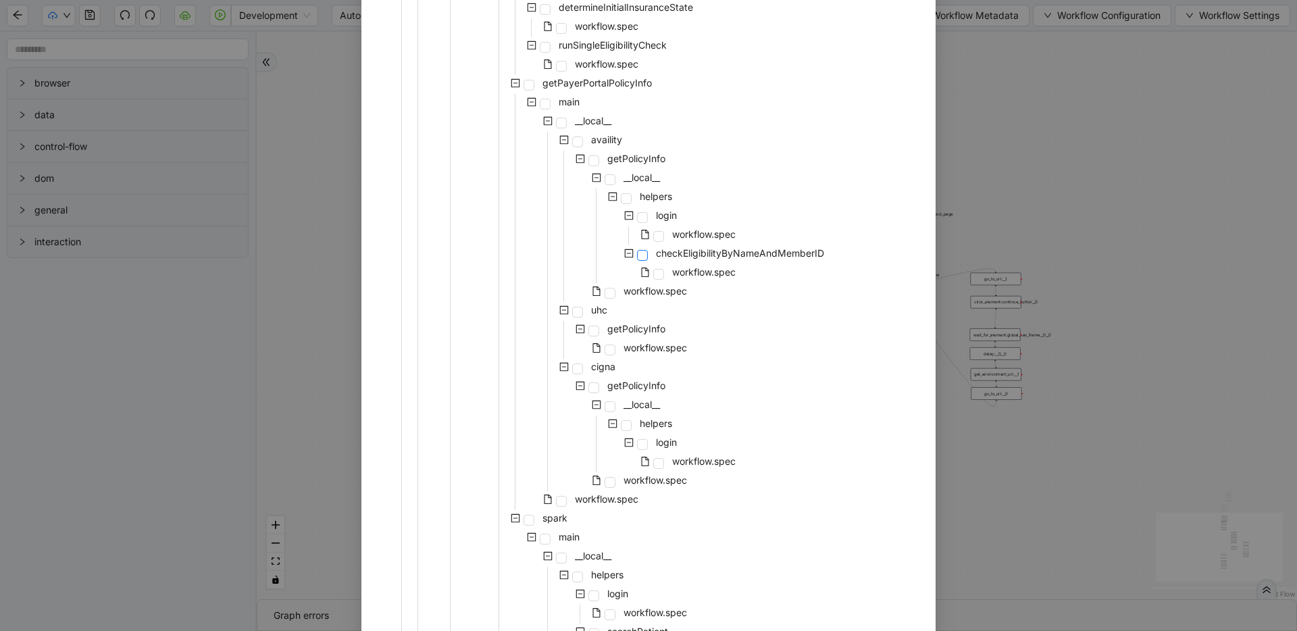
click at [640, 257] on span at bounding box center [642, 255] width 11 height 11
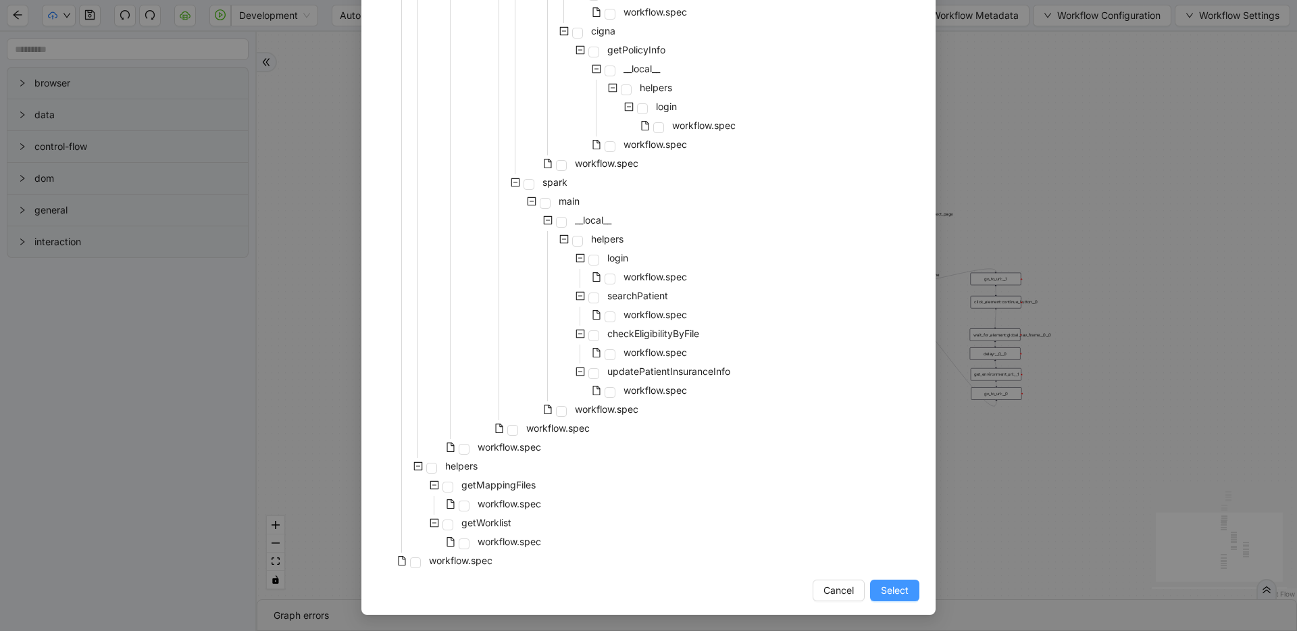
click at [897, 591] on span "Select" at bounding box center [895, 590] width 28 height 15
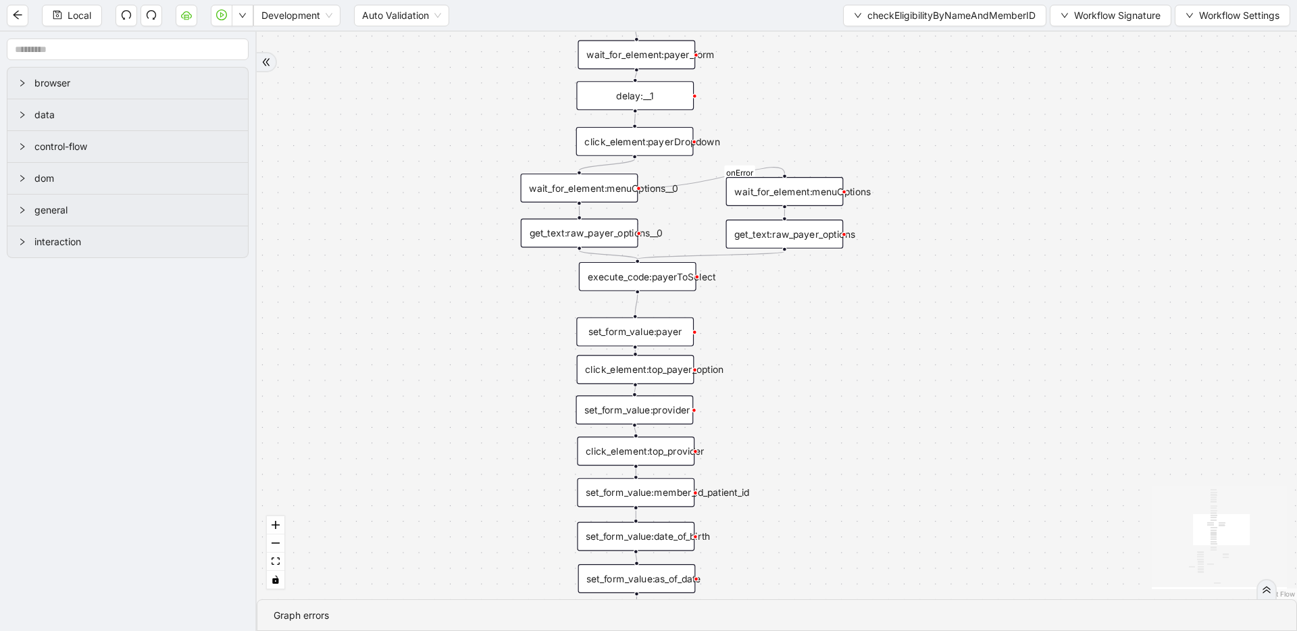
drag, startPoint x: 814, startPoint y: 348, endPoint x: 707, endPoint y: 198, distance: 184.4
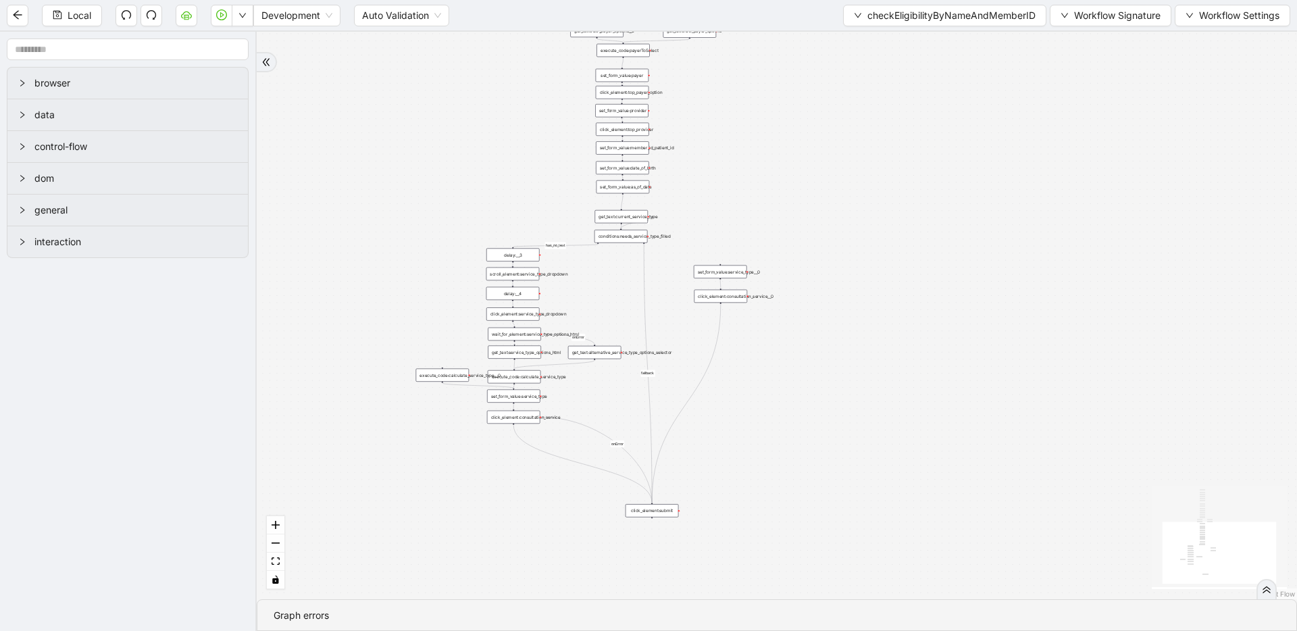
drag, startPoint x: 714, startPoint y: 306, endPoint x: 654, endPoint y: 137, distance: 179.0
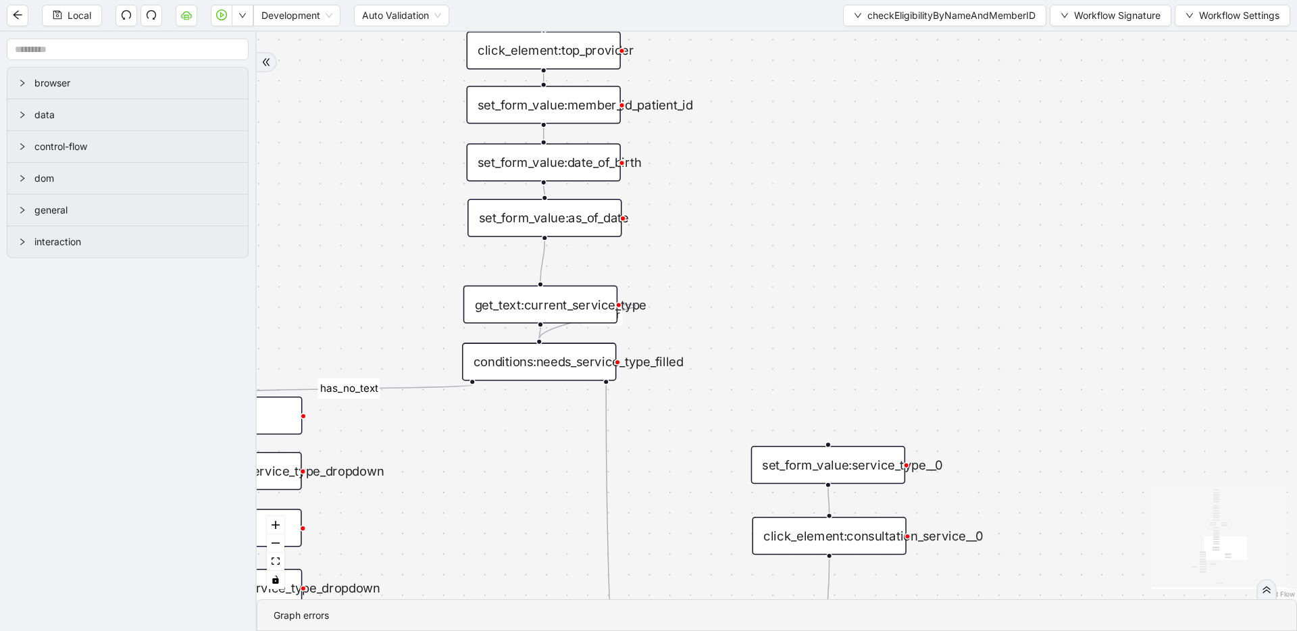
drag, startPoint x: 638, startPoint y: 369, endPoint x: 605, endPoint y: 557, distance: 190.6
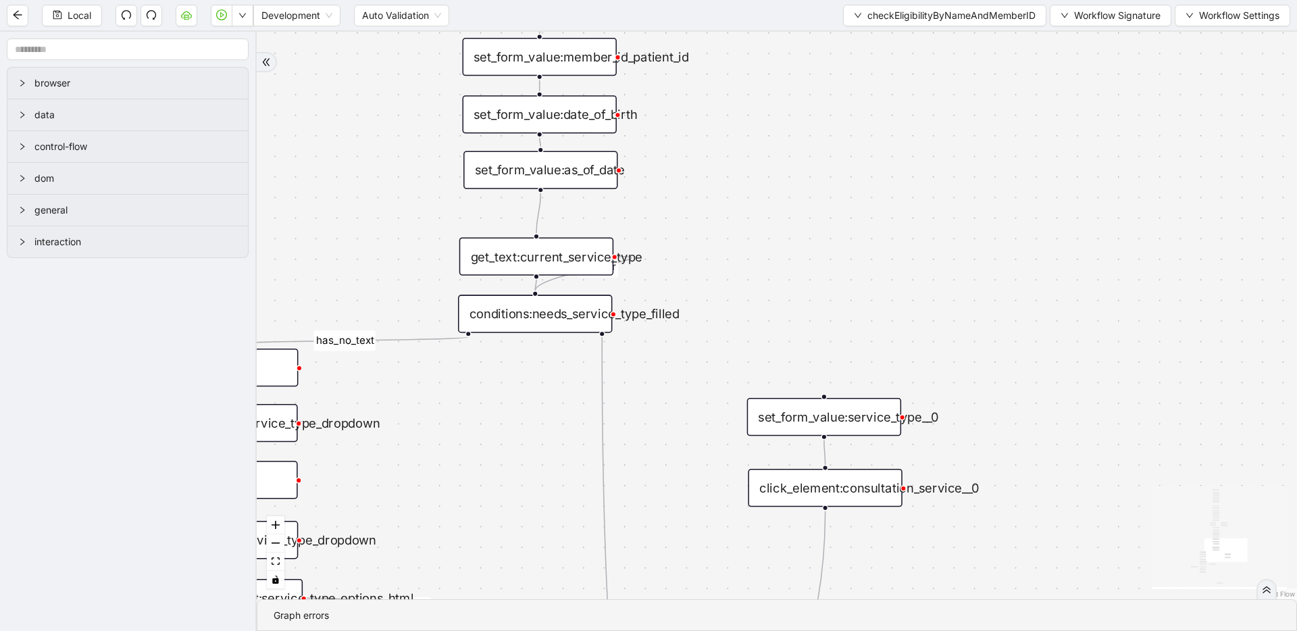
drag, startPoint x: 653, startPoint y: 527, endPoint x: 642, endPoint y: 167, distance: 360.1
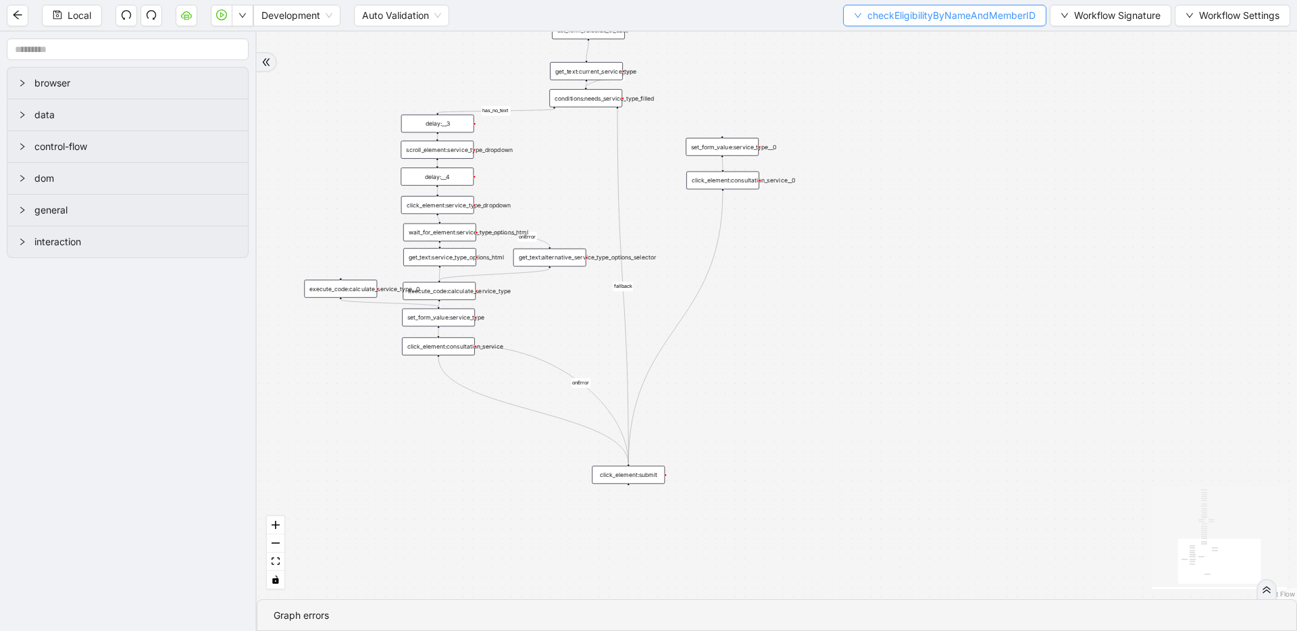
click at [887, 9] on span "checkEligibilityByNameAndMemberID" at bounding box center [951, 15] width 168 height 15
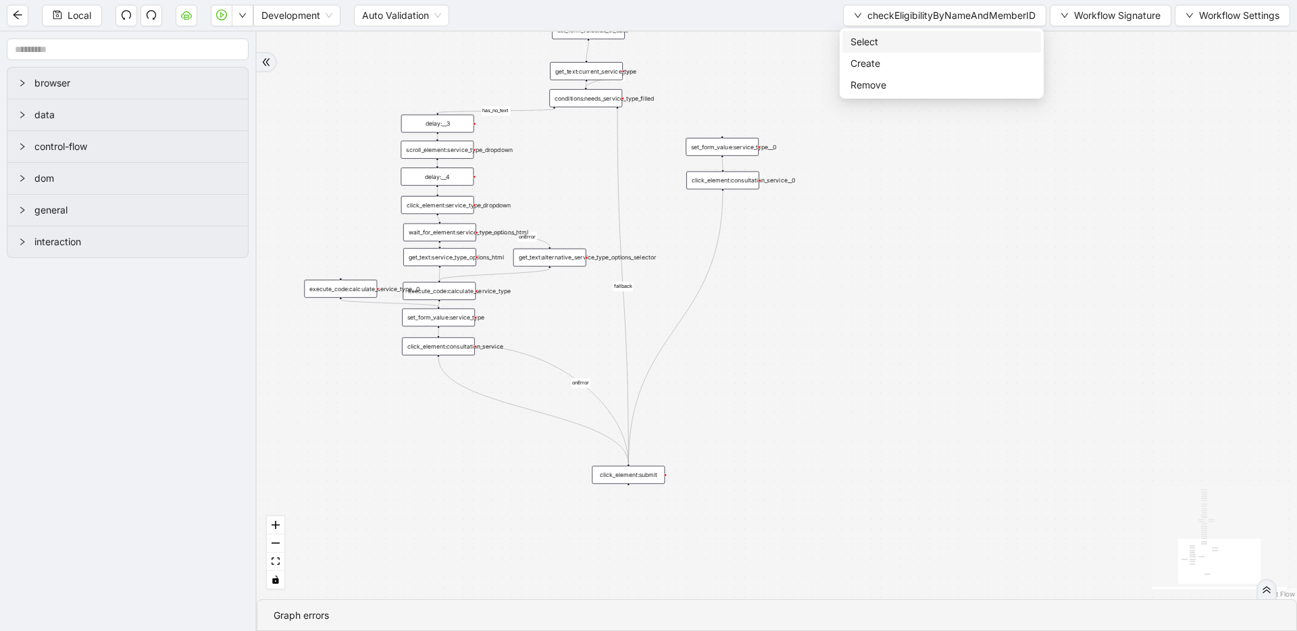
click at [882, 34] on span "Select" at bounding box center [941, 41] width 182 height 15
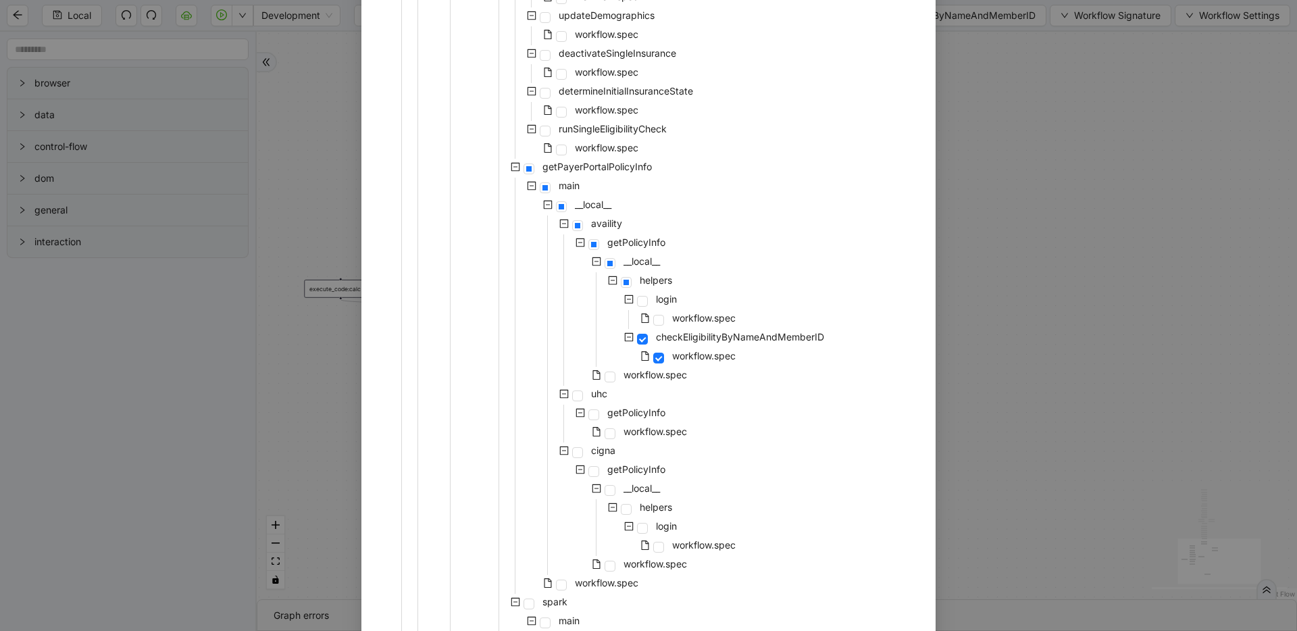
scroll to position [554, 0]
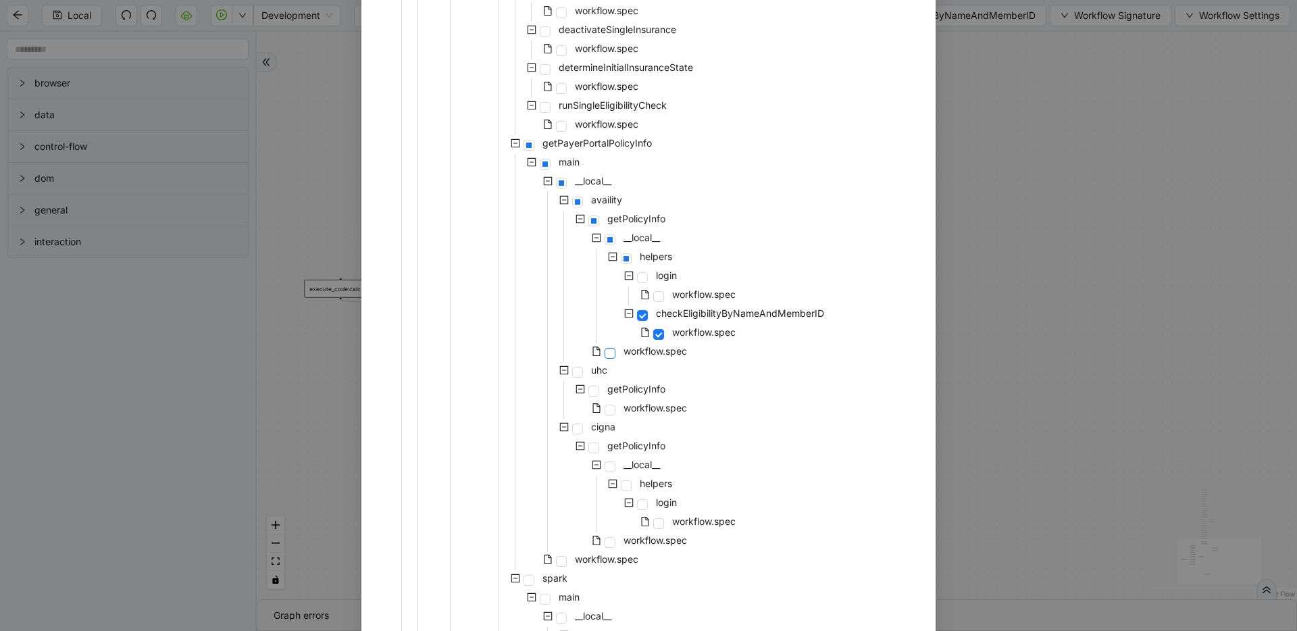
click at [604, 355] on span at bounding box center [609, 353] width 11 height 11
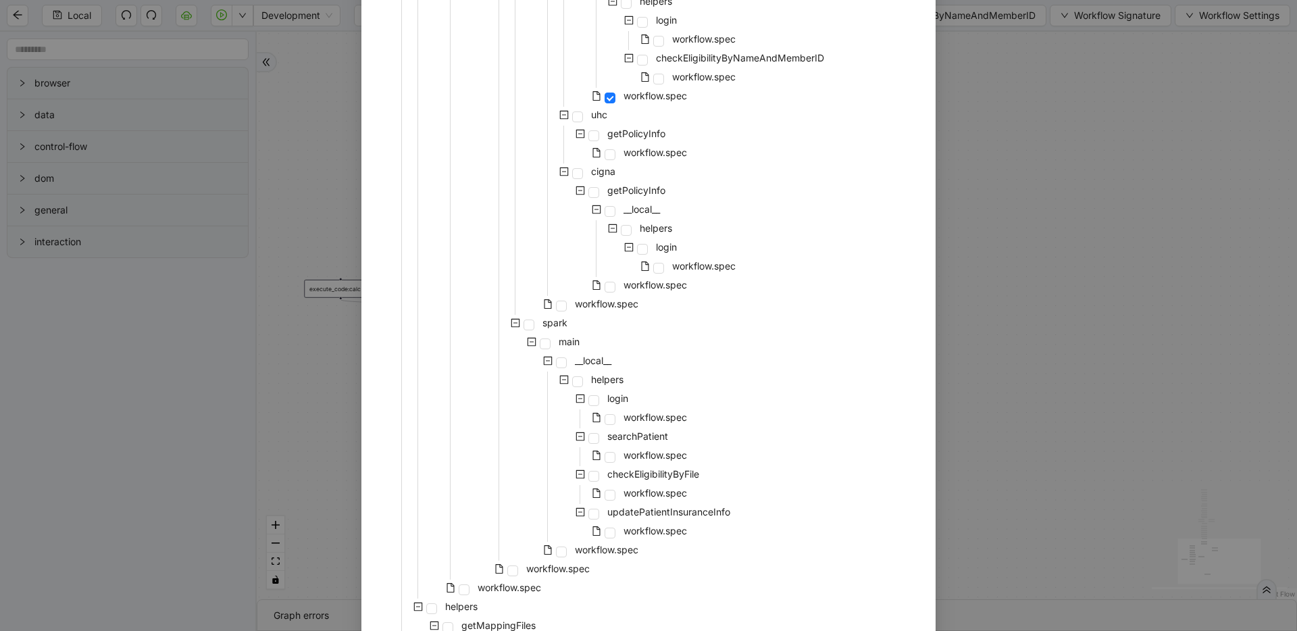
scroll to position [949, 0]
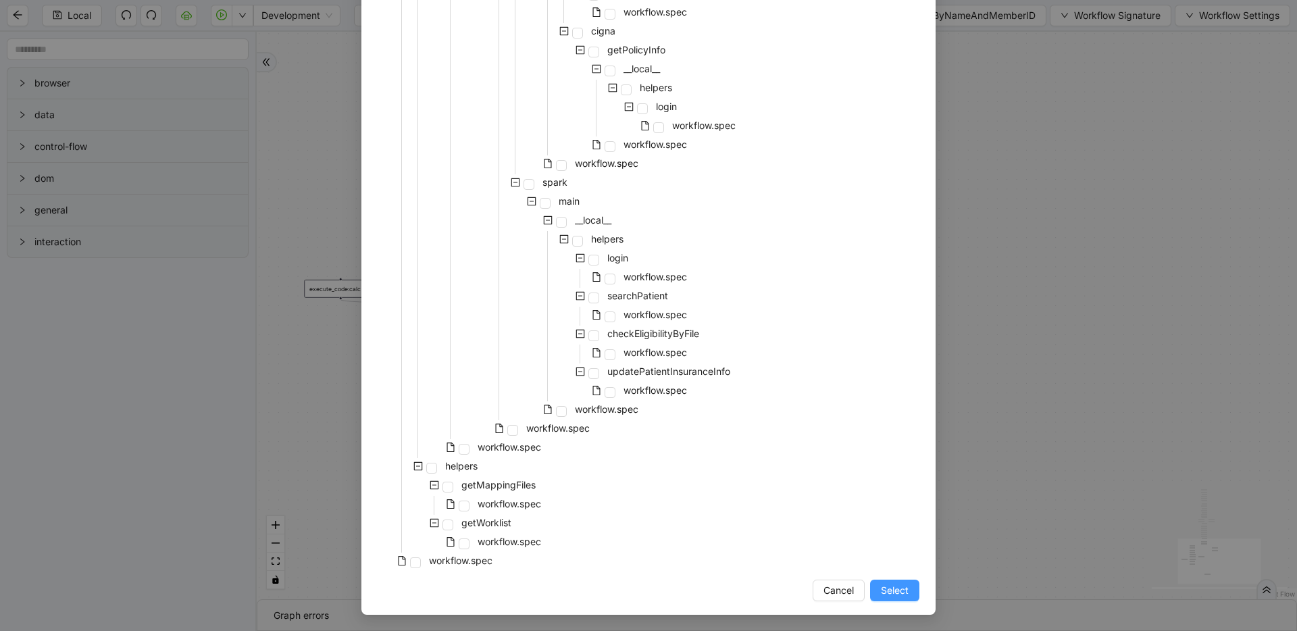
click at [887, 583] on span "Select" at bounding box center [895, 590] width 28 height 15
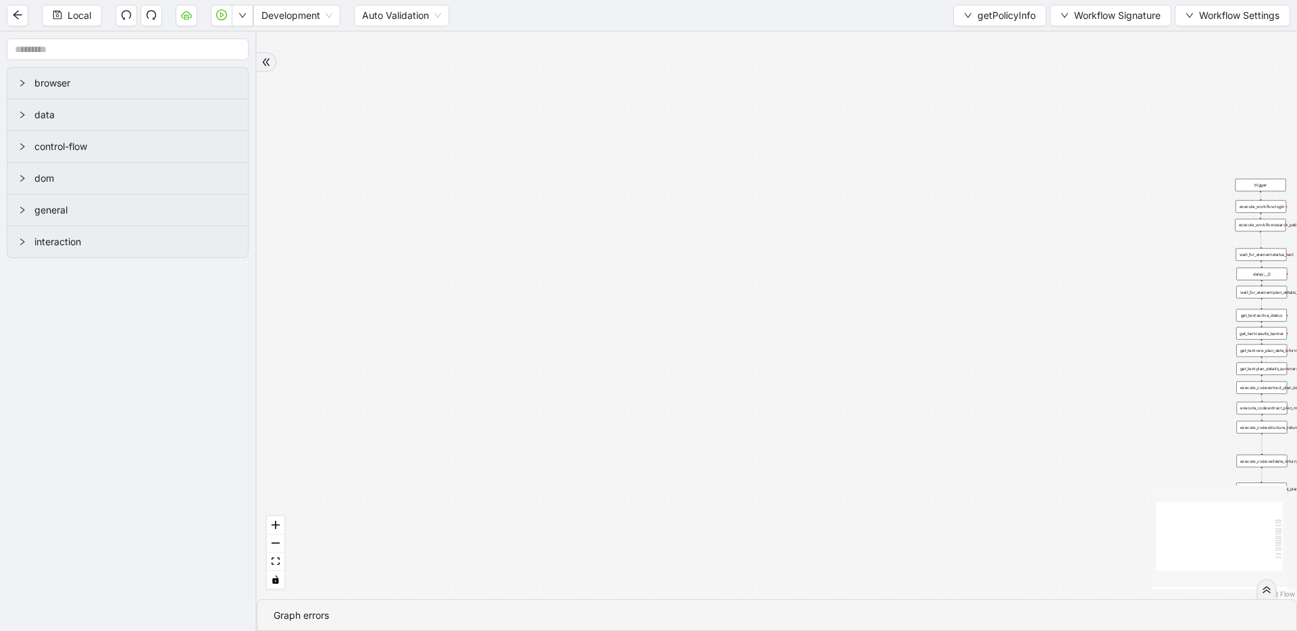
drag, startPoint x: 769, startPoint y: 322, endPoint x: 705, endPoint y: 527, distance: 214.4
drag, startPoint x: 906, startPoint y: 375, endPoint x: 321, endPoint y: 296, distance: 590.9
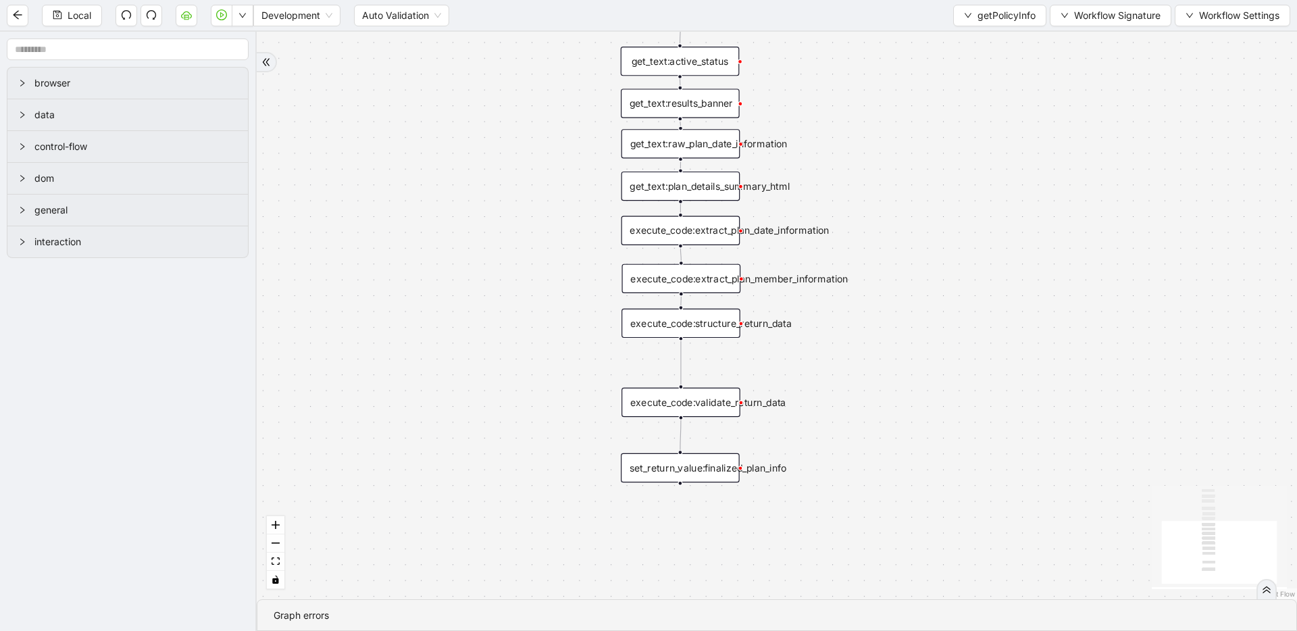
drag, startPoint x: 808, startPoint y: 375, endPoint x: 789, endPoint y: 403, distance: 33.5
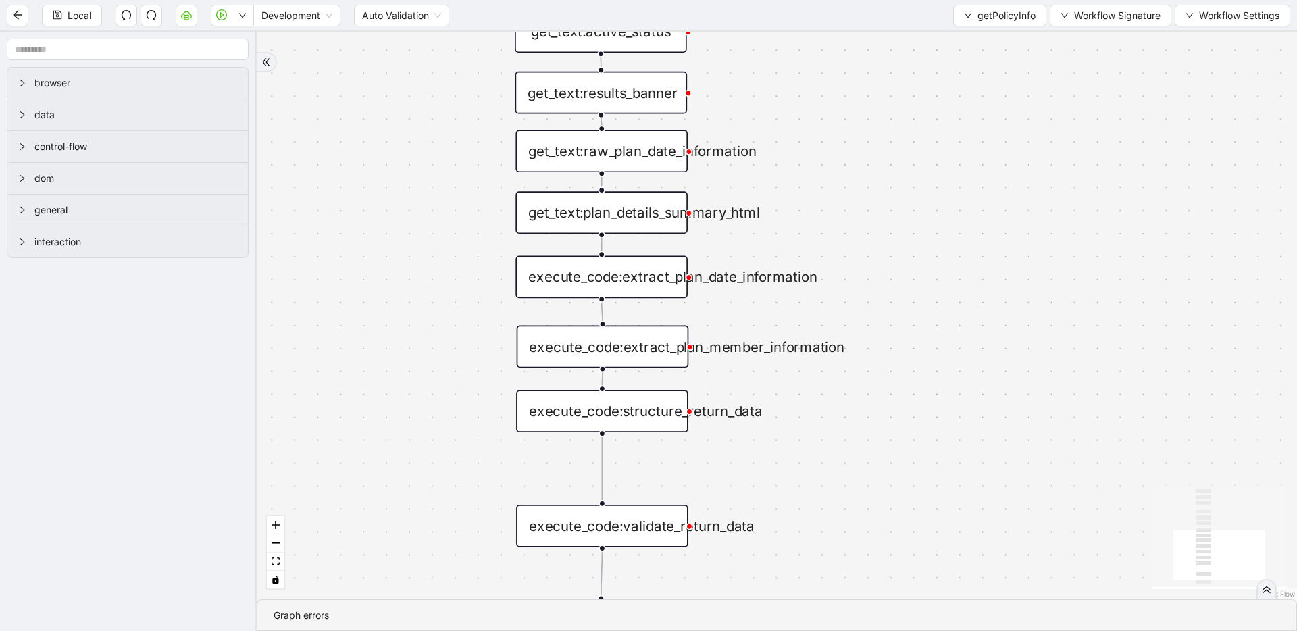
drag, startPoint x: 724, startPoint y: 436, endPoint x: 721, endPoint y: 450, distance: 13.9
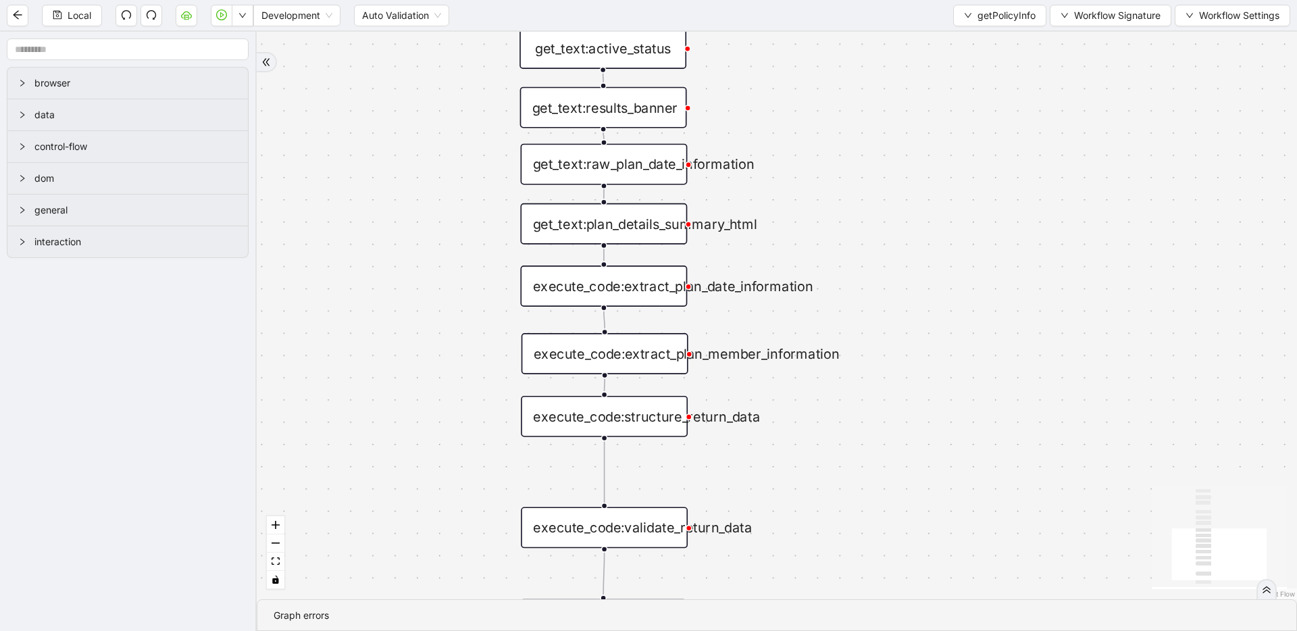
click at [674, 356] on div "execute_code:extract_plan_member_information" at bounding box center [604, 353] width 167 height 41
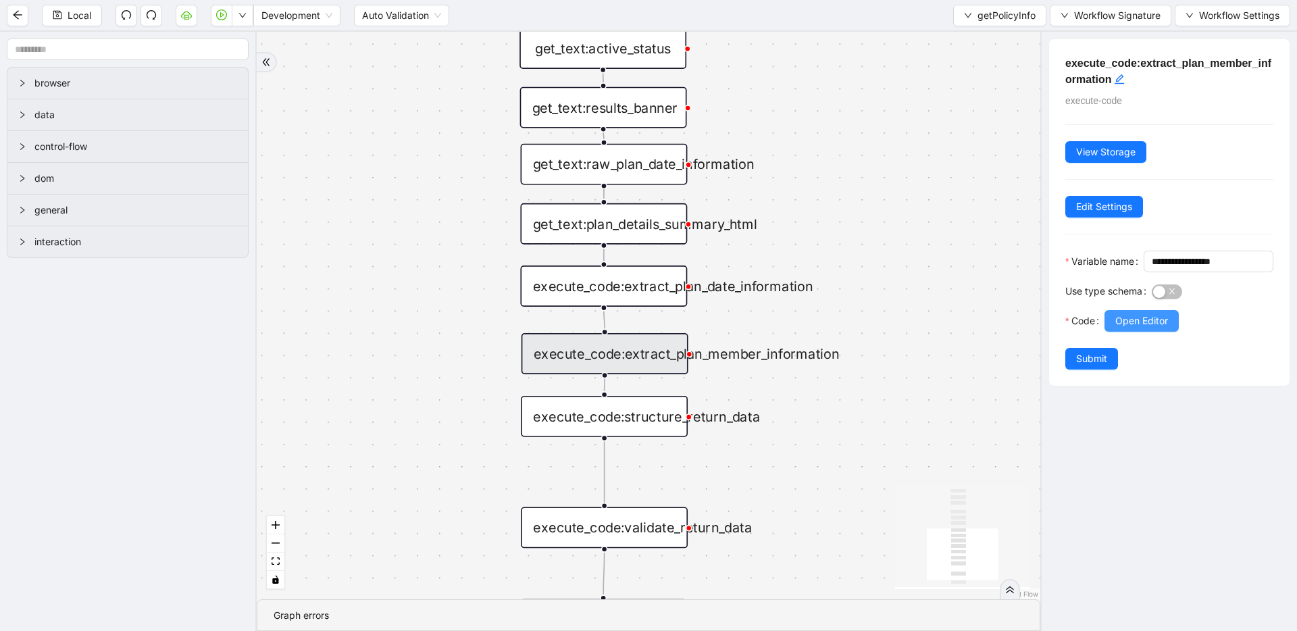
click at [1153, 328] on span "Open Editor" at bounding box center [1141, 320] width 53 height 15
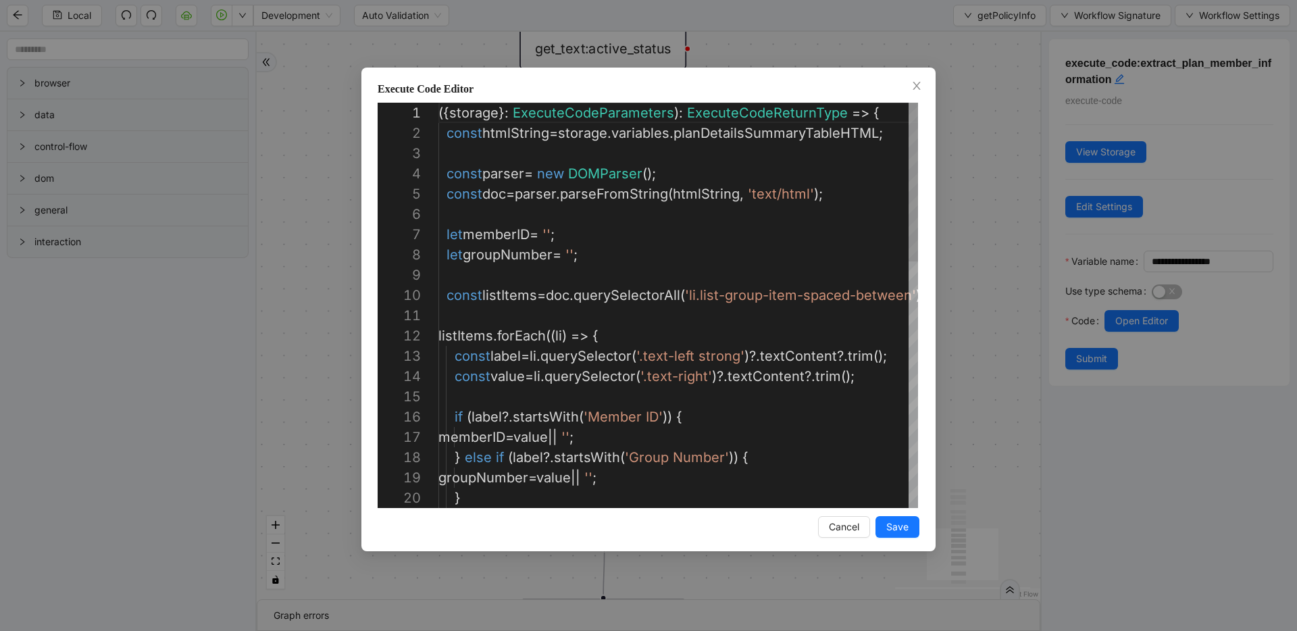
scroll to position [203, 0]
click at [970, 257] on div "Execute Code Editor 1 2 3 4 5 6 7 8 9 10 11 12 13 14 15 16 17 18 19 20 ({ stora…" at bounding box center [648, 315] width 1297 height 631
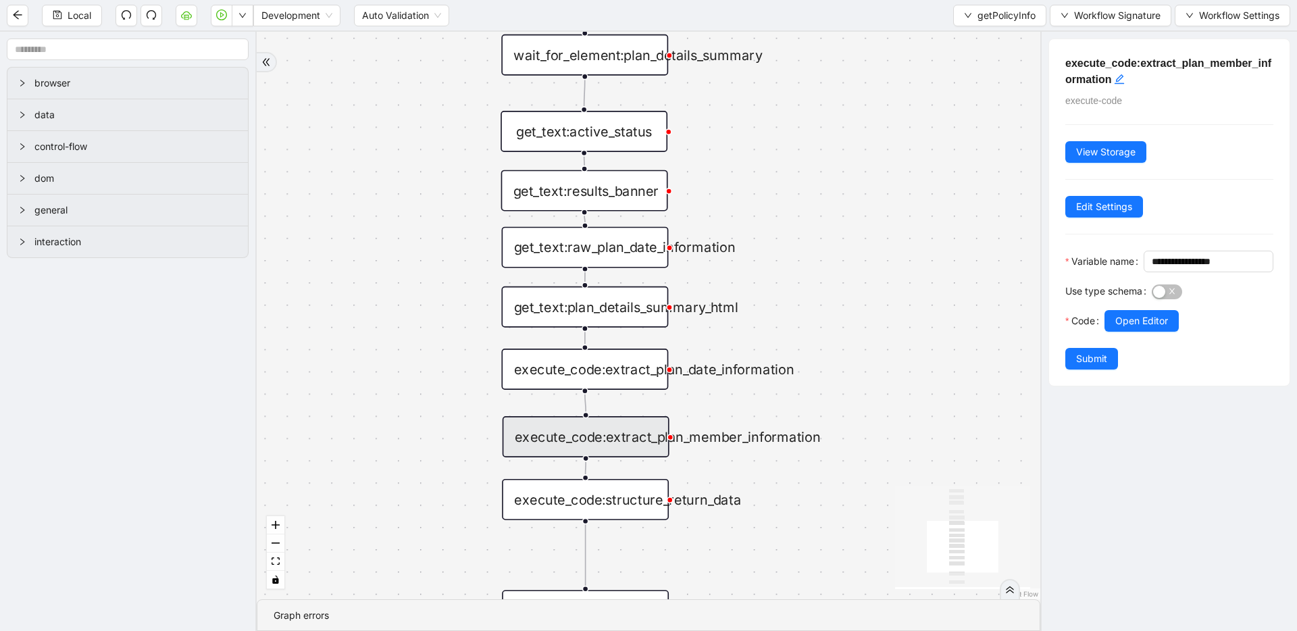
drag, startPoint x: 873, startPoint y: 304, endPoint x: 866, endPoint y: 338, distance: 34.4
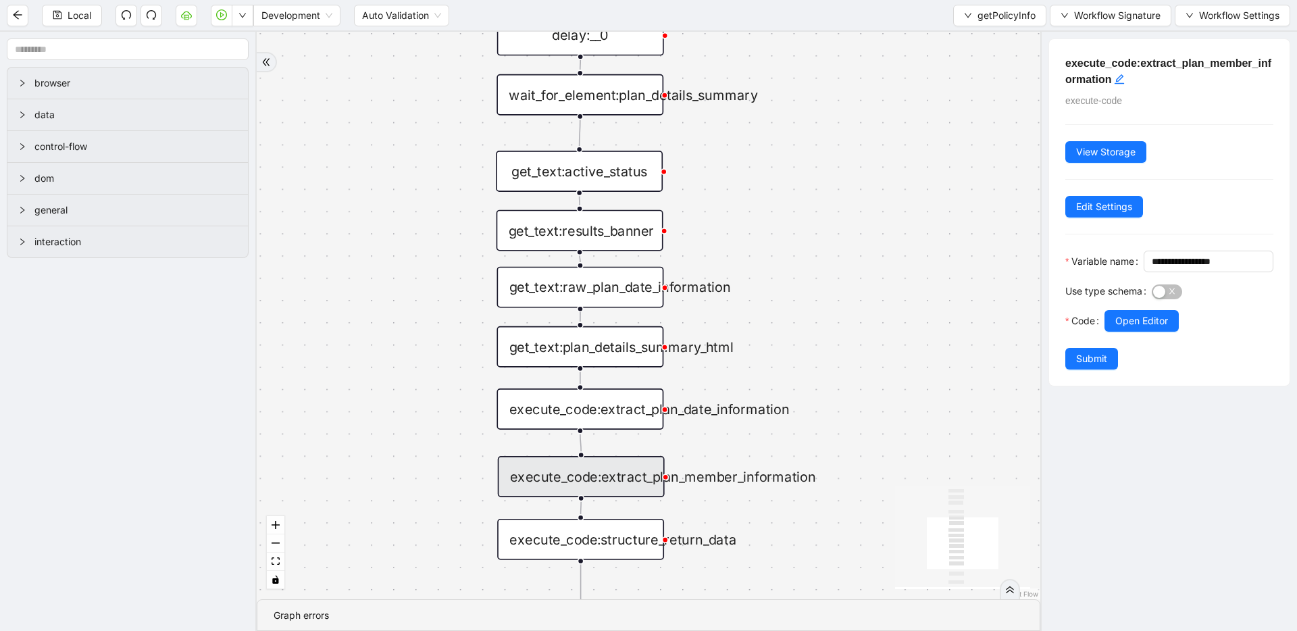
drag, startPoint x: 927, startPoint y: 281, endPoint x: 924, endPoint y: 297, distance: 16.4
click at [625, 337] on div "get_text:plan_details_summary_html" at bounding box center [579, 346] width 167 height 41
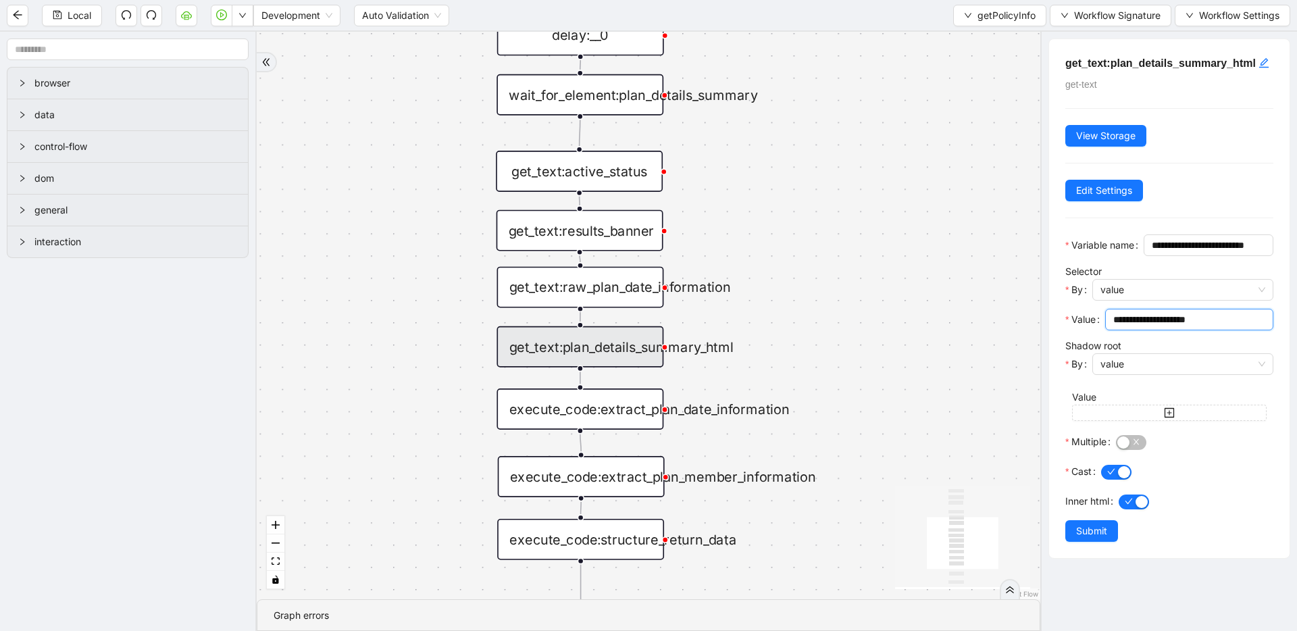
drag, startPoint x: 1225, startPoint y: 360, endPoint x: 1045, endPoint y: 353, distance: 179.8
click at [1045, 353] on div "**********" at bounding box center [1168, 331] width 257 height 599
click at [946, 334] on div "trigger set_return_value:finalized_plan_info execute_code:structure_return_data…" at bounding box center [648, 315] width 783 height 567
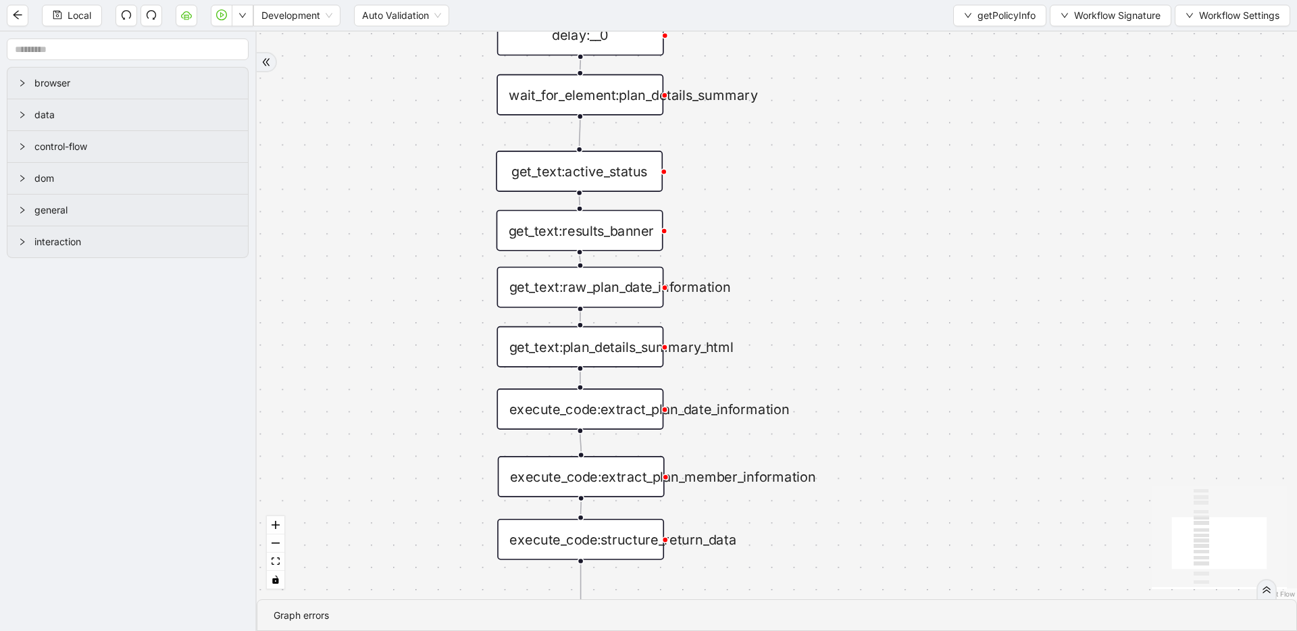
click at [866, 207] on div "trigger set_return_value:finalized_plan_info execute_code:structure_return_data…" at bounding box center [777, 315] width 1040 height 567
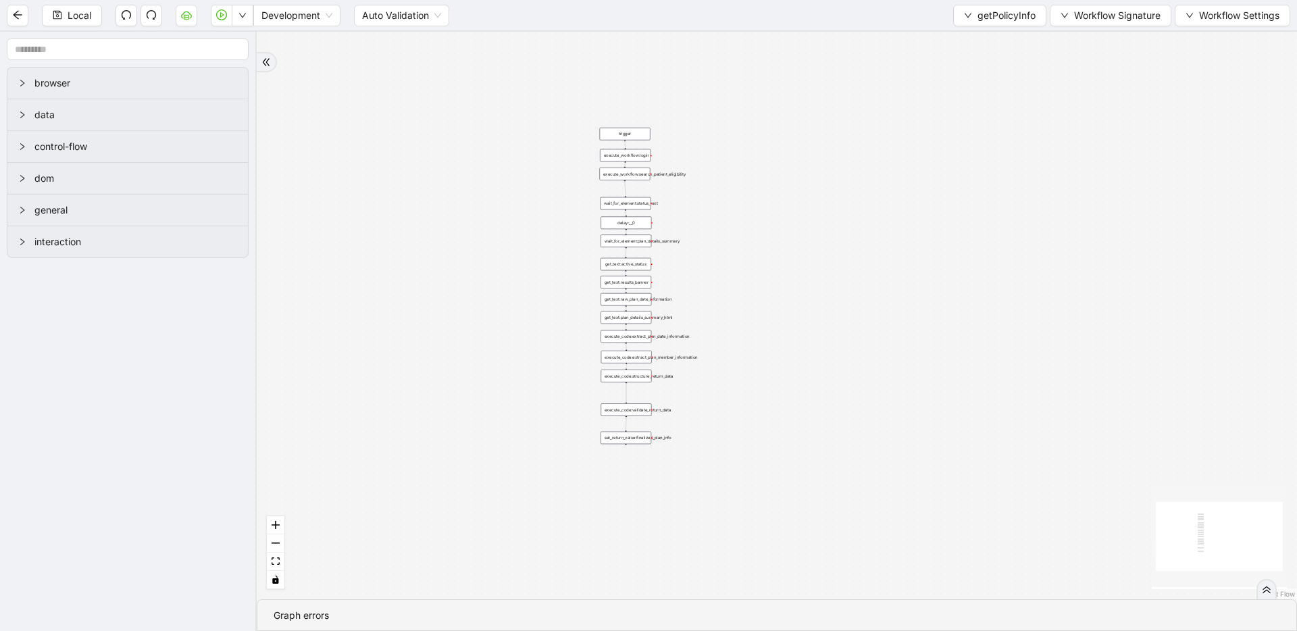
drag, startPoint x: 897, startPoint y: 224, endPoint x: 752, endPoint y: 288, distance: 158.7
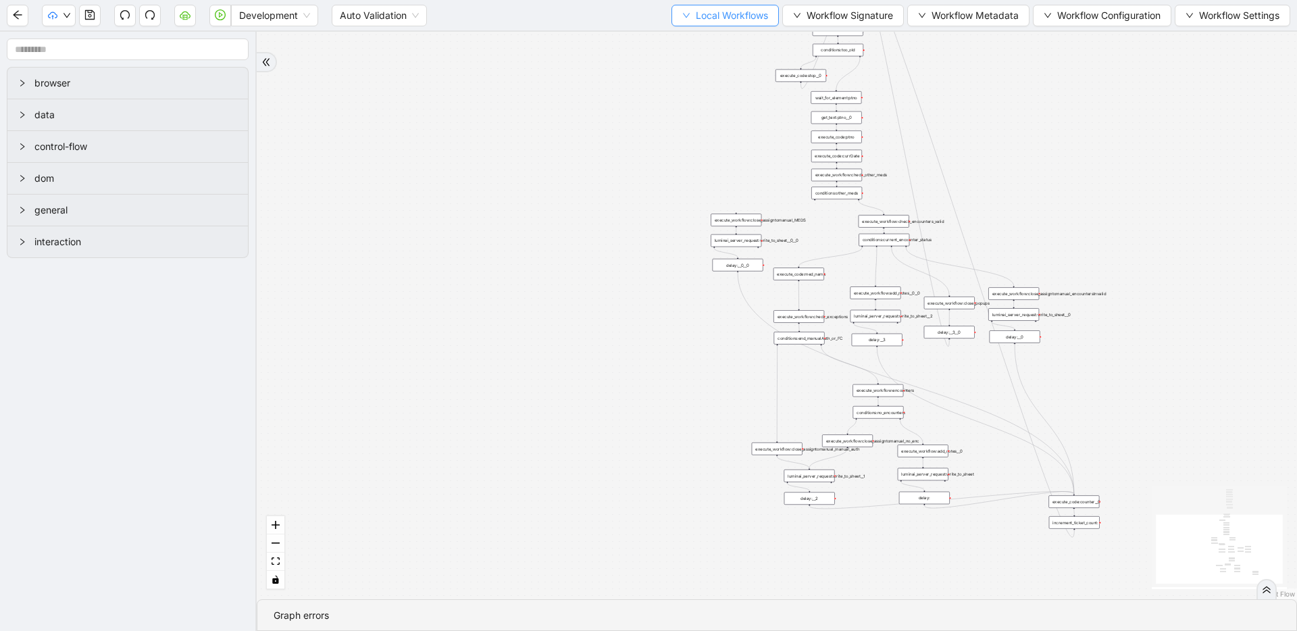
click at [726, 17] on span "Local Workflows" at bounding box center [732, 15] width 72 height 15
click at [722, 50] on li "Select" at bounding box center [719, 42] width 104 height 22
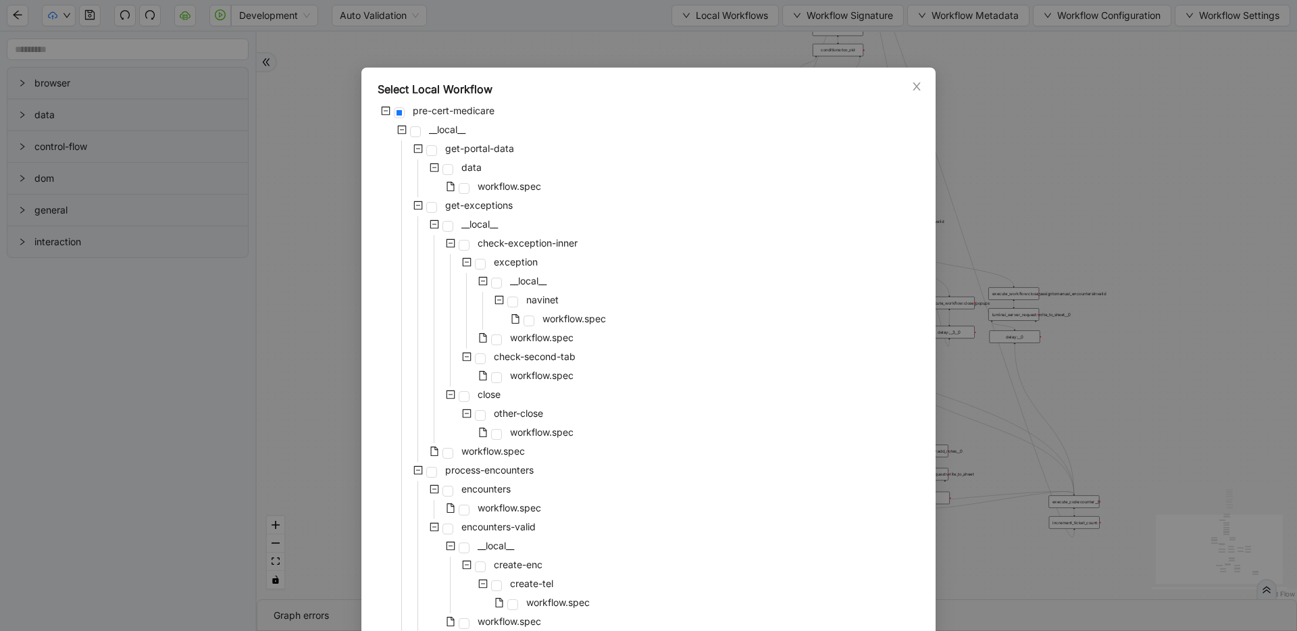
click at [997, 192] on div "Select Local Workflow pre-cert-medicare __local__ get-portal-data data workflow…" at bounding box center [648, 315] width 1297 height 631
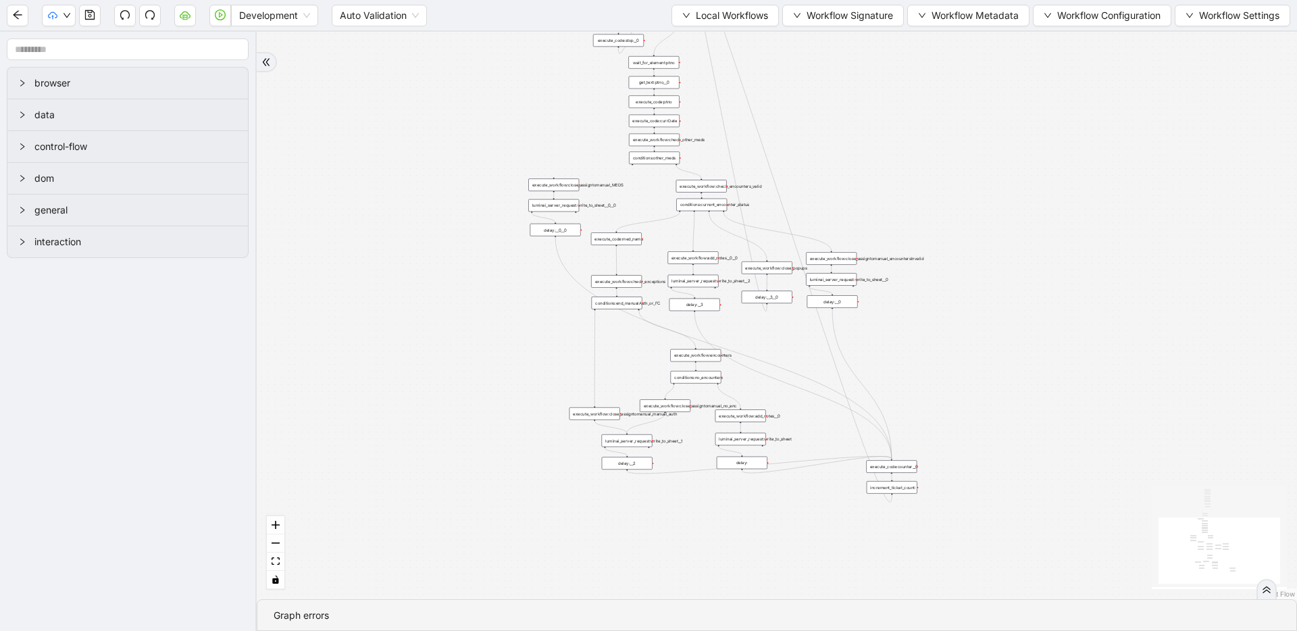
drag, startPoint x: 931, startPoint y: 191, endPoint x: 743, endPoint y: 155, distance: 191.1
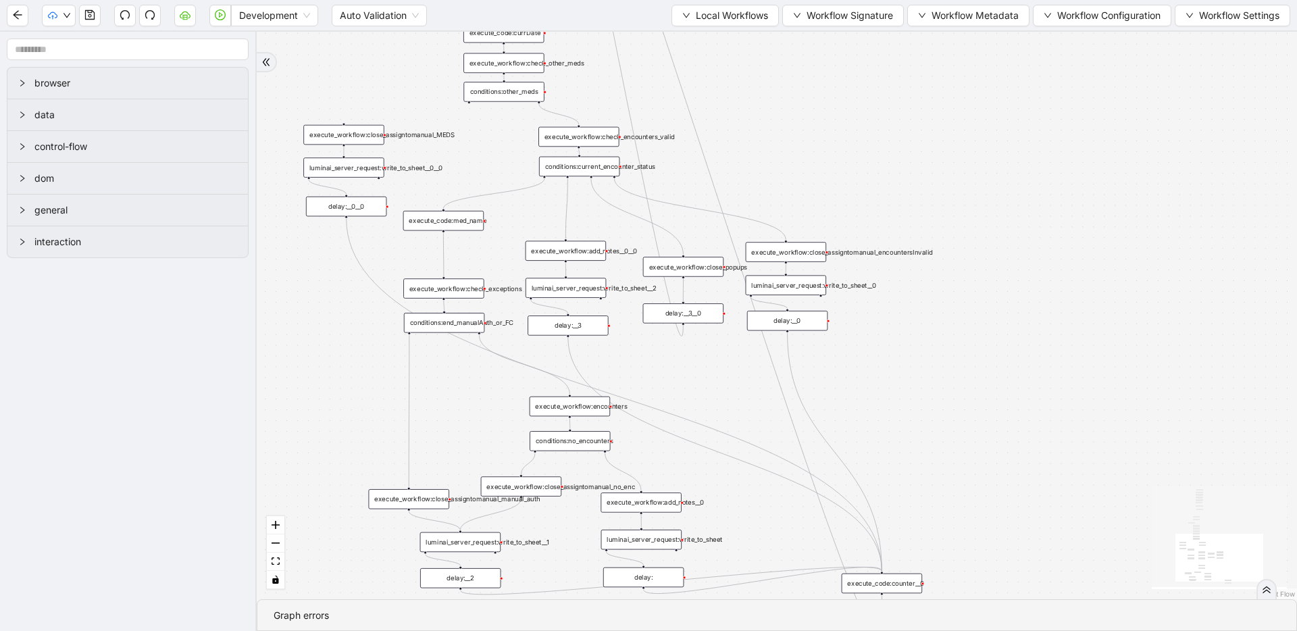
drag, startPoint x: 681, startPoint y: 236, endPoint x: 674, endPoint y: 257, distance: 22.0
click at [698, 20] on span "Local Workflows" at bounding box center [732, 15] width 72 height 15
click at [696, 31] on li "Select" at bounding box center [719, 42] width 104 height 22
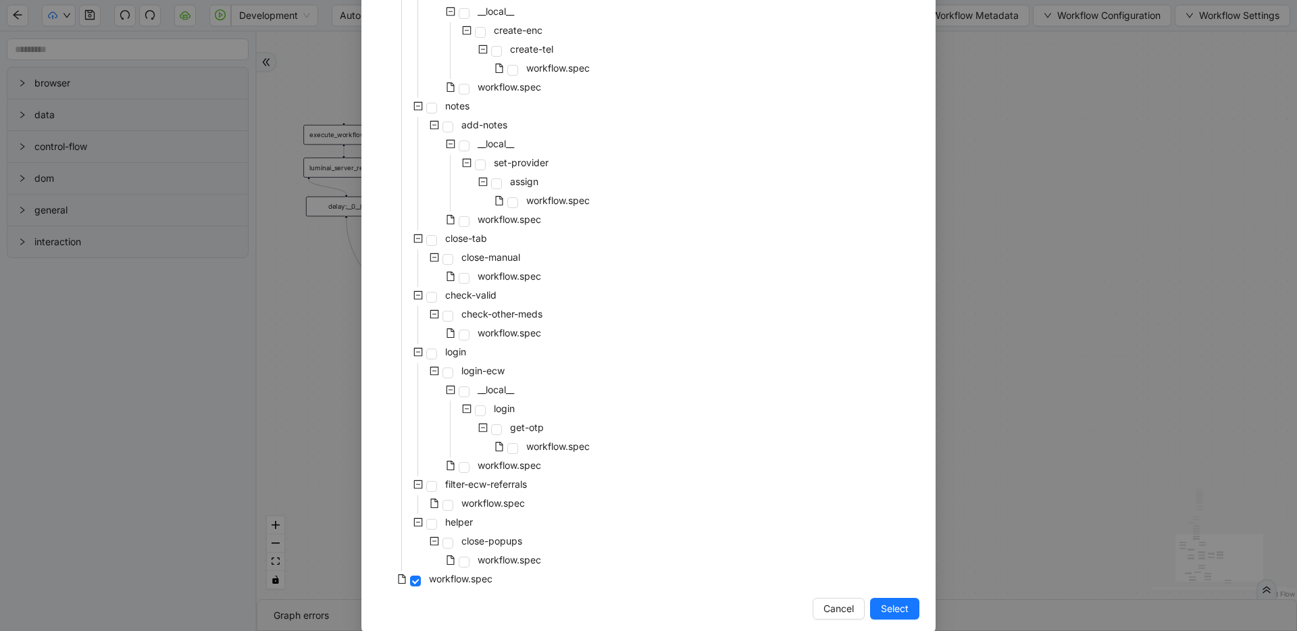
scroll to position [552, 0]
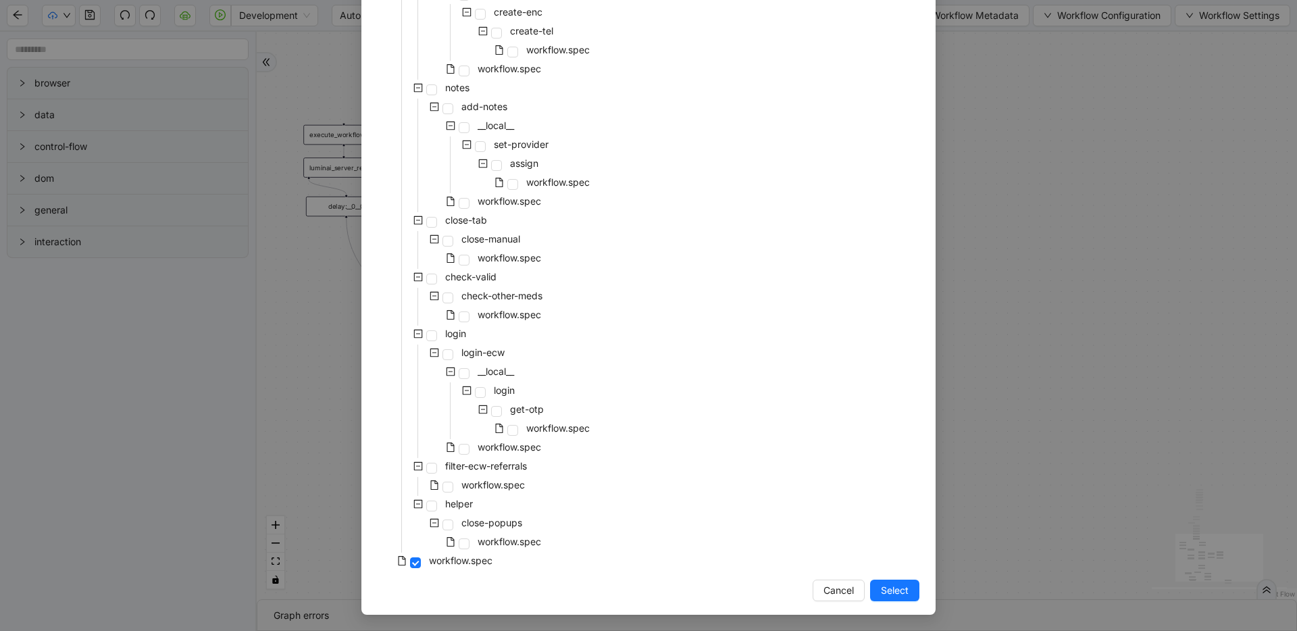
click at [537, 338] on div "pre-cert-medicare __local__ get-portal-data data workflow.spec get-exceptions _…" at bounding box center [648, 60] width 542 height 1021
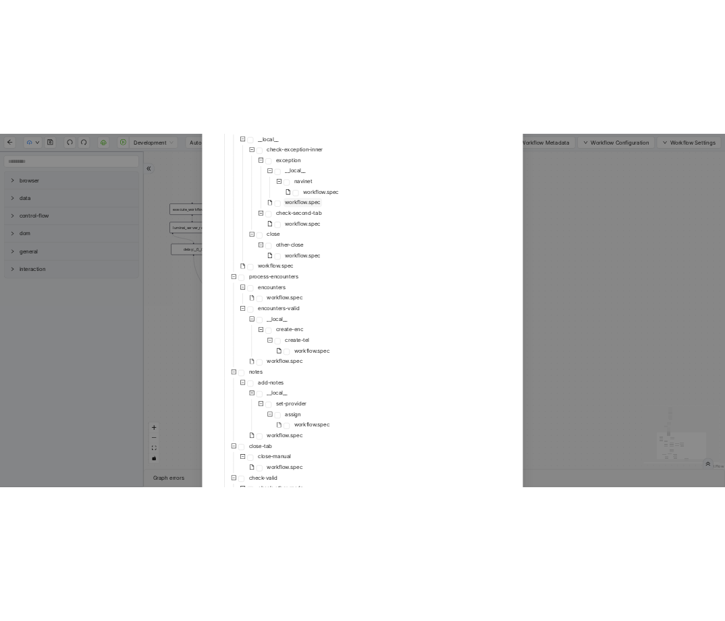
scroll to position [182, 0]
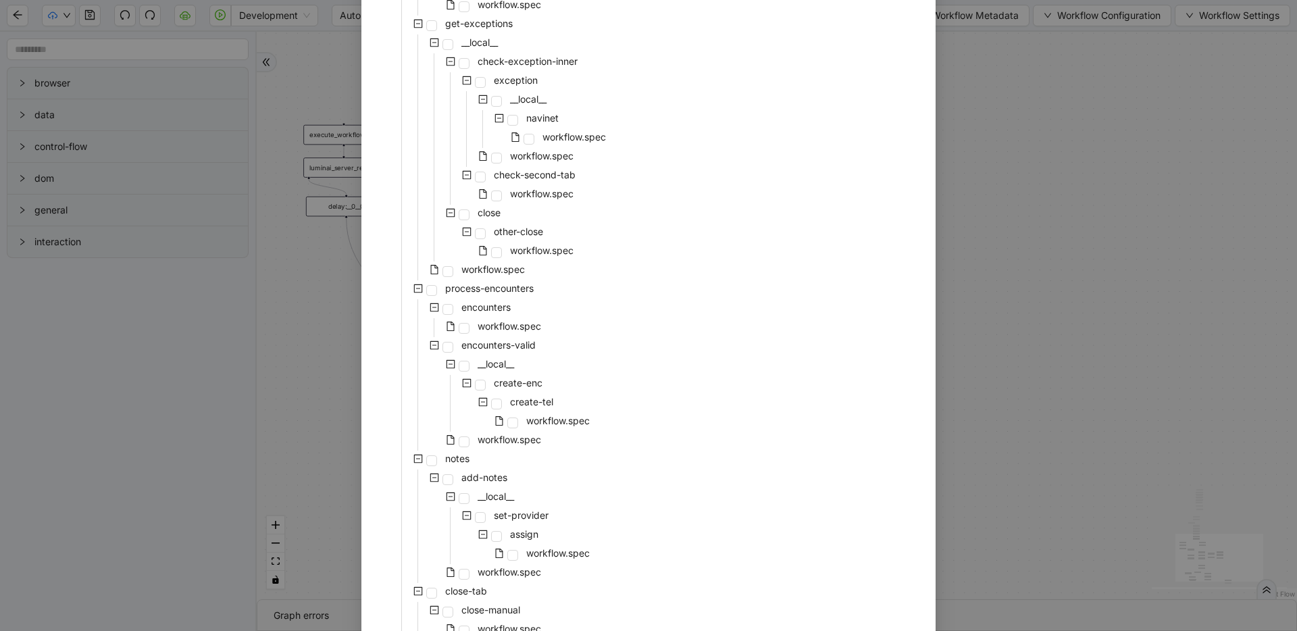
click at [1015, 279] on div "Select Local Workflow pre-cert-medicare __local__ get-portal-data data workflow…" at bounding box center [648, 315] width 1297 height 631
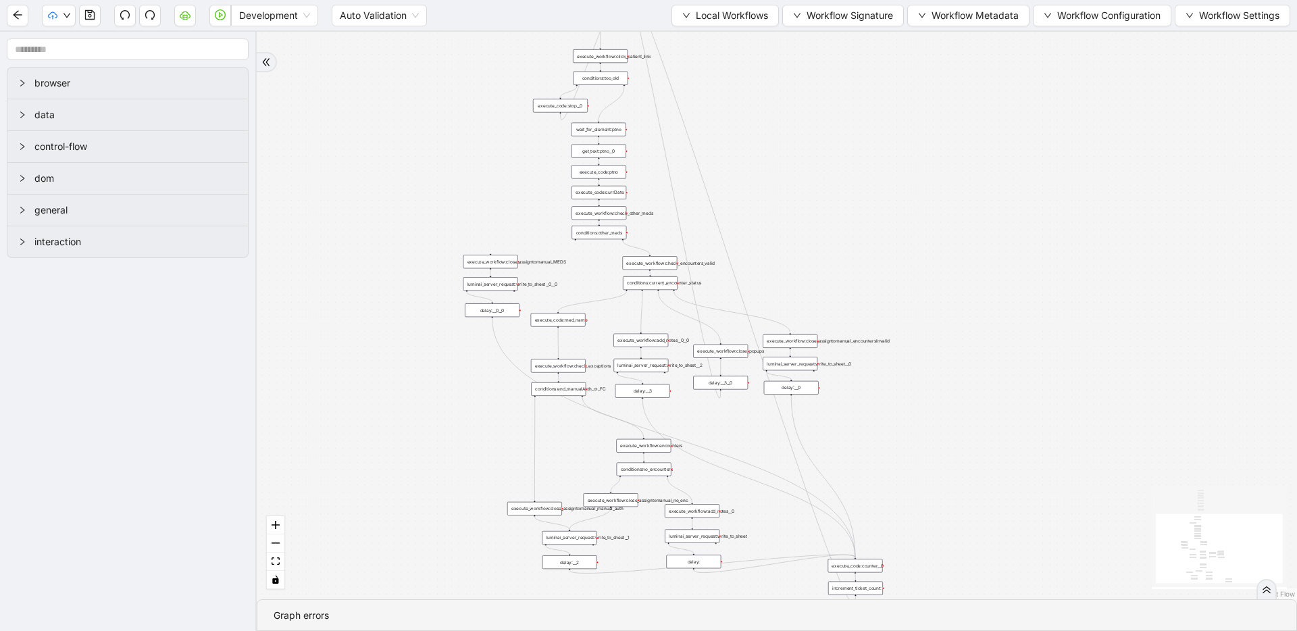
drag, startPoint x: 970, startPoint y: 325, endPoint x: 920, endPoint y: 384, distance: 76.6
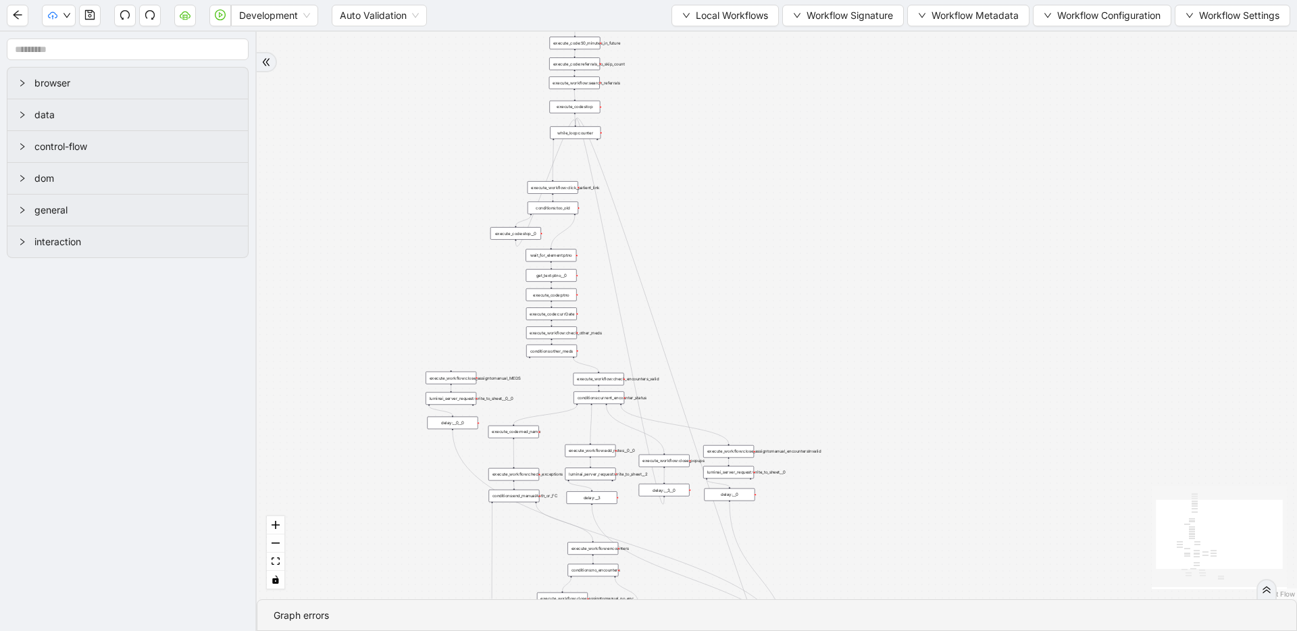
drag, startPoint x: 835, startPoint y: 143, endPoint x: 773, endPoint y: 266, distance: 137.7
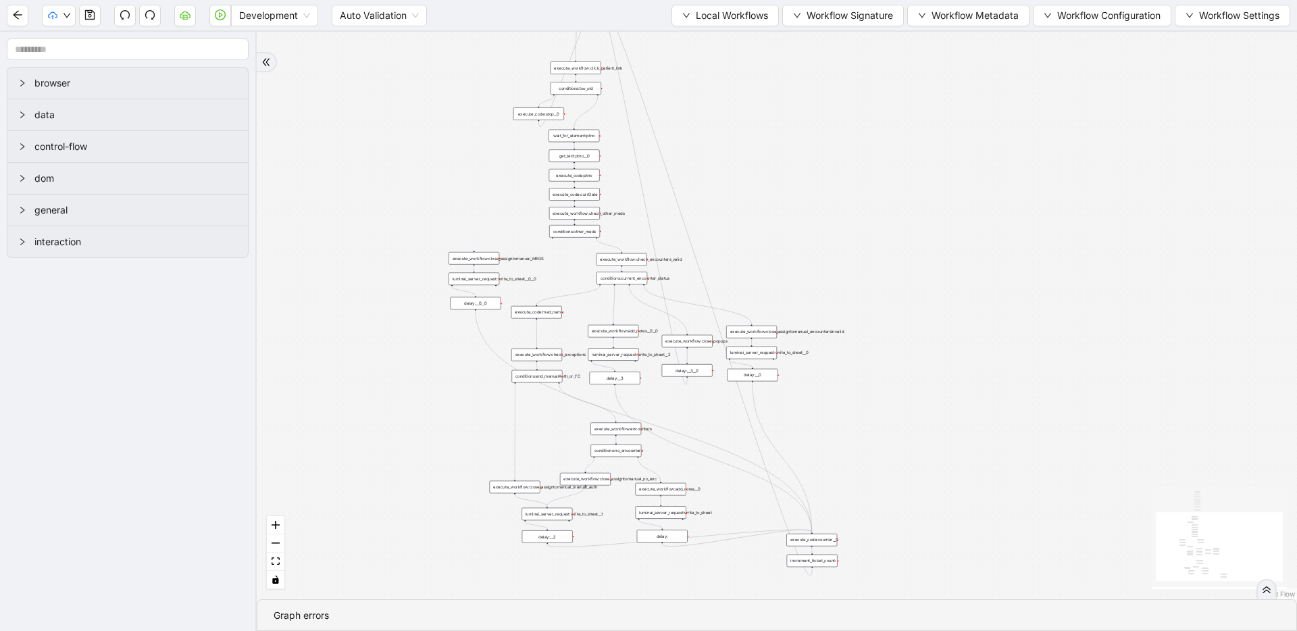
drag, startPoint x: 379, startPoint y: 331, endPoint x: 403, endPoint y: 210, distance: 123.3
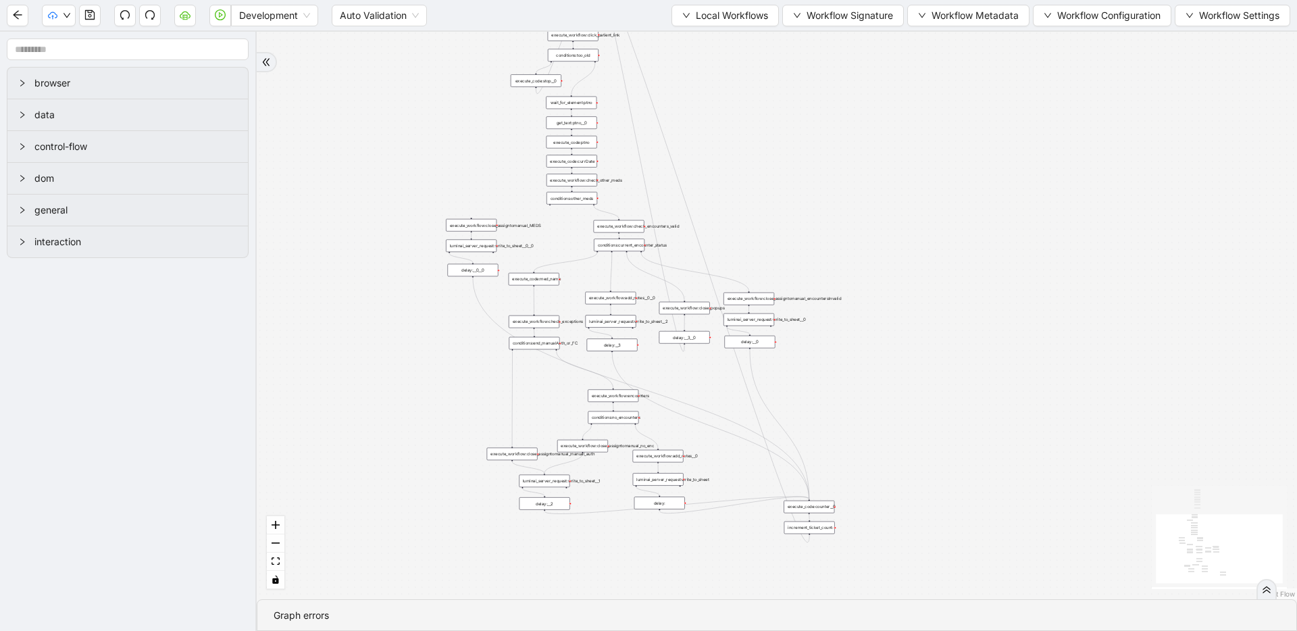
drag, startPoint x: 407, startPoint y: 317, endPoint x: 405, endPoint y: 292, distance: 25.0
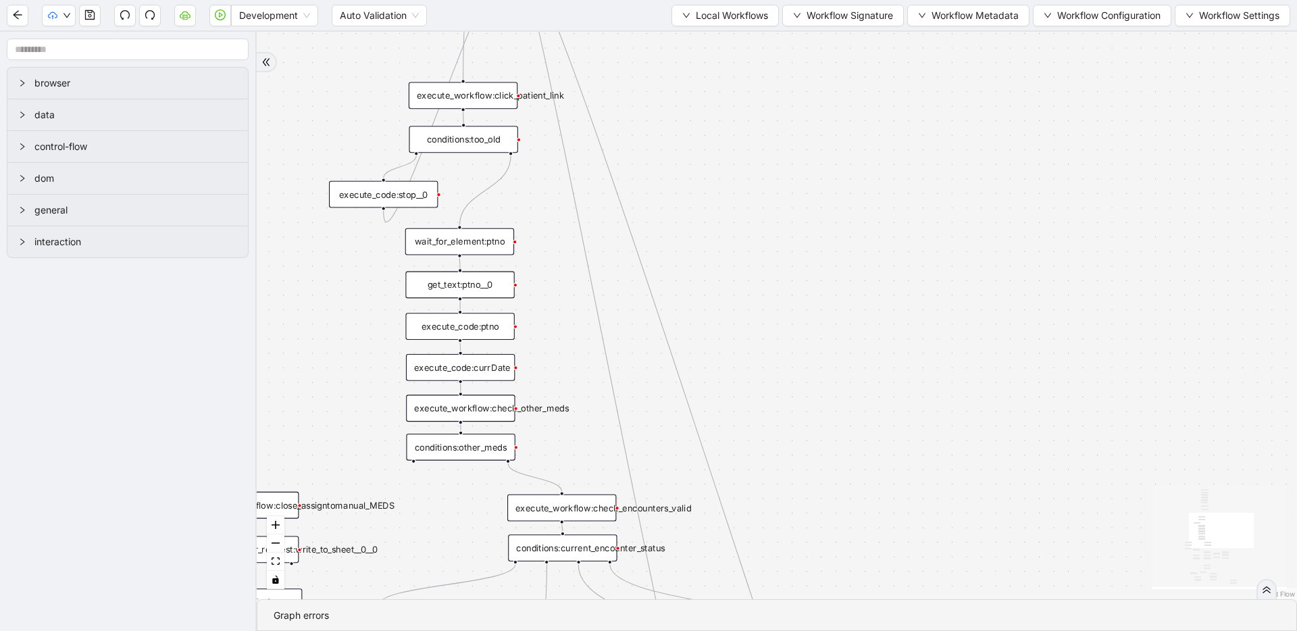
drag, startPoint x: 660, startPoint y: 276, endPoint x: 673, endPoint y: 446, distance: 170.7
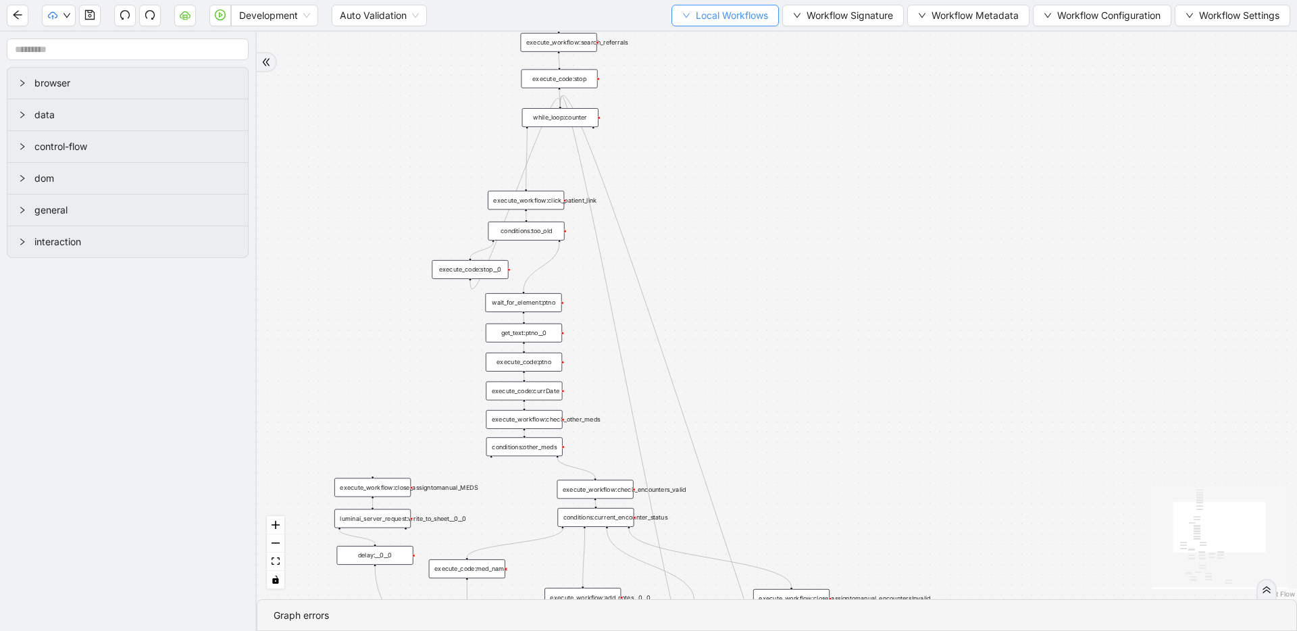
click at [702, 20] on span "Local Workflows" at bounding box center [732, 15] width 72 height 15
click at [697, 37] on span "Select" at bounding box center [719, 41] width 88 height 15
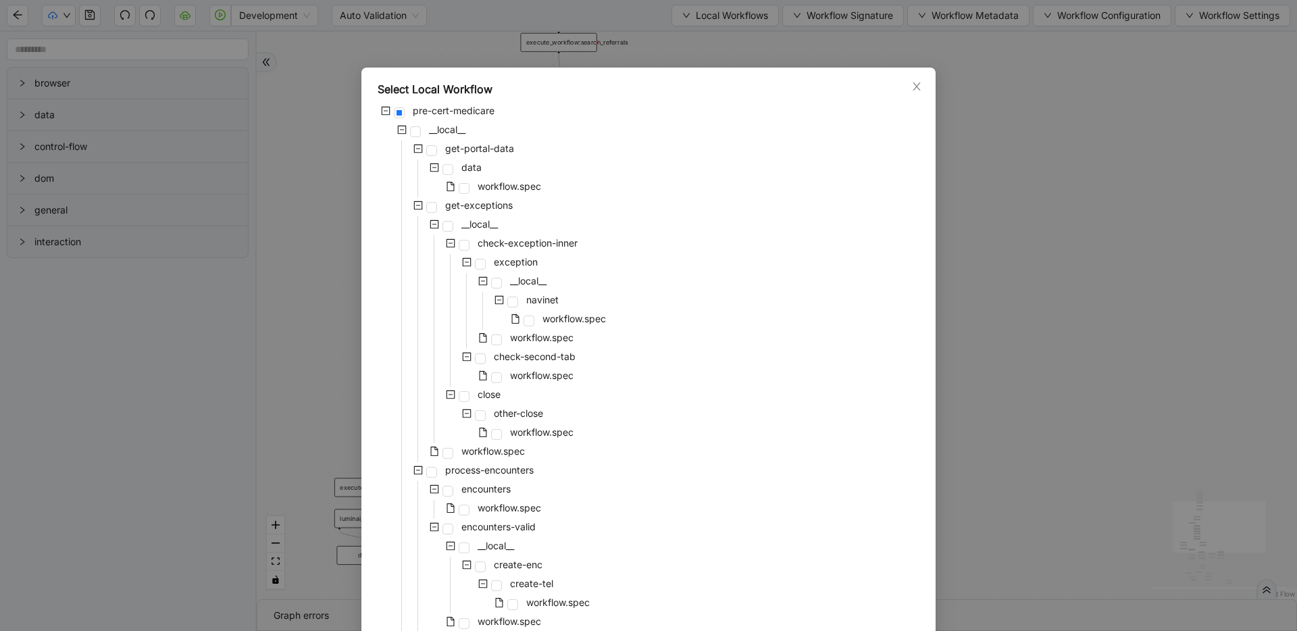
click at [616, 288] on div "pre-cert-medicare __local__ get-portal-data data workflow.spec get-exceptions _…" at bounding box center [648, 613] width 542 height 1021
click at [1030, 162] on div "Select Local Workflow pre-cert-medicare __local__ get-portal-data data workflow…" at bounding box center [648, 315] width 1297 height 631
